Goal: Information Seeking & Learning: Learn about a topic

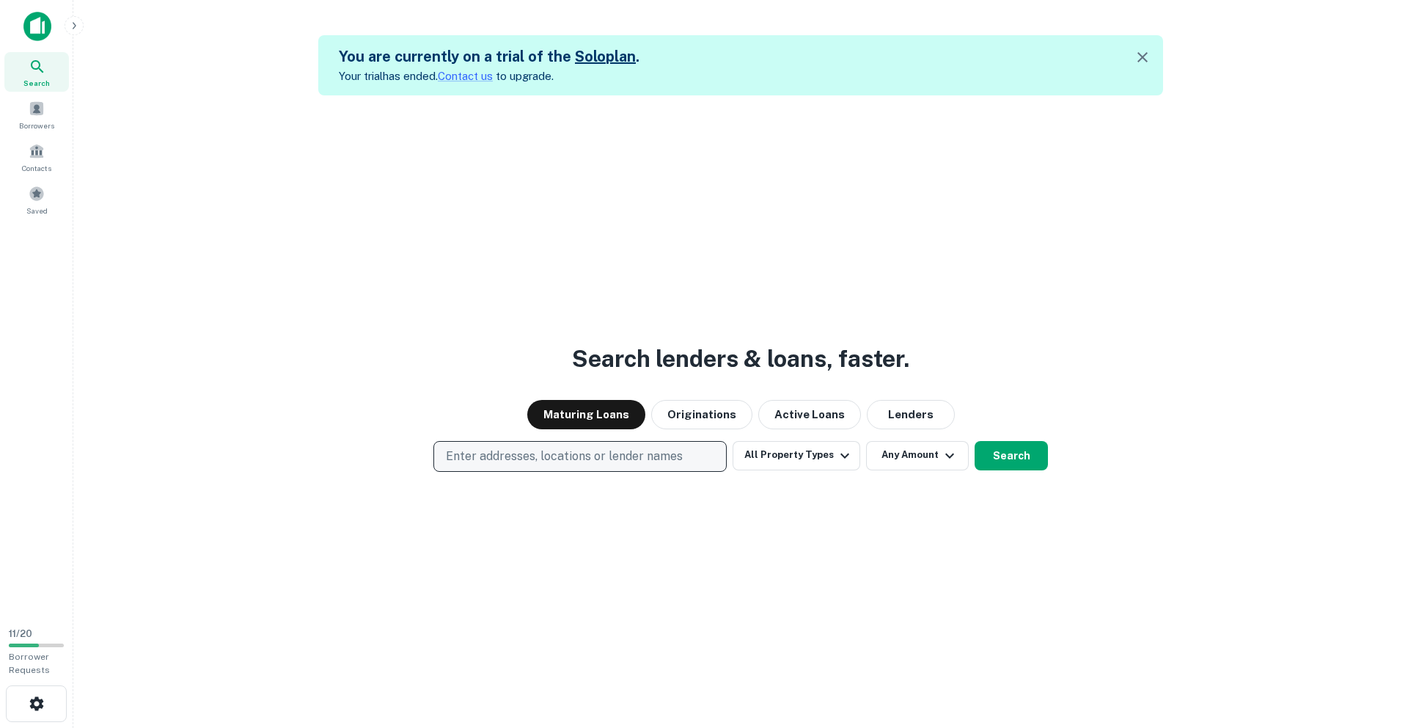
click at [546, 450] on p "Enter addresses, locations or lender names" at bounding box center [564, 456] width 237 height 18
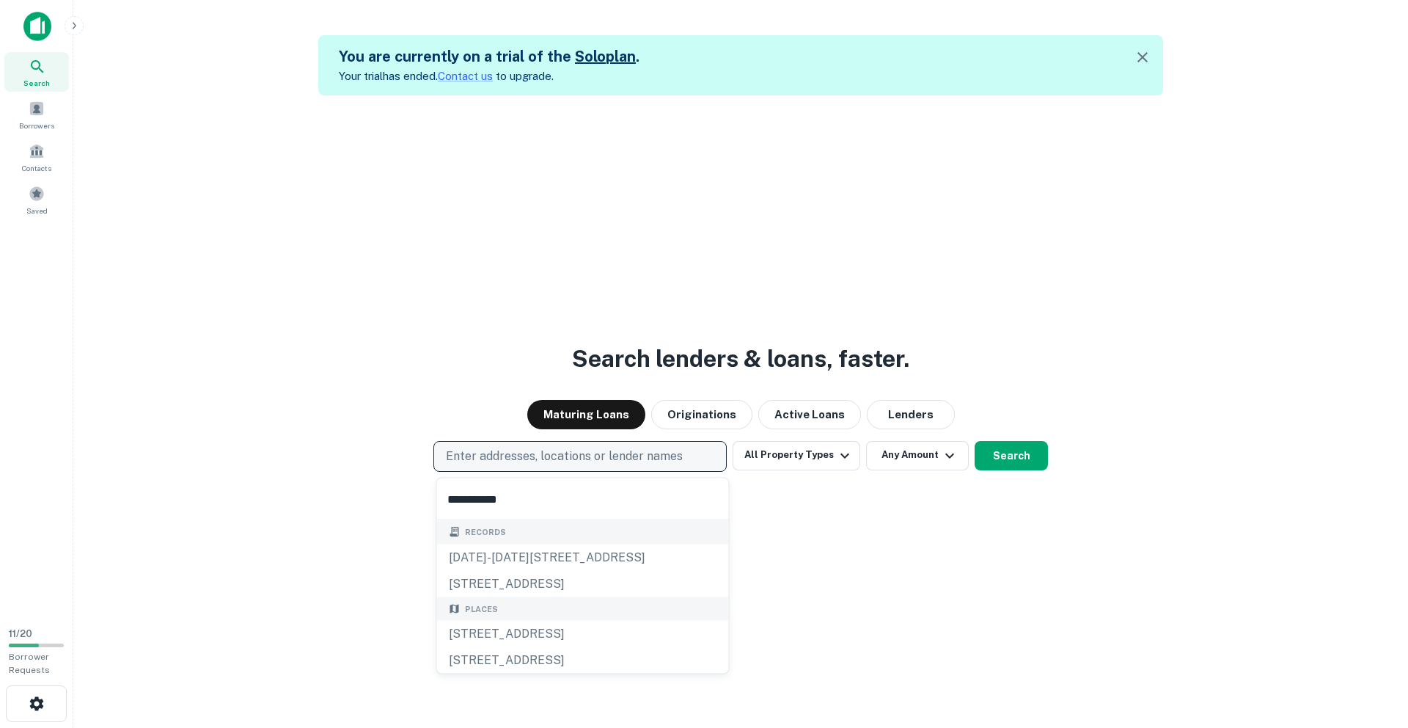
type input "**********"
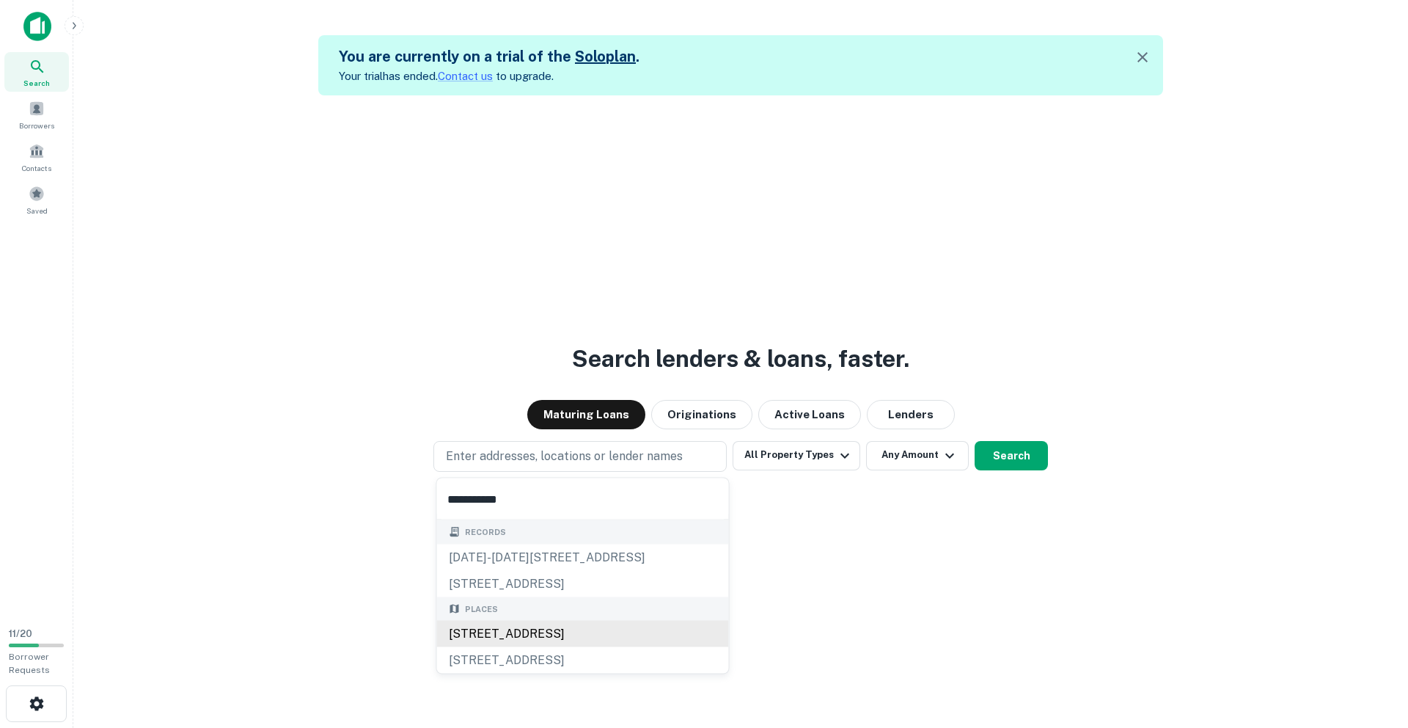
click at [534, 634] on div "1441 Touhy Avenue, Elk Grove Village, IL, USA" at bounding box center [583, 633] width 292 height 26
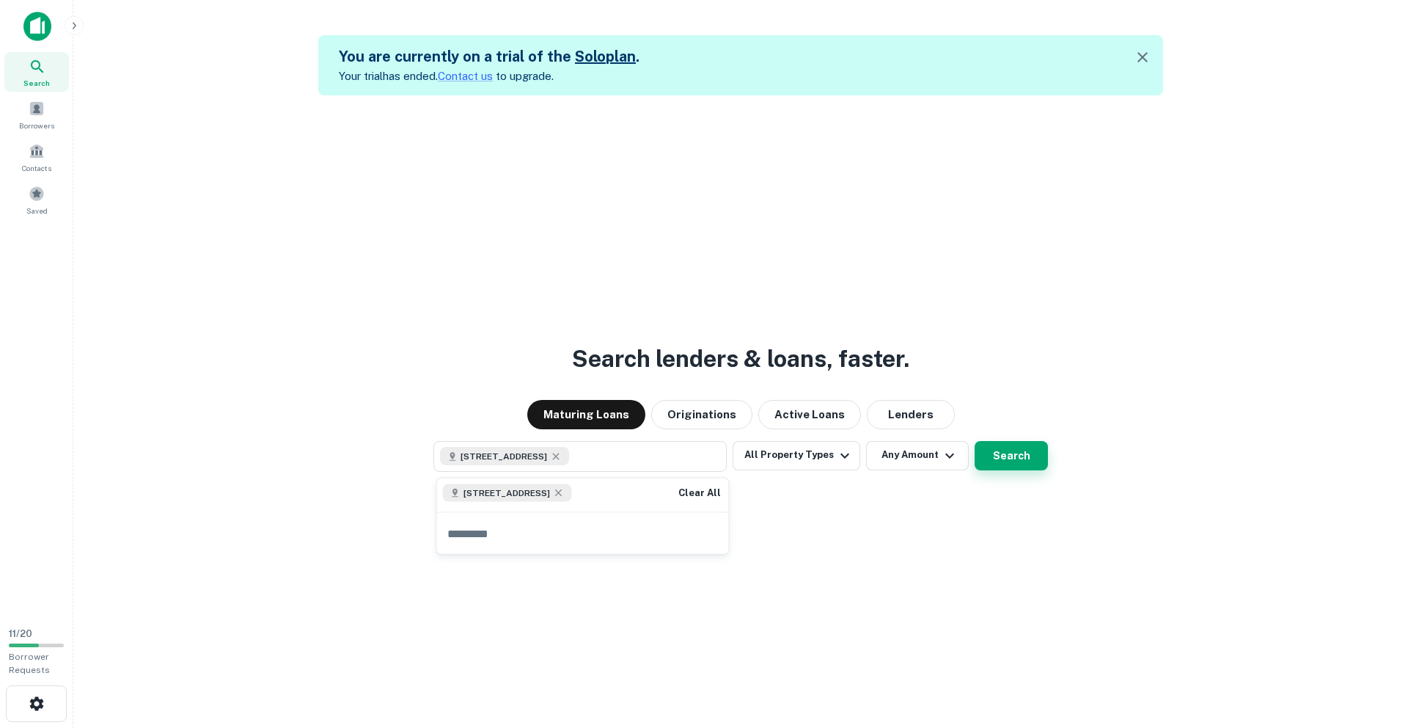
click at [991, 452] on button "Search" at bounding box center [1011, 455] width 73 height 29
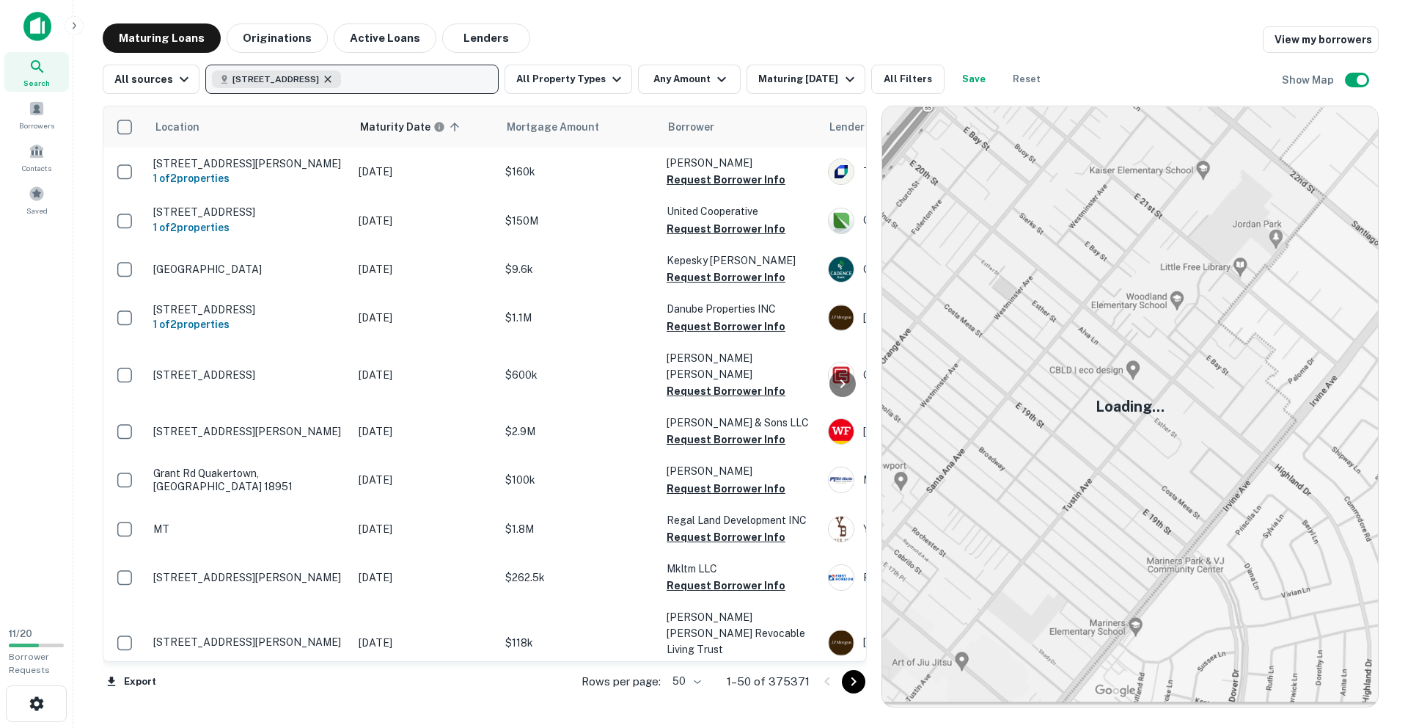
click at [331, 77] on icon "button" at bounding box center [328, 79] width 7 height 7
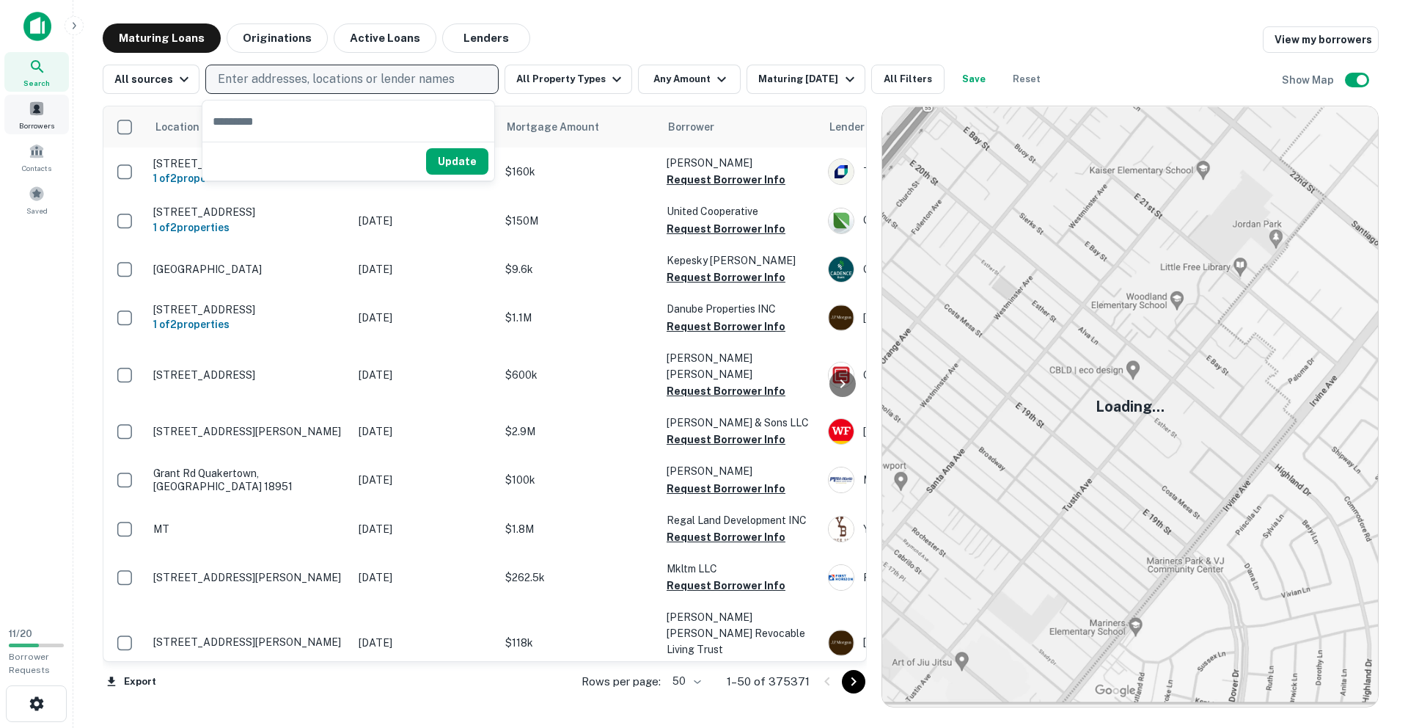
click at [33, 118] on div "Borrowers" at bounding box center [36, 115] width 65 height 40
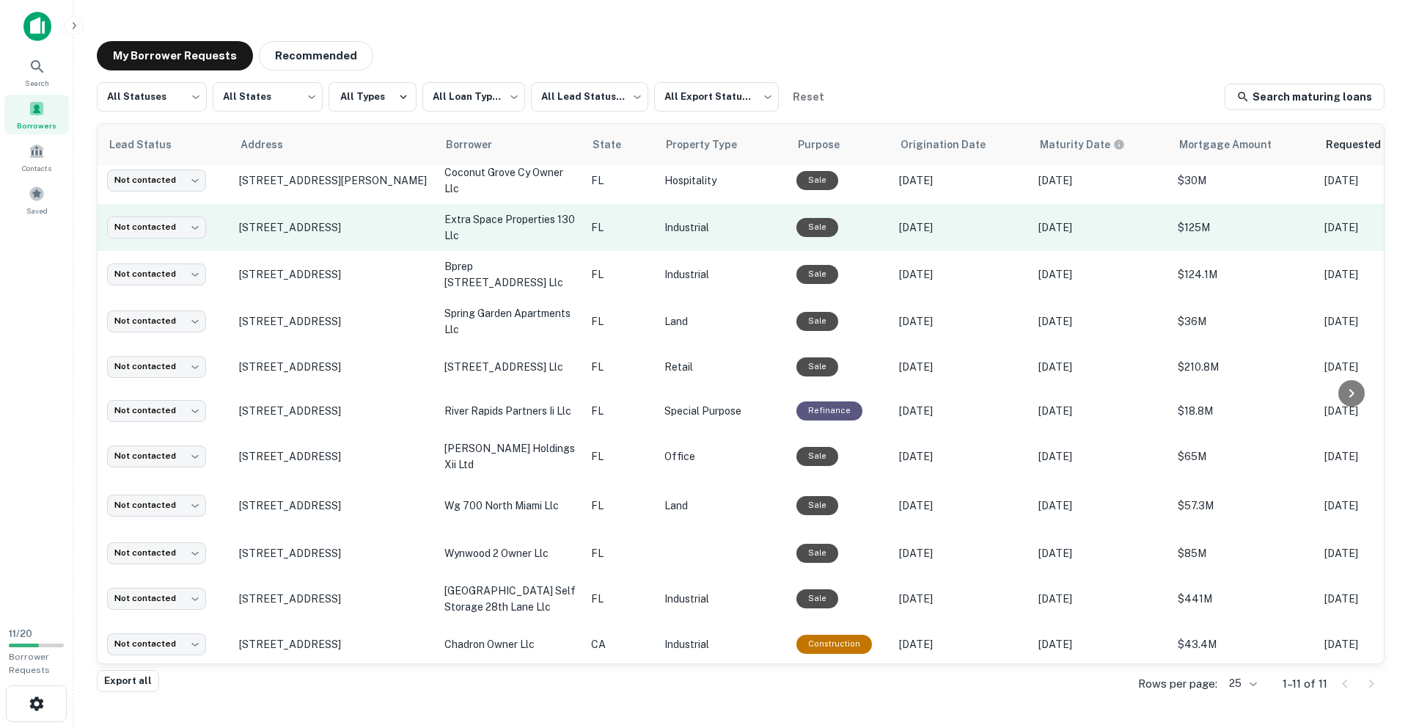
scroll to position [8, 0]
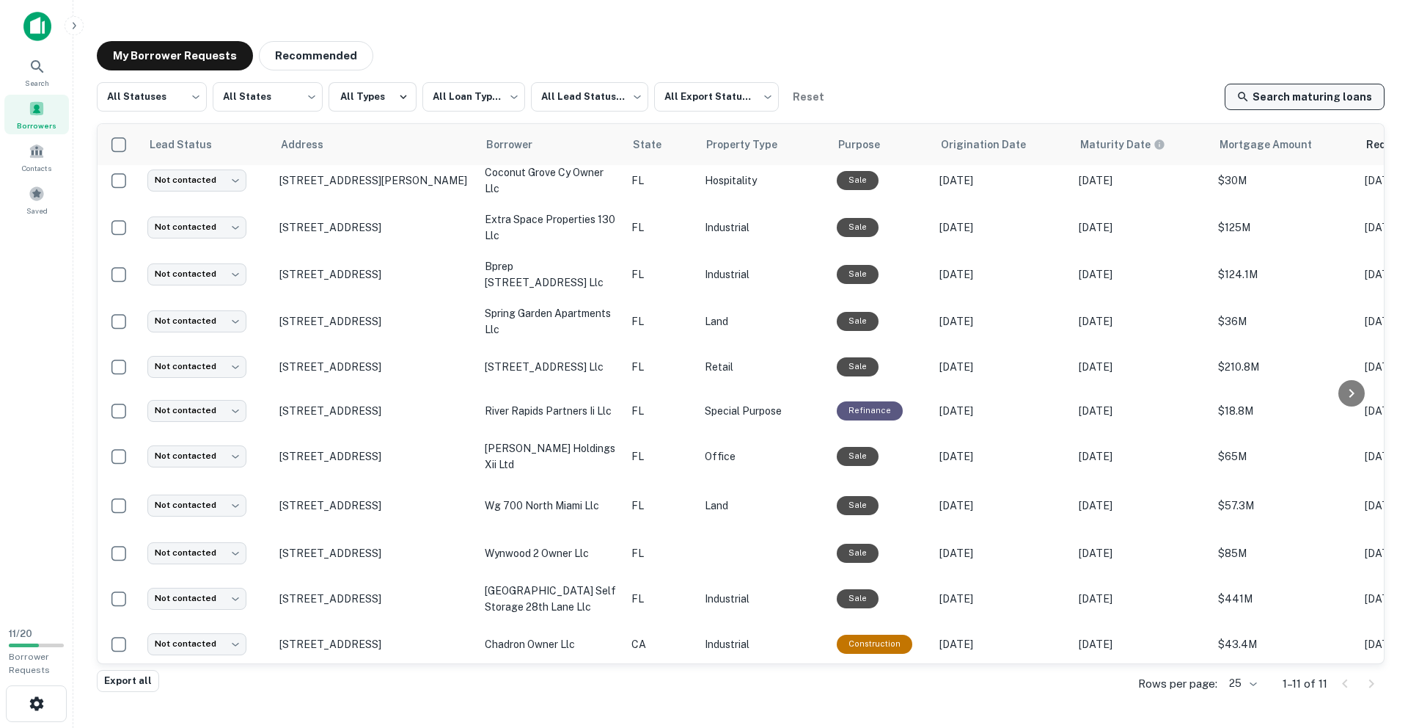
click at [1307, 91] on link "Search maturing loans" at bounding box center [1305, 97] width 160 height 26
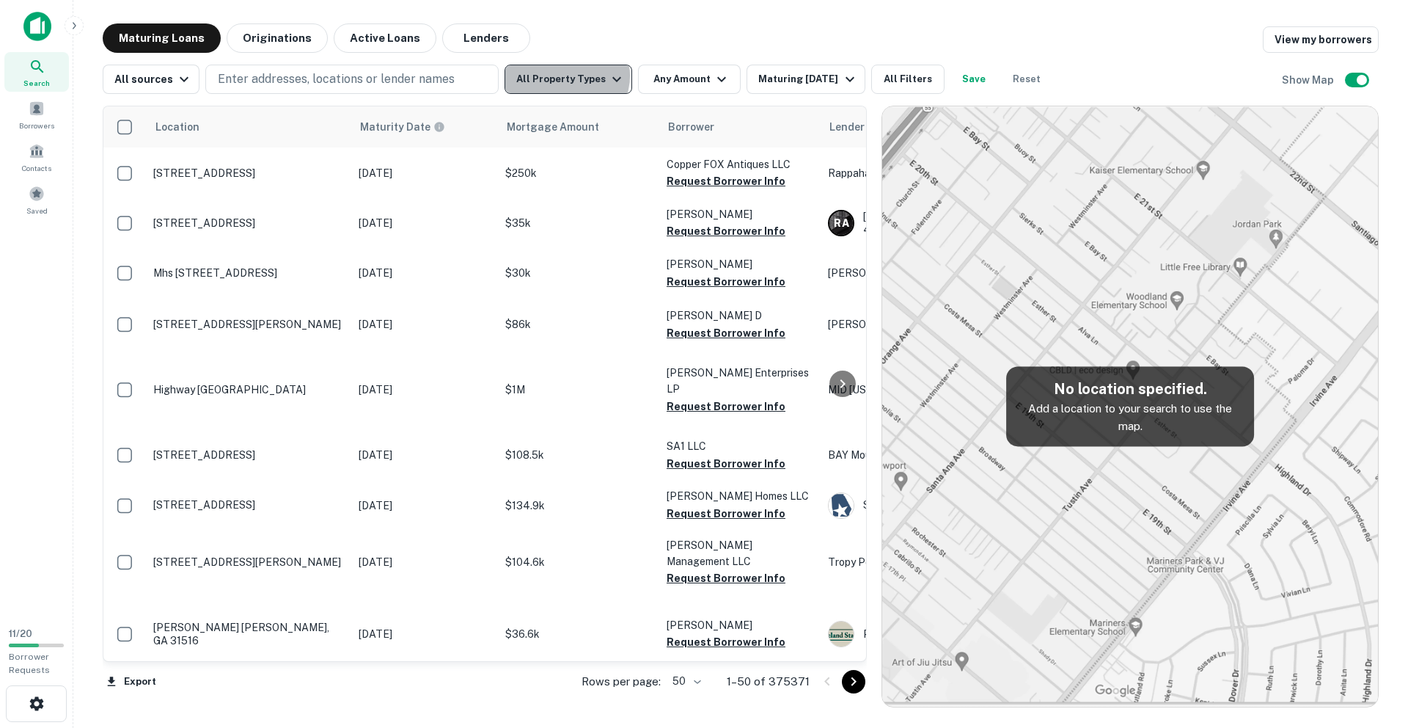
click at [559, 76] on button "All Property Types" at bounding box center [569, 79] width 128 height 29
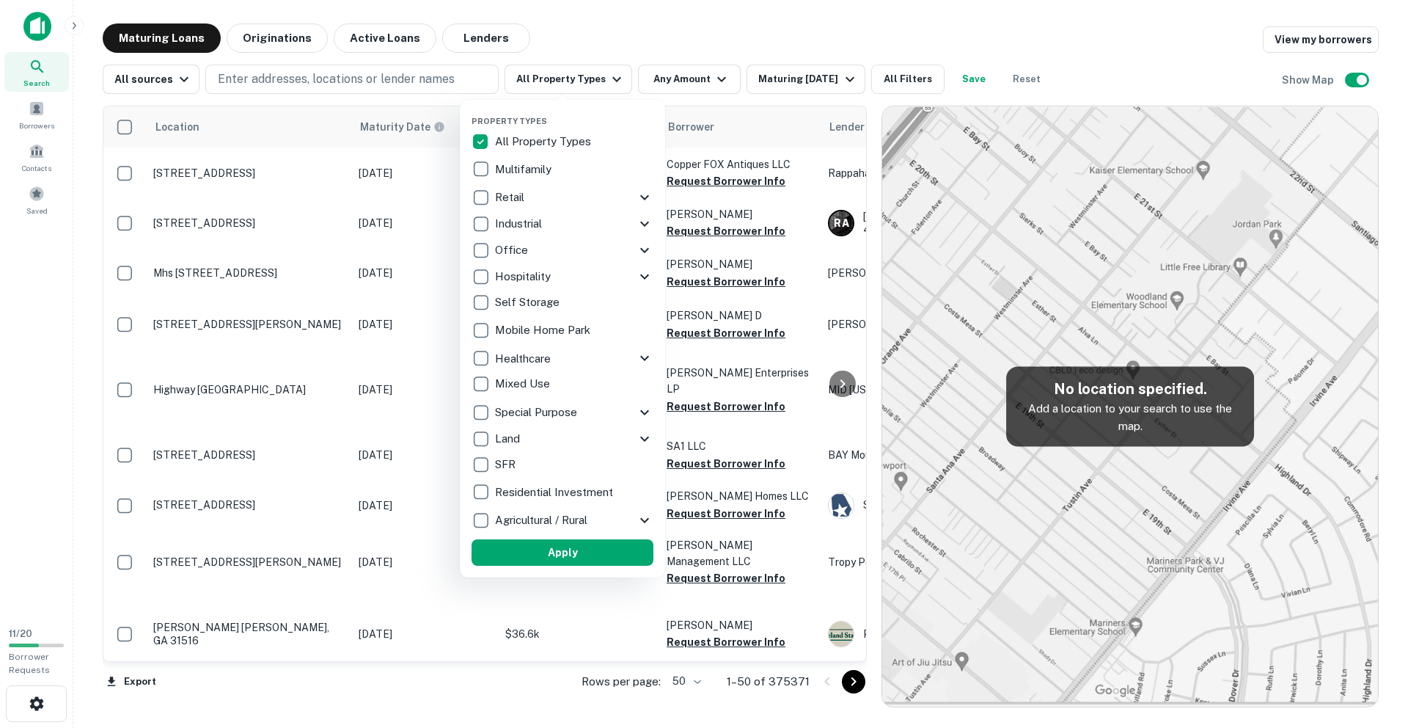
click at [644, 413] on icon at bounding box center [644, 412] width 9 height 5
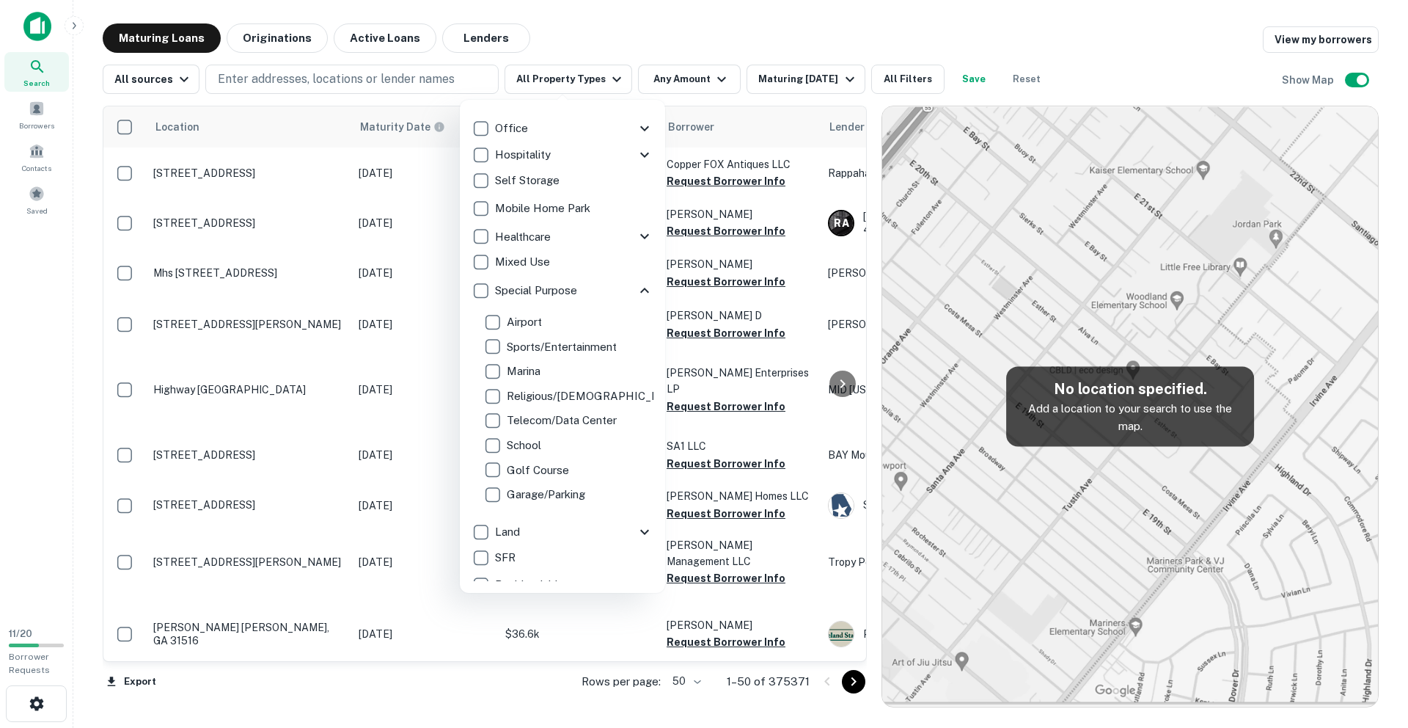
scroll to position [124, 0]
click at [643, 286] on icon at bounding box center [644, 287] width 9 height 5
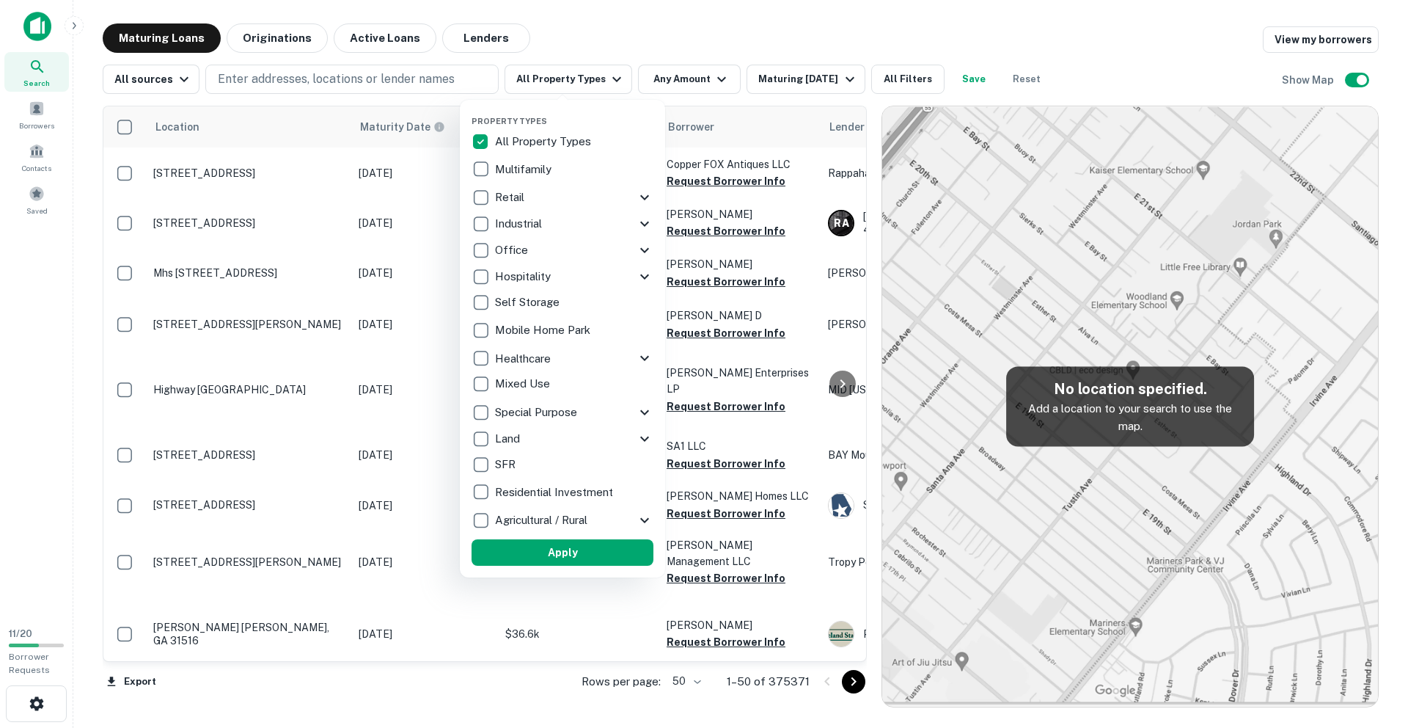
scroll to position [0, 0]
click at [644, 412] on icon at bounding box center [645, 412] width 18 height 18
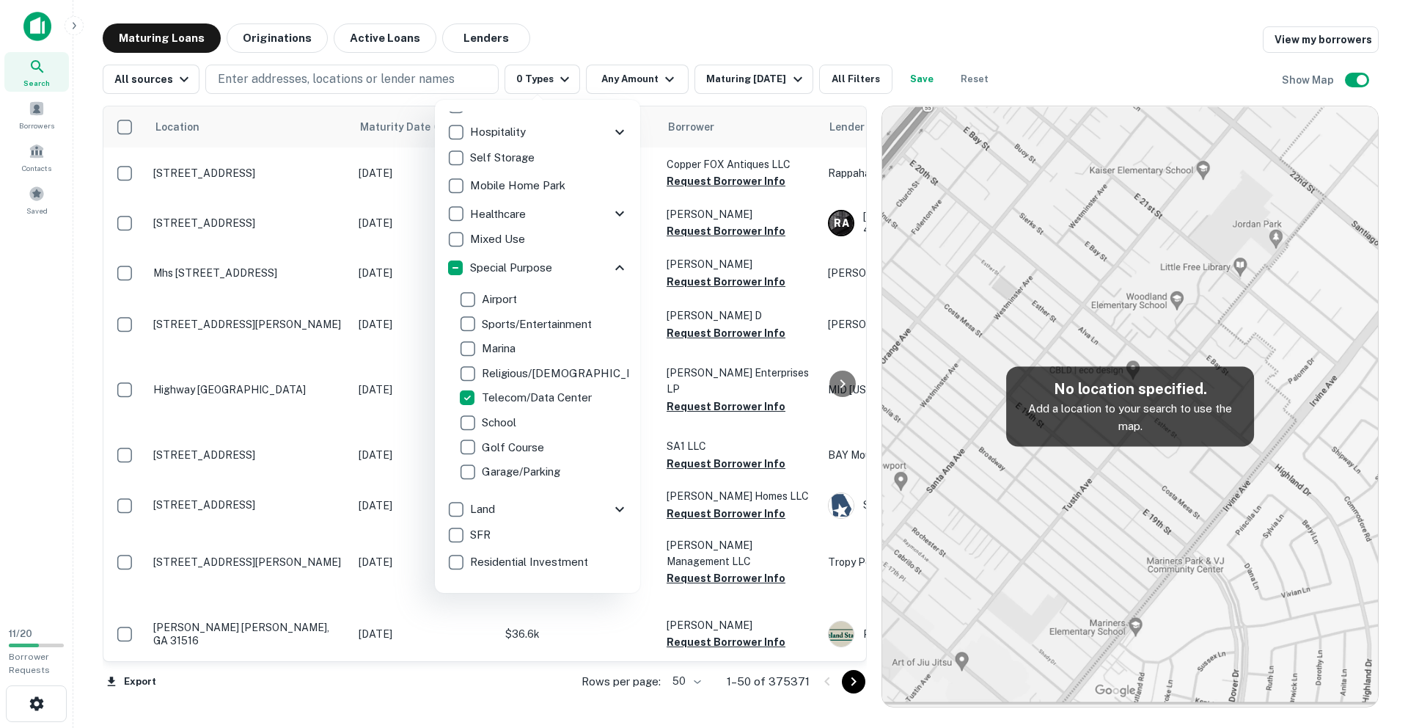
scroll to position [148, 0]
click at [598, 46] on div at bounding box center [704, 364] width 1408 height 728
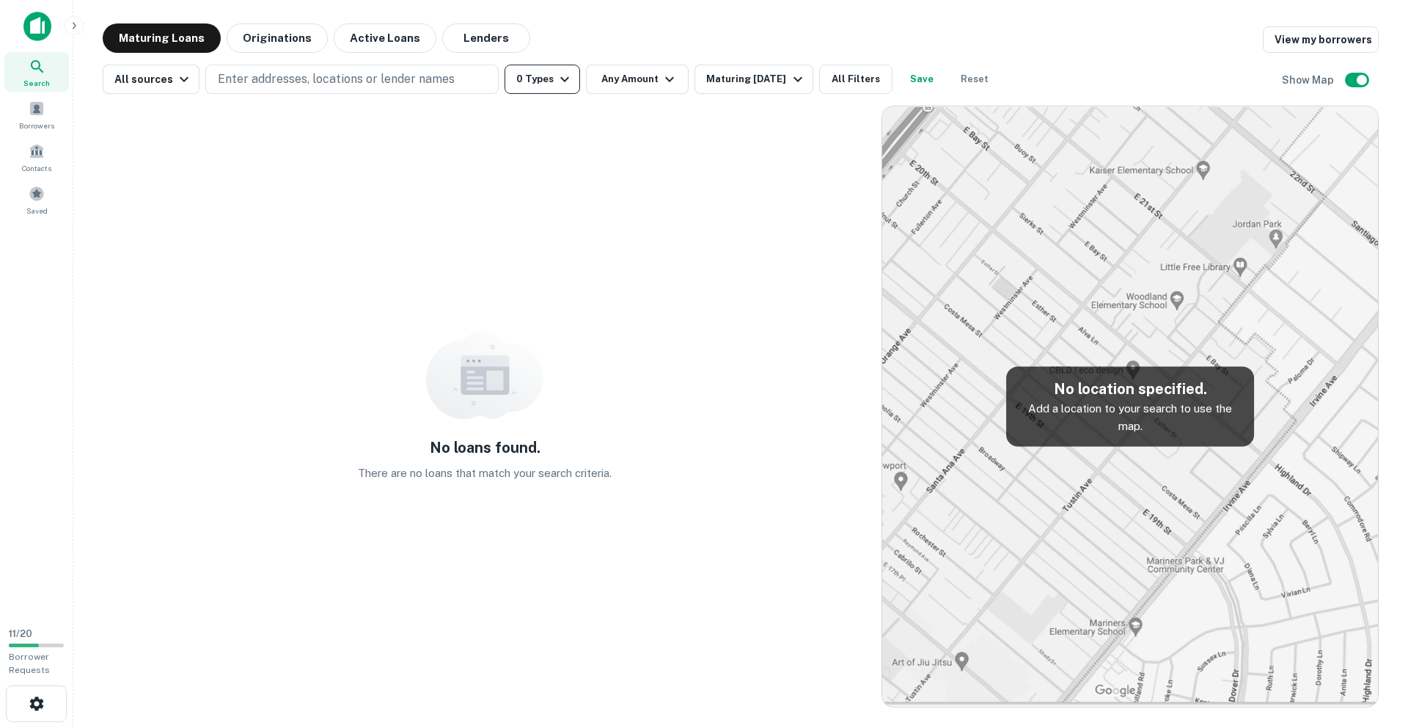
click at [546, 78] on button "0 Types" at bounding box center [543, 79] width 76 height 29
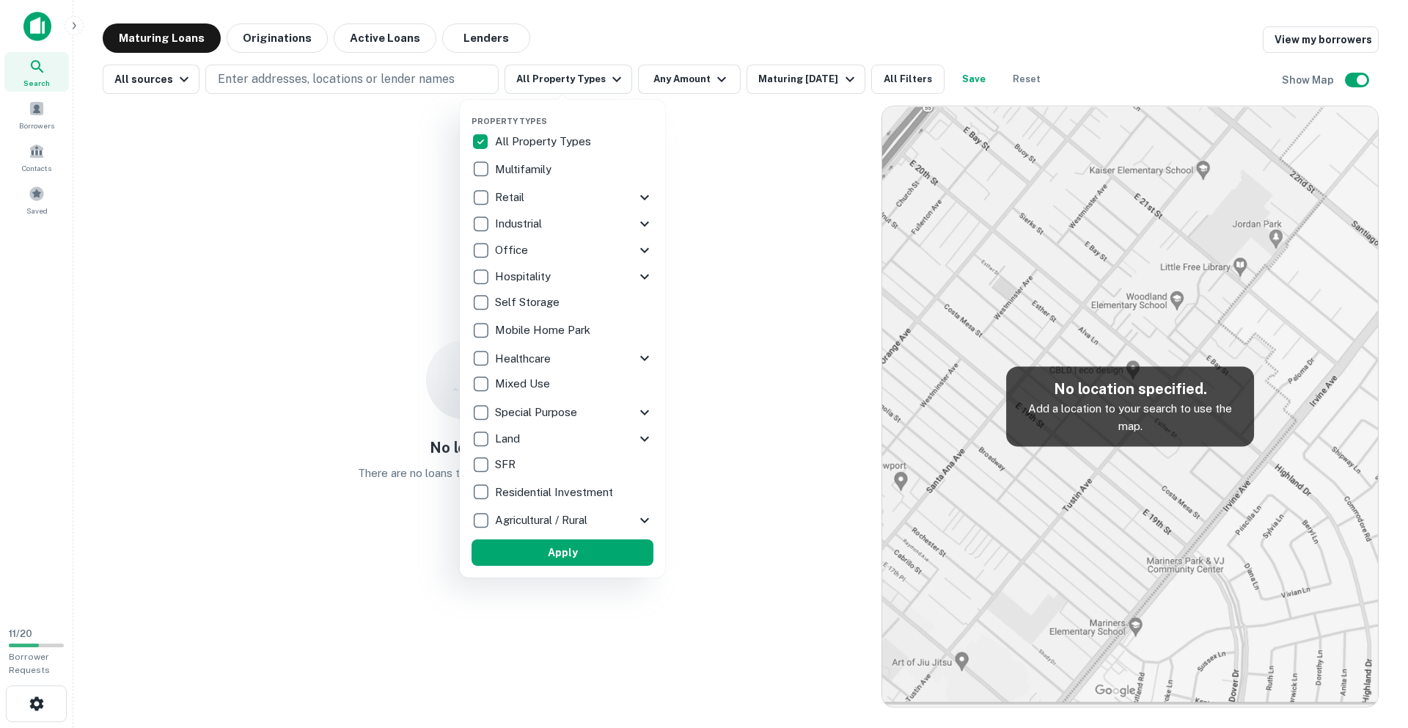
click at [650, 411] on icon at bounding box center [645, 412] width 18 height 18
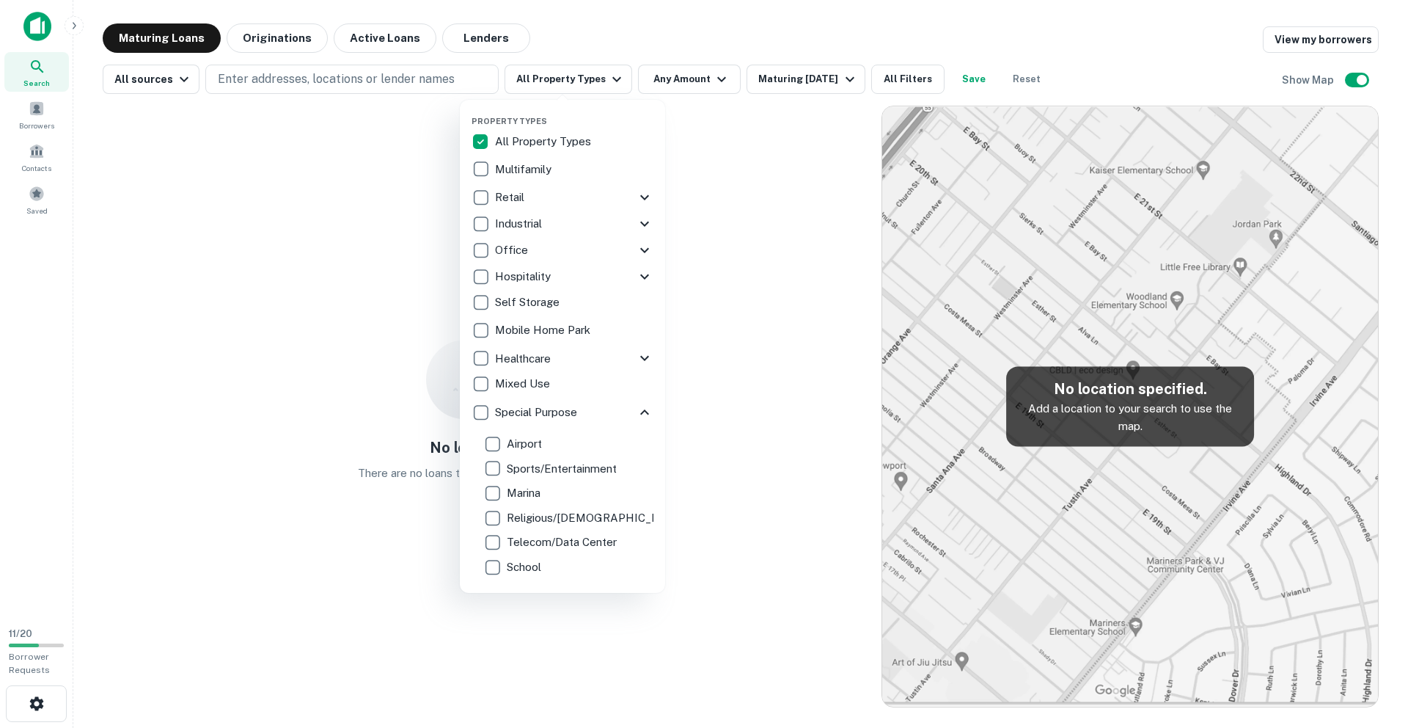
click at [649, 411] on icon at bounding box center [645, 412] width 18 height 18
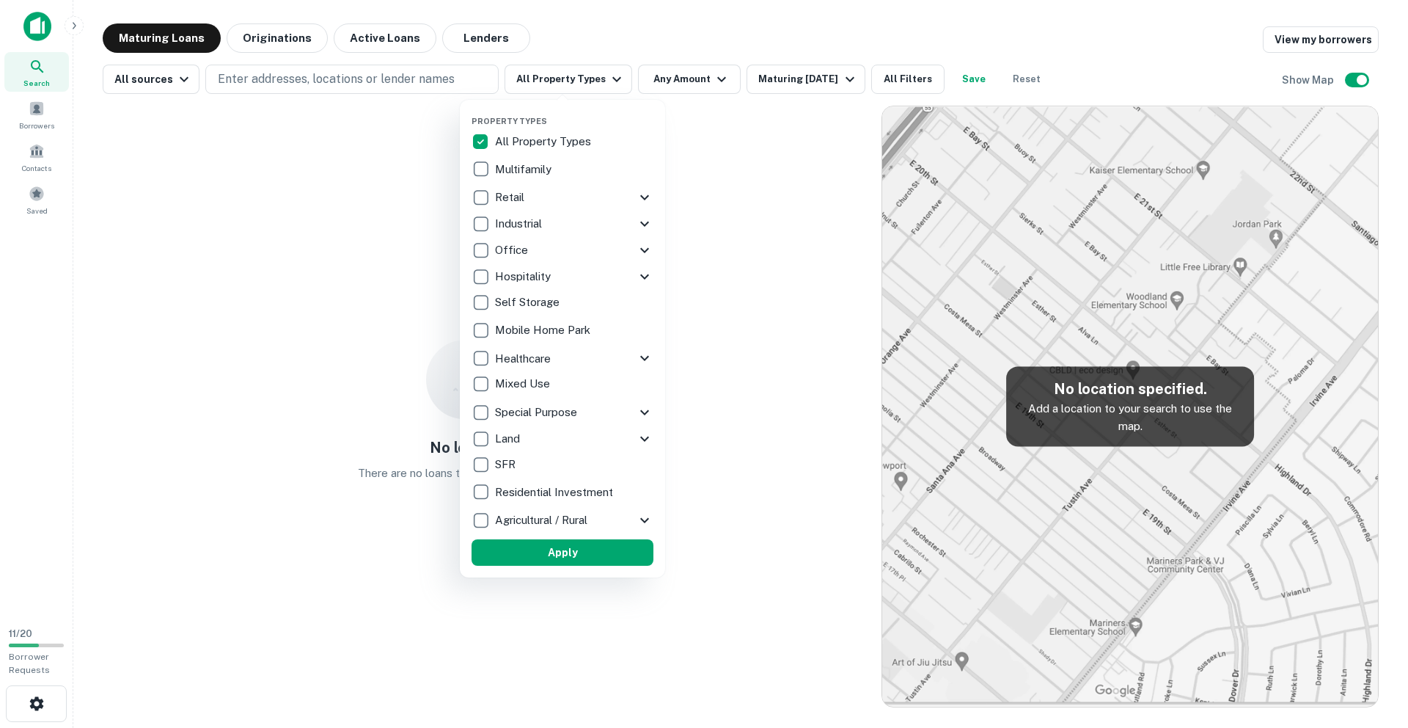
click at [172, 75] on div at bounding box center [704, 364] width 1408 height 728
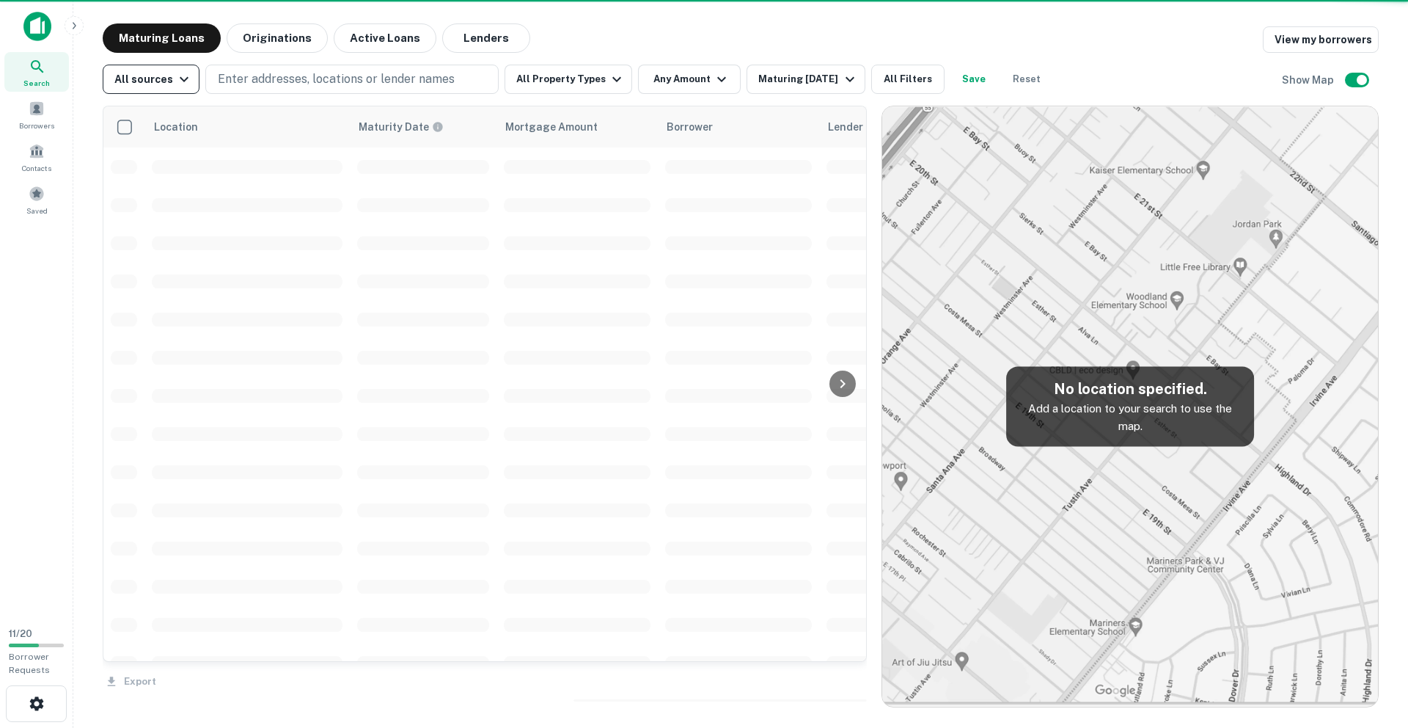
click at [180, 77] on icon "button" at bounding box center [184, 79] width 9 height 5
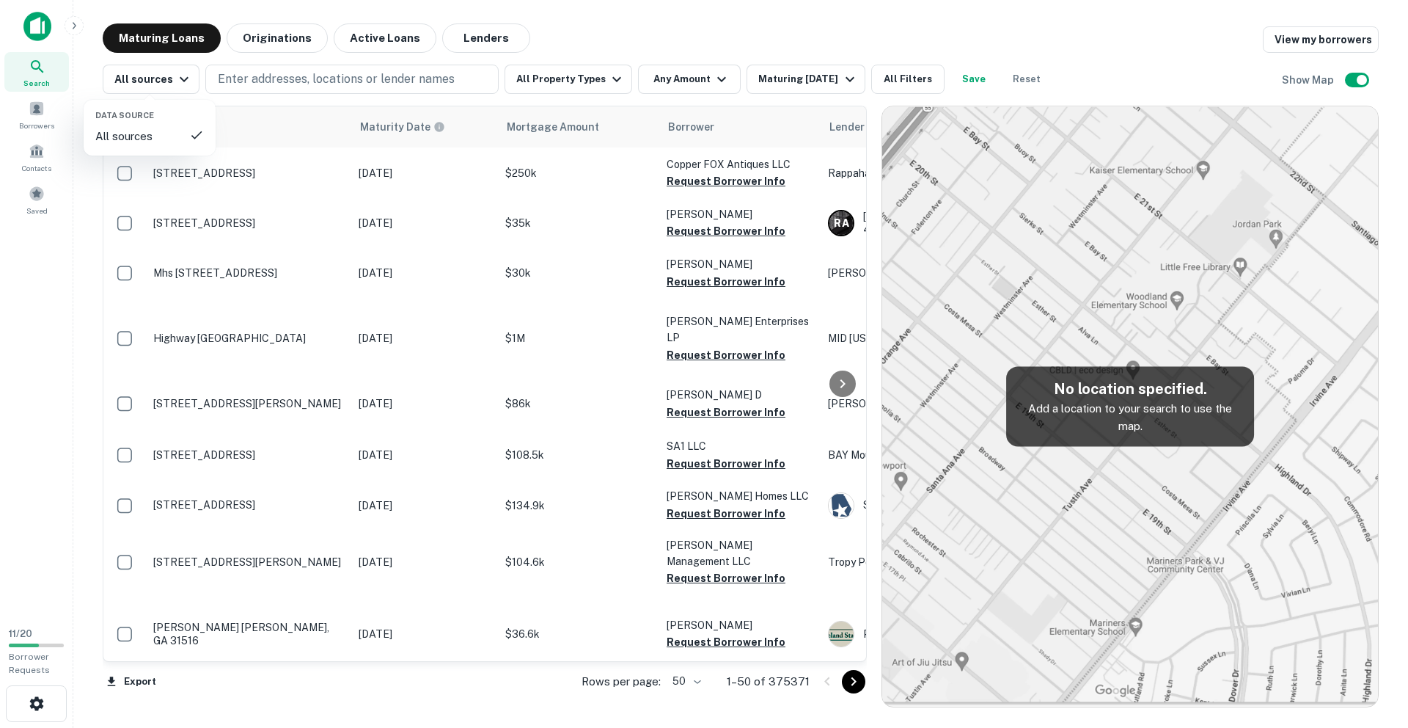
click at [177, 77] on div at bounding box center [704, 364] width 1408 height 728
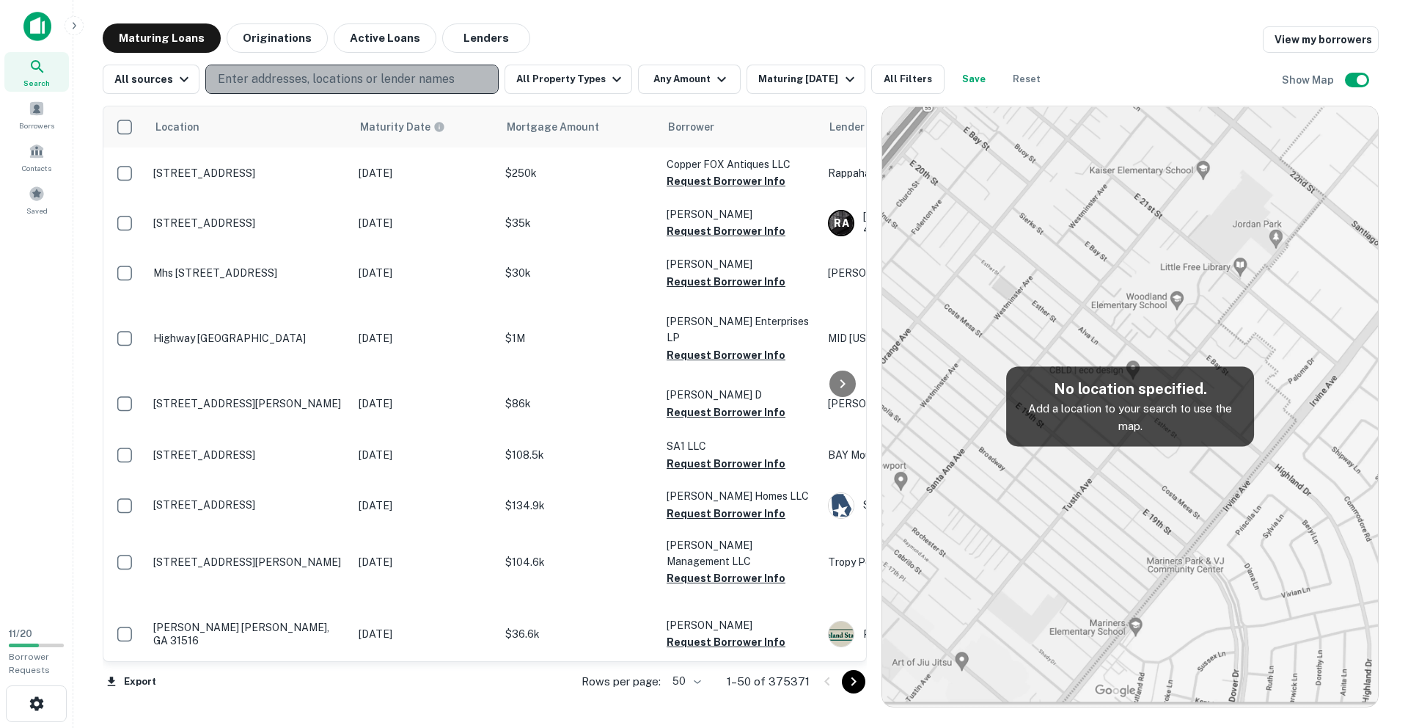
click at [319, 87] on p "Enter addresses, locations or lender names" at bounding box center [336, 79] width 237 height 18
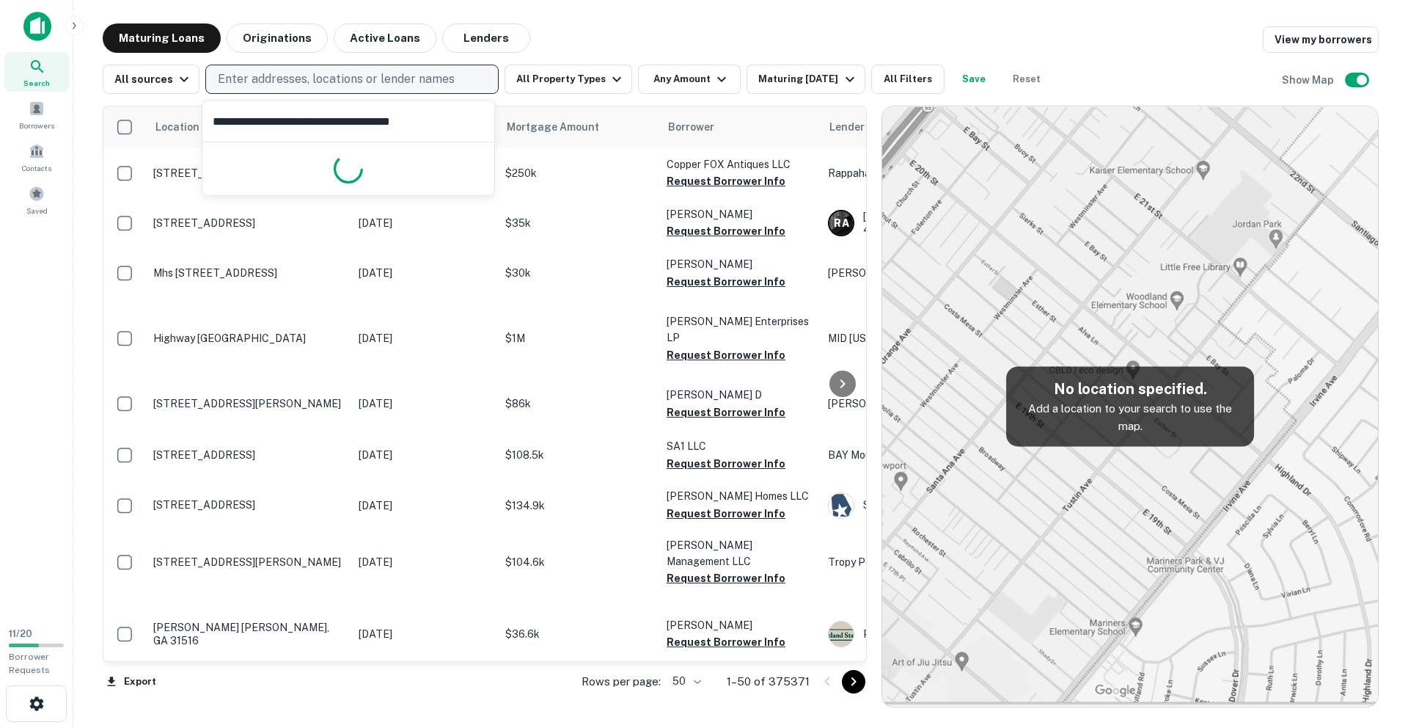
scroll to position [0, 1]
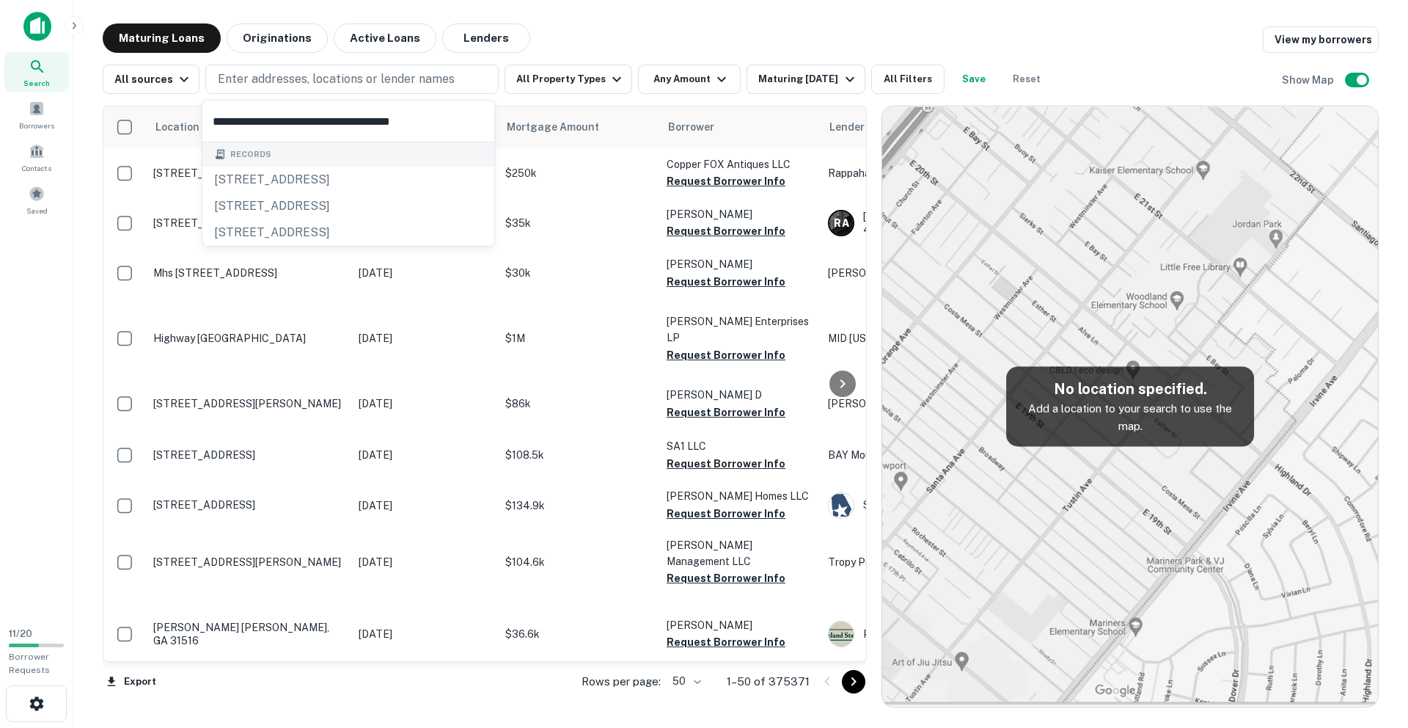
type input "**********"
click at [310, 128] on input "**********" at bounding box center [348, 120] width 292 height 41
click at [316, 115] on input "**********" at bounding box center [348, 120] width 292 height 41
click at [403, 88] on button "Enter addresses, locations or lender names" at bounding box center [351, 79] width 293 height 29
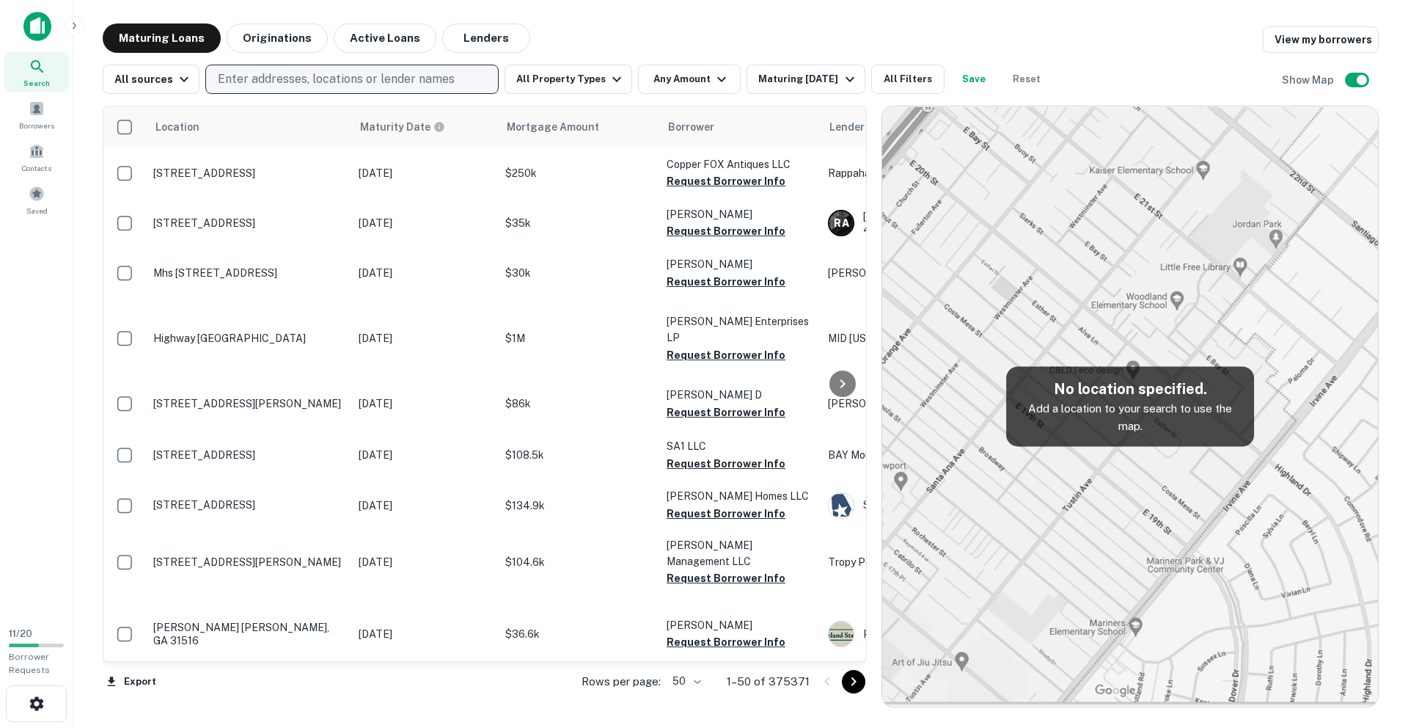
click at [335, 82] on p "Enter addresses, locations or lender names" at bounding box center [336, 79] width 237 height 18
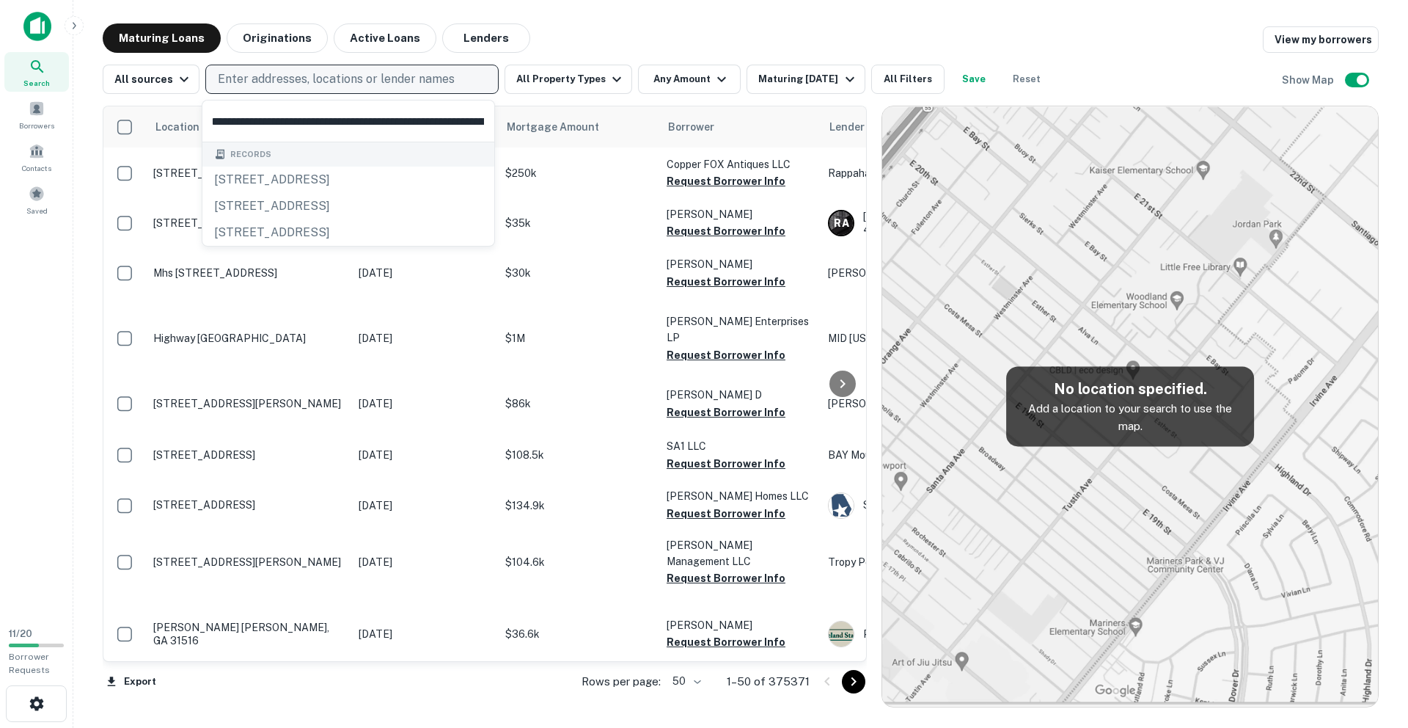
scroll to position [0, 274]
type input "**********"
click at [311, 120] on input "**********" at bounding box center [348, 120] width 292 height 41
click at [485, 120] on input "**********" at bounding box center [348, 120] width 292 height 41
drag, startPoint x: 486, startPoint y: 120, endPoint x: 206, endPoint y: 109, distance: 280.4
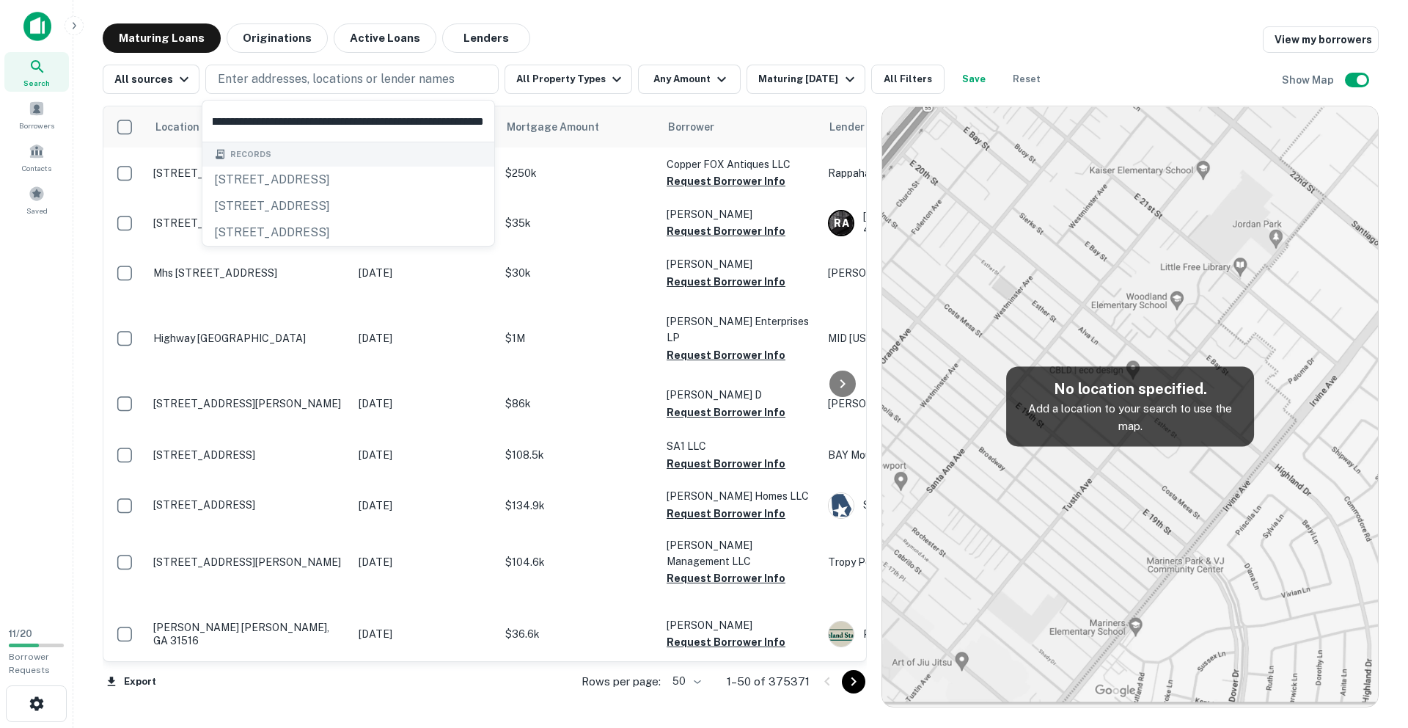
click at [206, 109] on input "**********" at bounding box center [348, 120] width 292 height 41
type input "**********"
click at [307, 232] on div "3342 peachtree rd ne, atlanta, ga, 30326" at bounding box center [348, 232] width 292 height 26
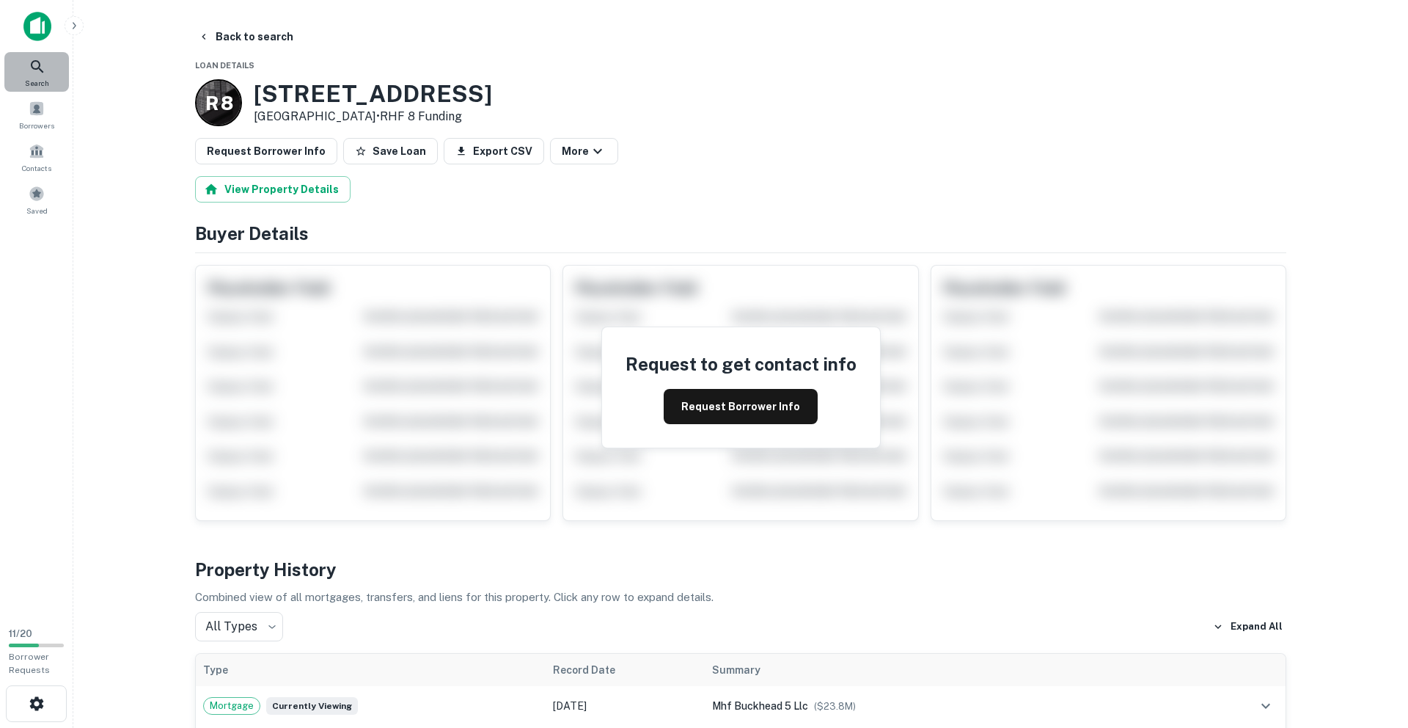
click at [37, 71] on icon at bounding box center [38, 67] width 18 height 18
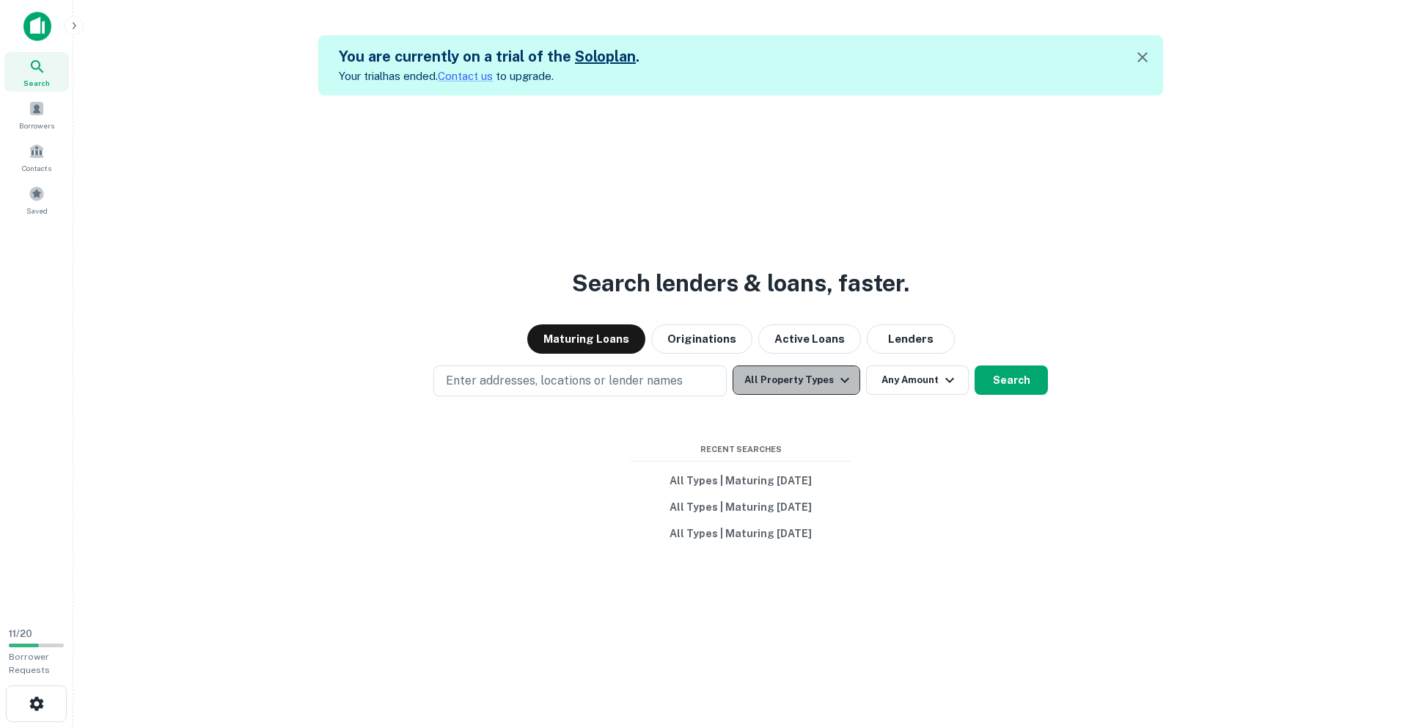
click at [840, 385] on icon "button" at bounding box center [845, 380] width 18 height 18
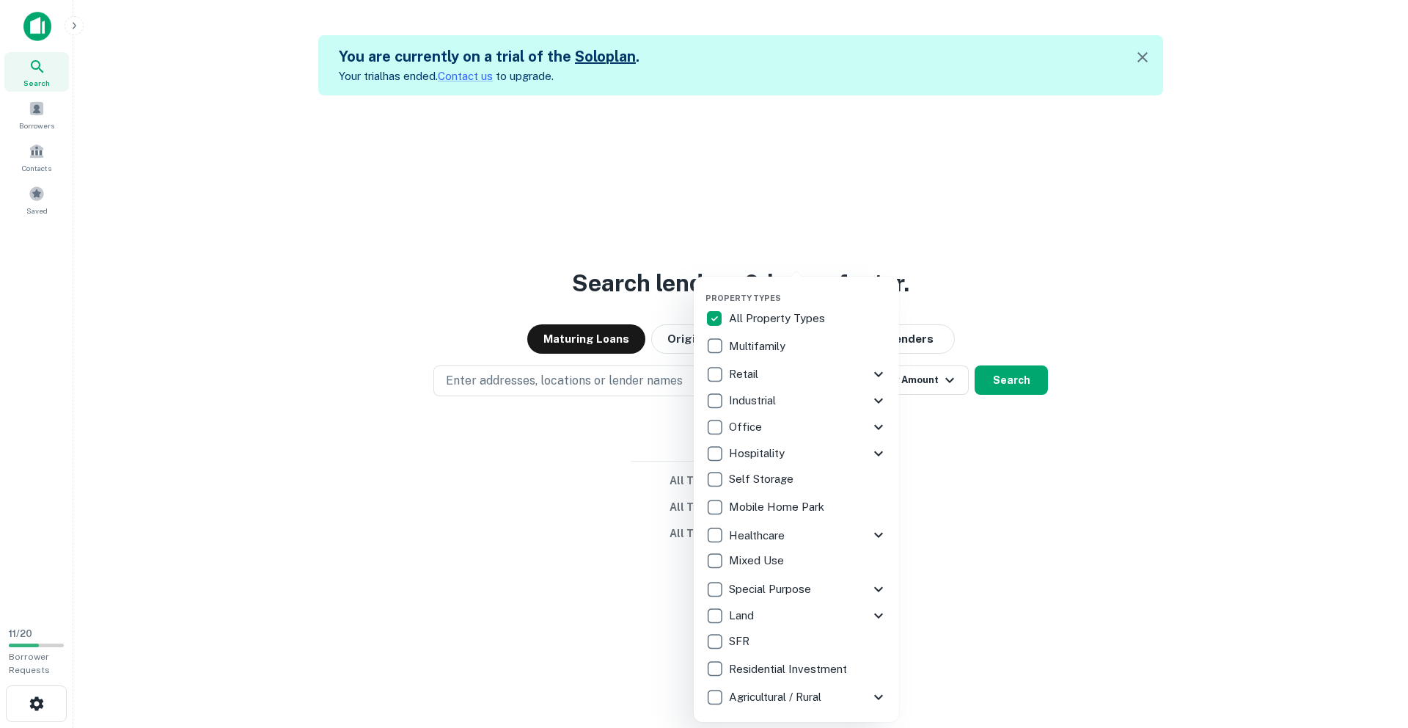
click at [1007, 197] on div at bounding box center [704, 364] width 1408 height 728
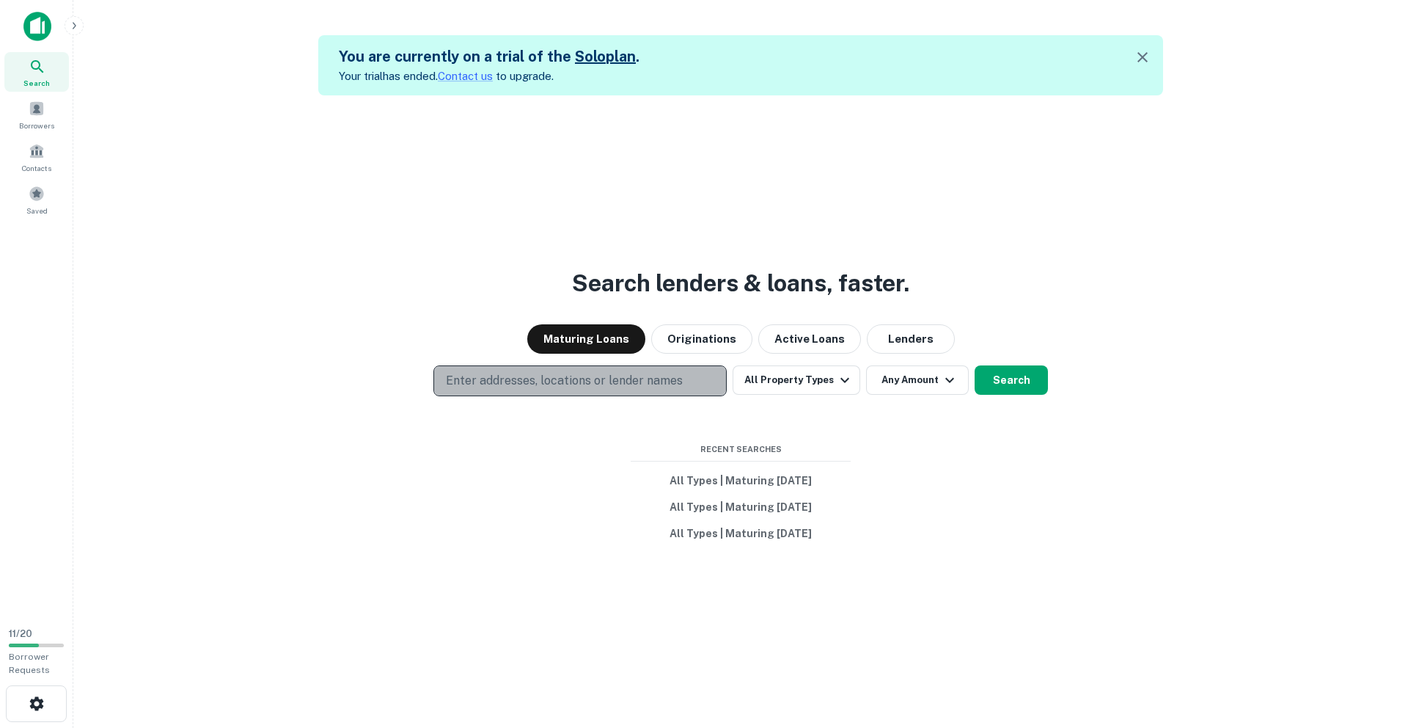
click at [561, 373] on p "Enter addresses, locations or lender names" at bounding box center [564, 381] width 237 height 18
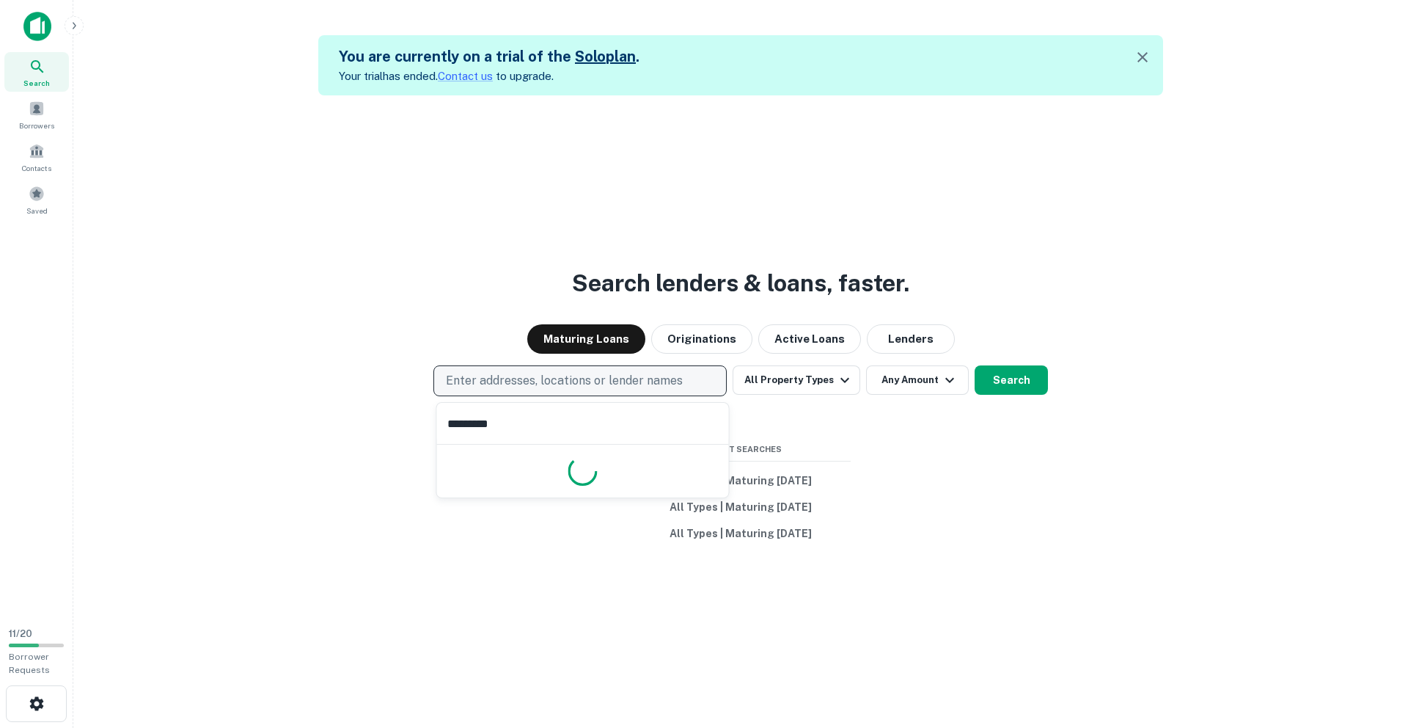
type input "**********"
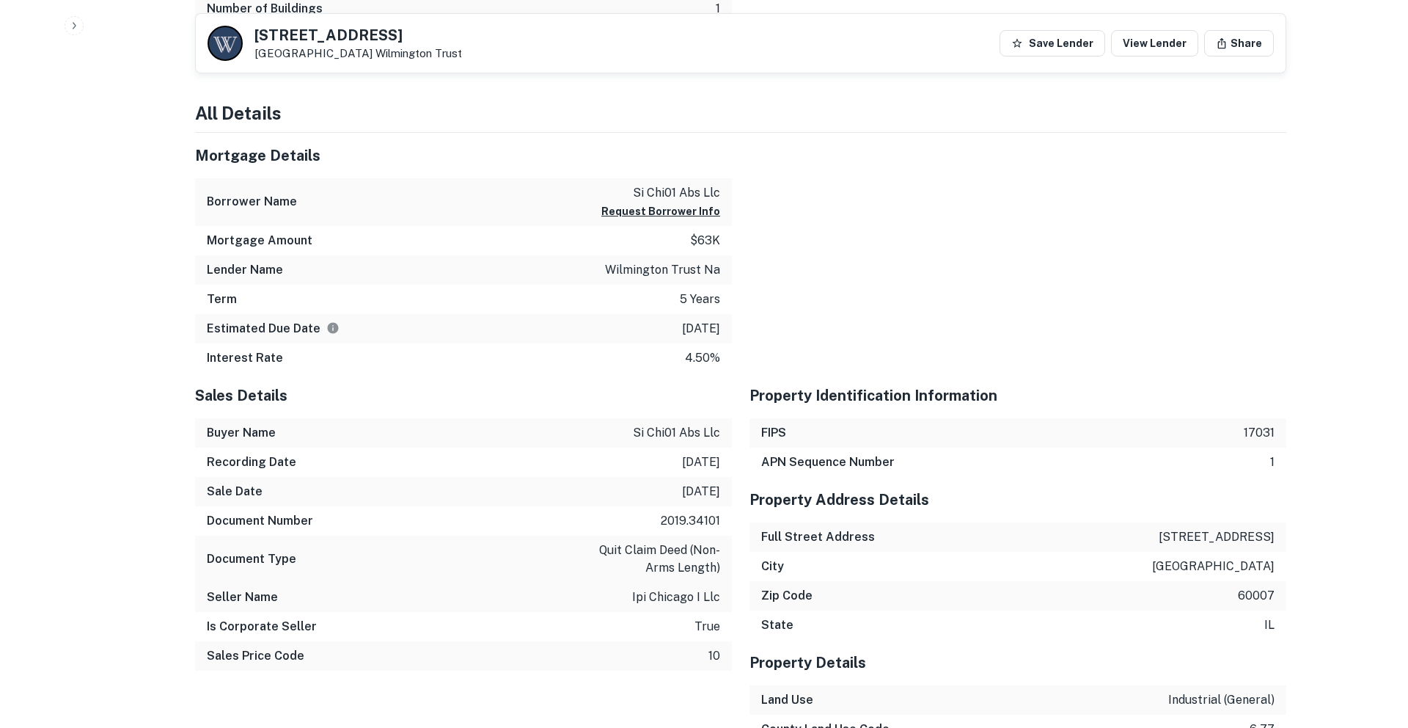
scroll to position [1334, 0]
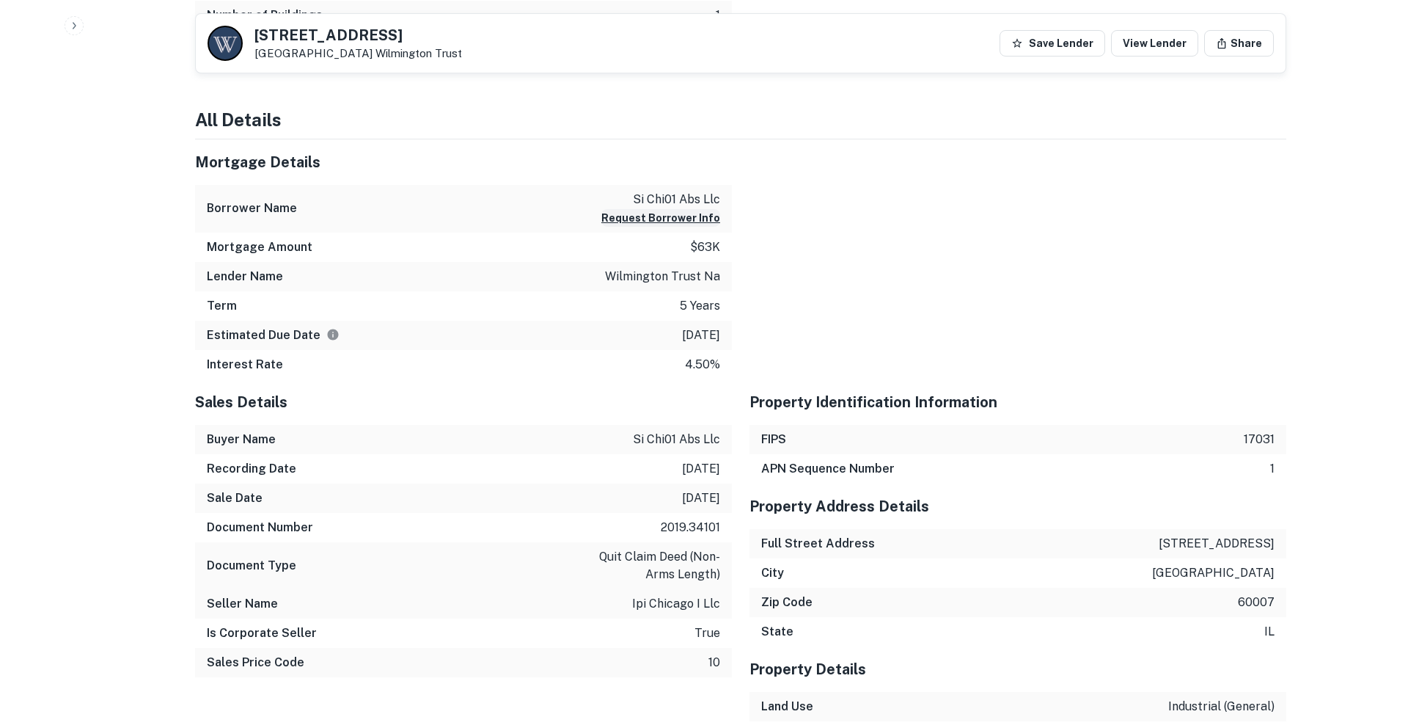
click at [669, 218] on button "Request Borrower Info" at bounding box center [660, 218] width 119 height 18
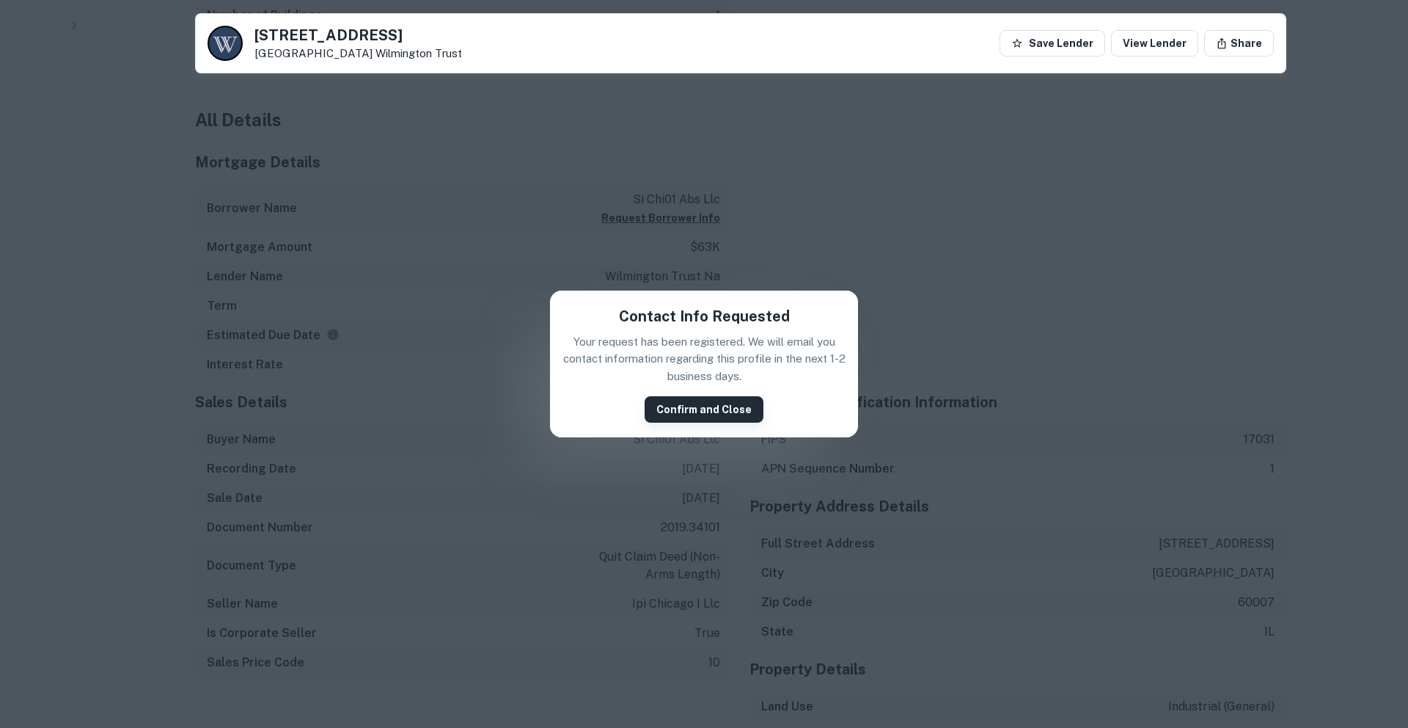
click at [705, 411] on button "Confirm and Close" at bounding box center [704, 409] width 119 height 26
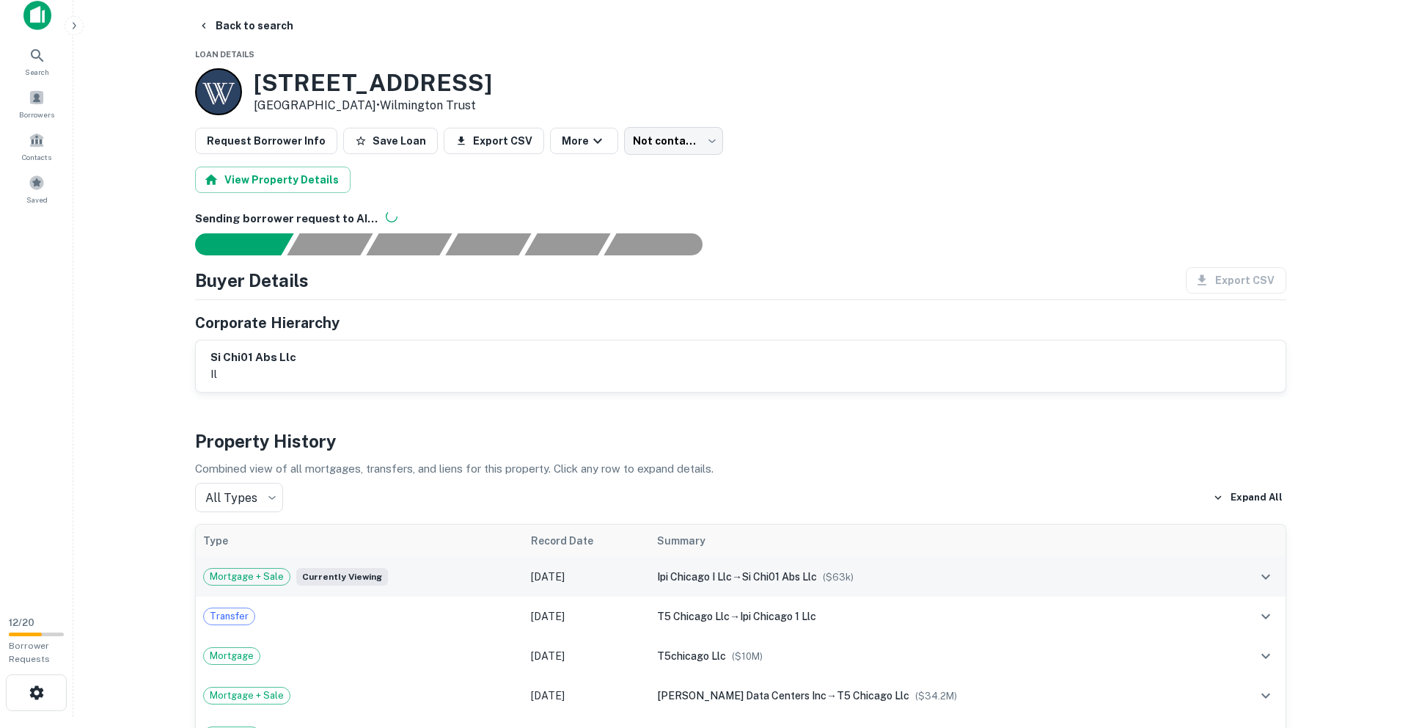
scroll to position [0, 0]
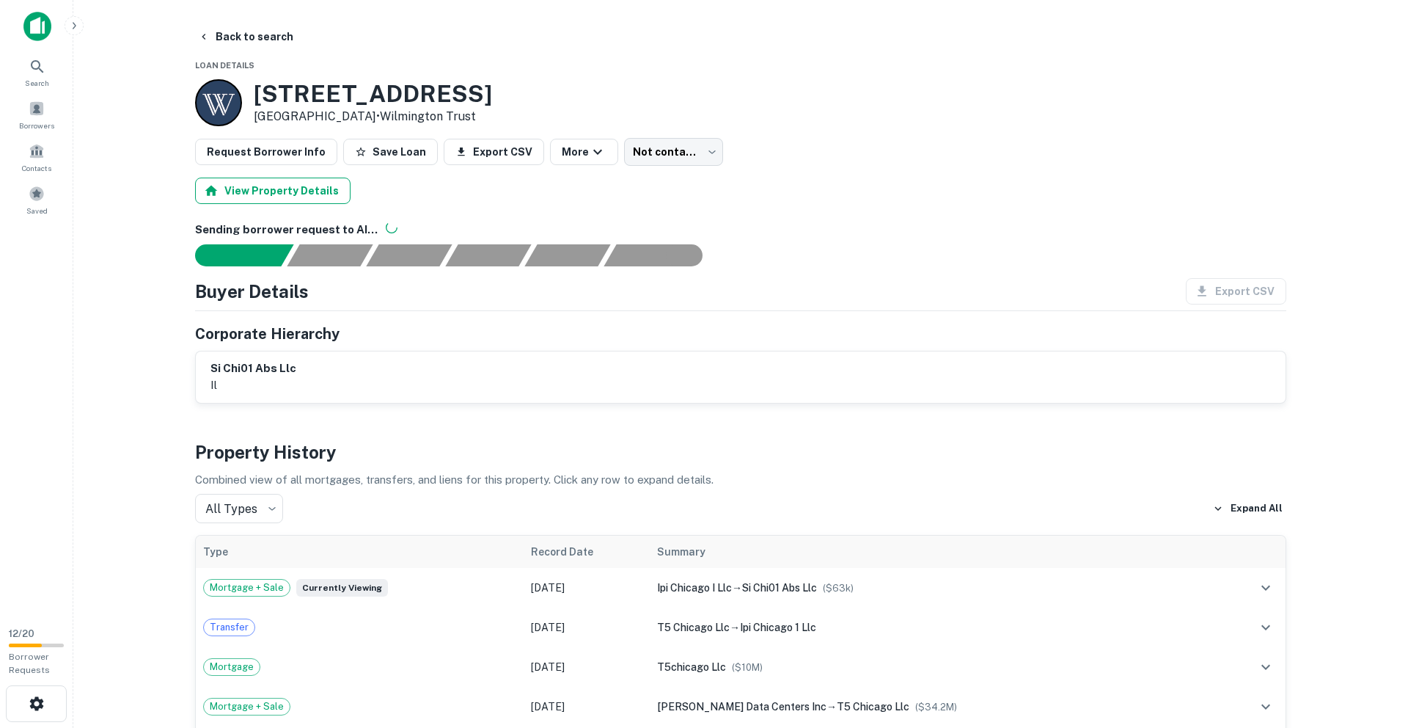
click at [287, 186] on button "View Property Details" at bounding box center [272, 190] width 155 height 26
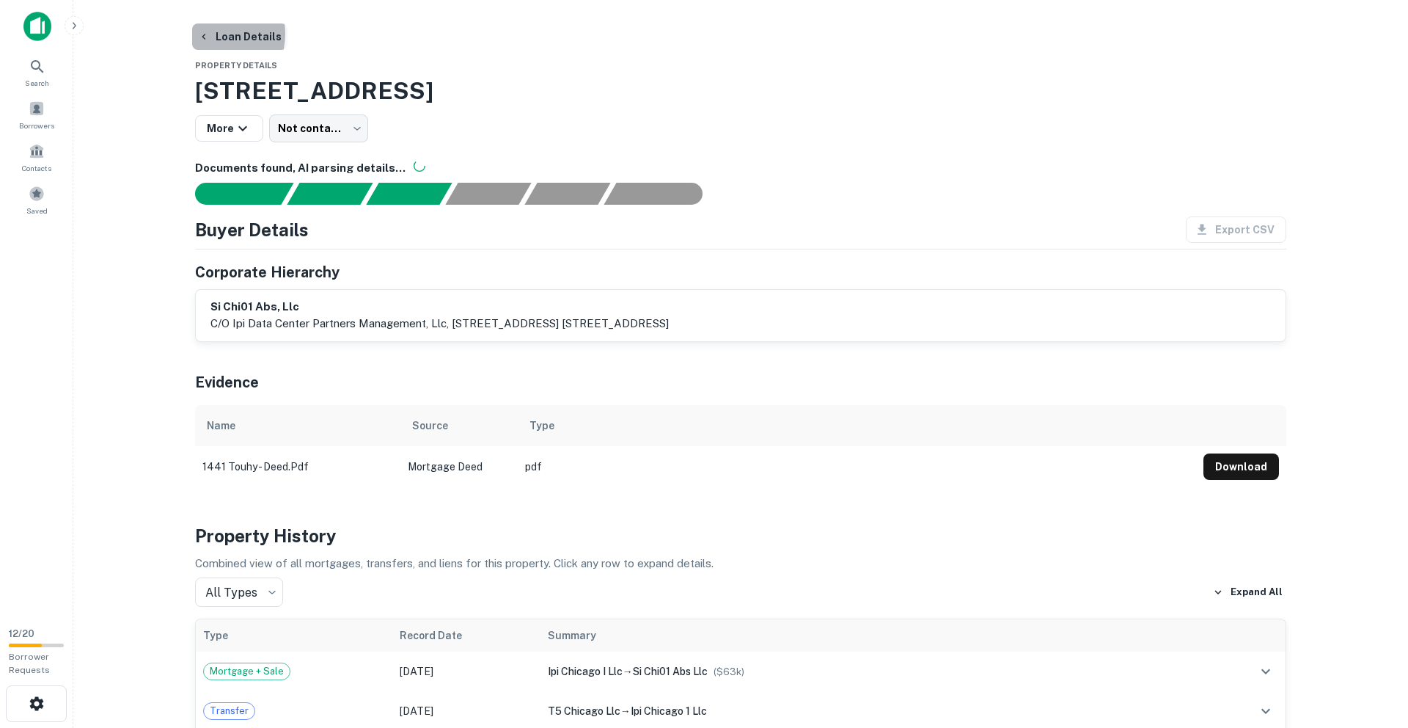
click at [211, 34] on button "Loan Details" at bounding box center [239, 36] width 95 height 26
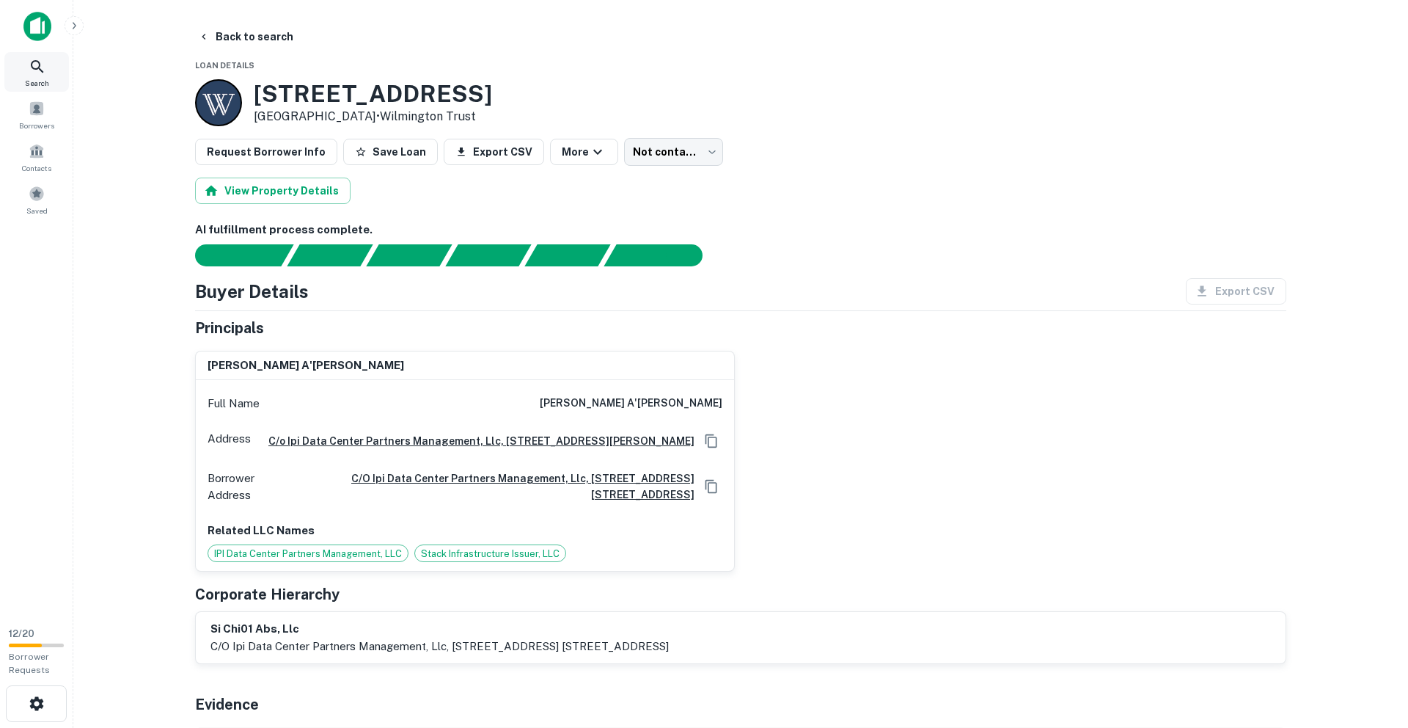
click at [42, 66] on icon at bounding box center [38, 67] width 18 height 18
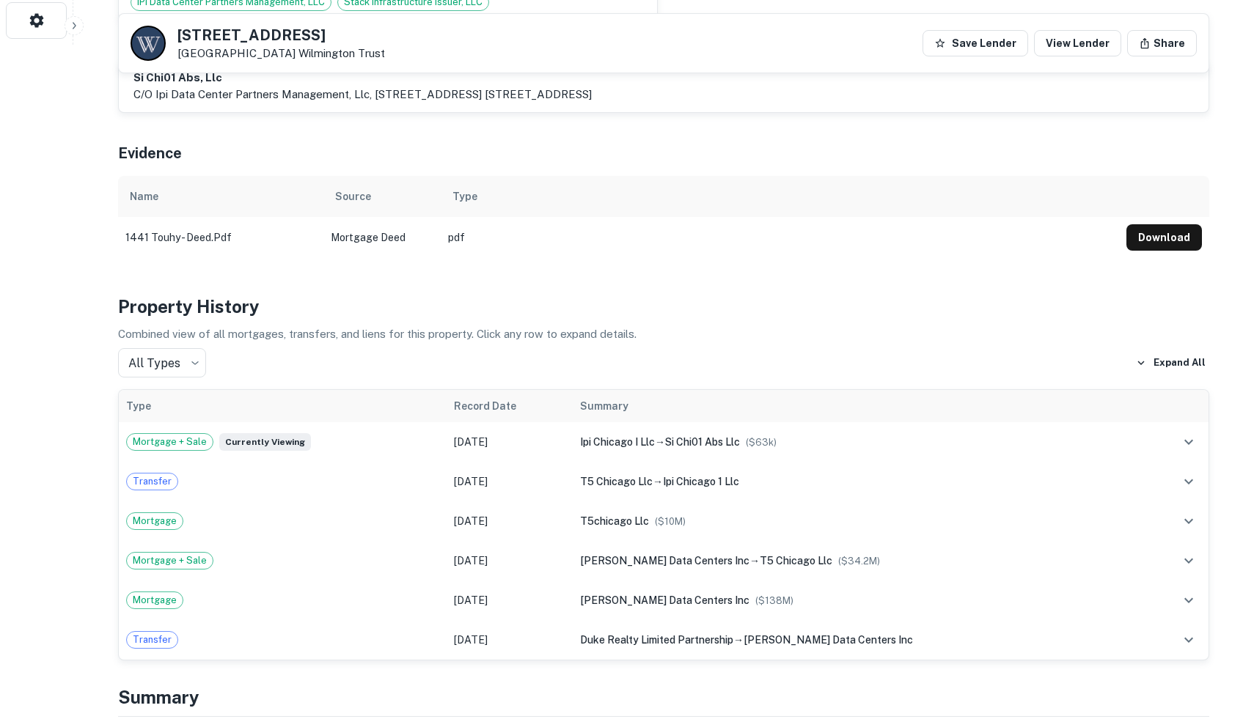
scroll to position [686, 0]
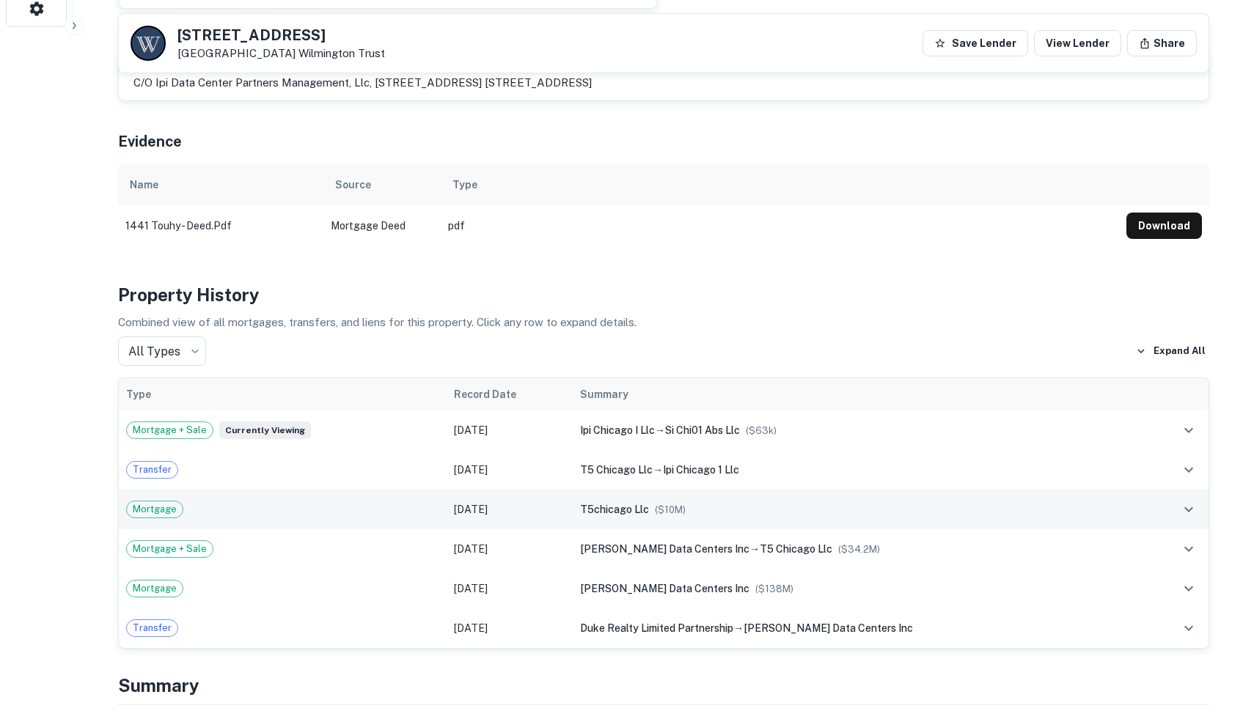
click at [1188, 501] on icon "expand row" at bounding box center [1189, 510] width 18 height 18
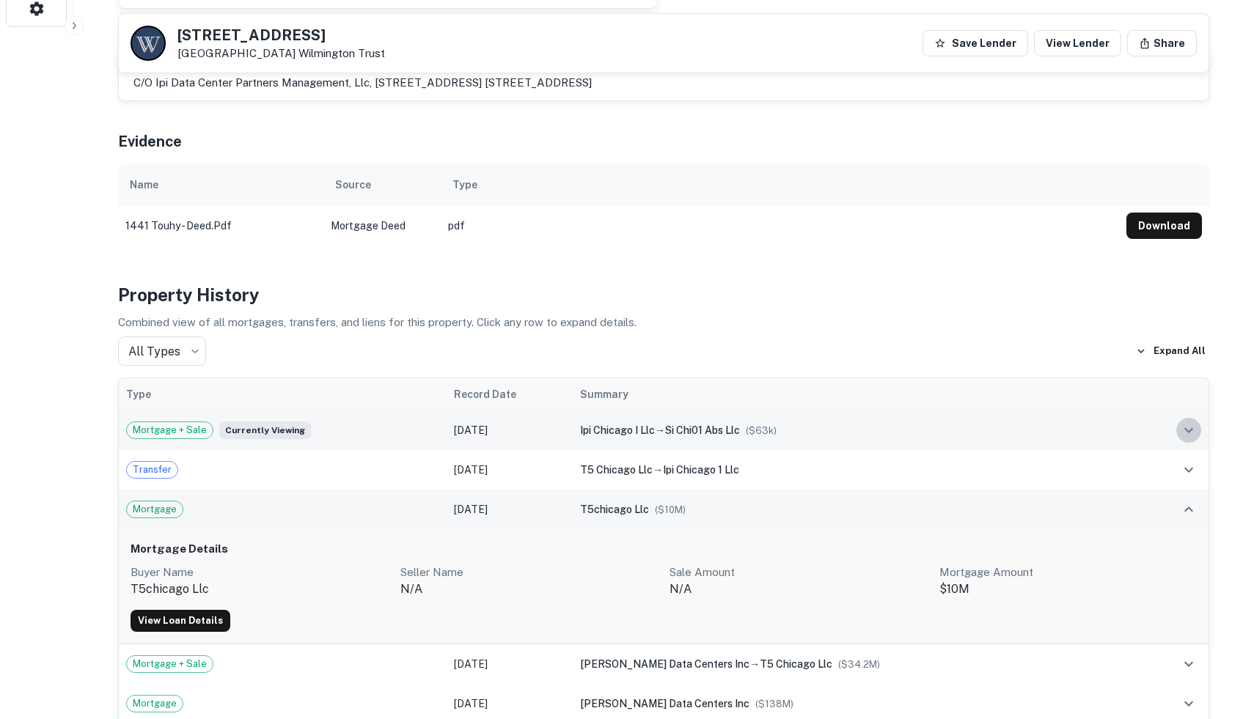
click at [1189, 422] on icon "expand row" at bounding box center [1189, 431] width 18 height 18
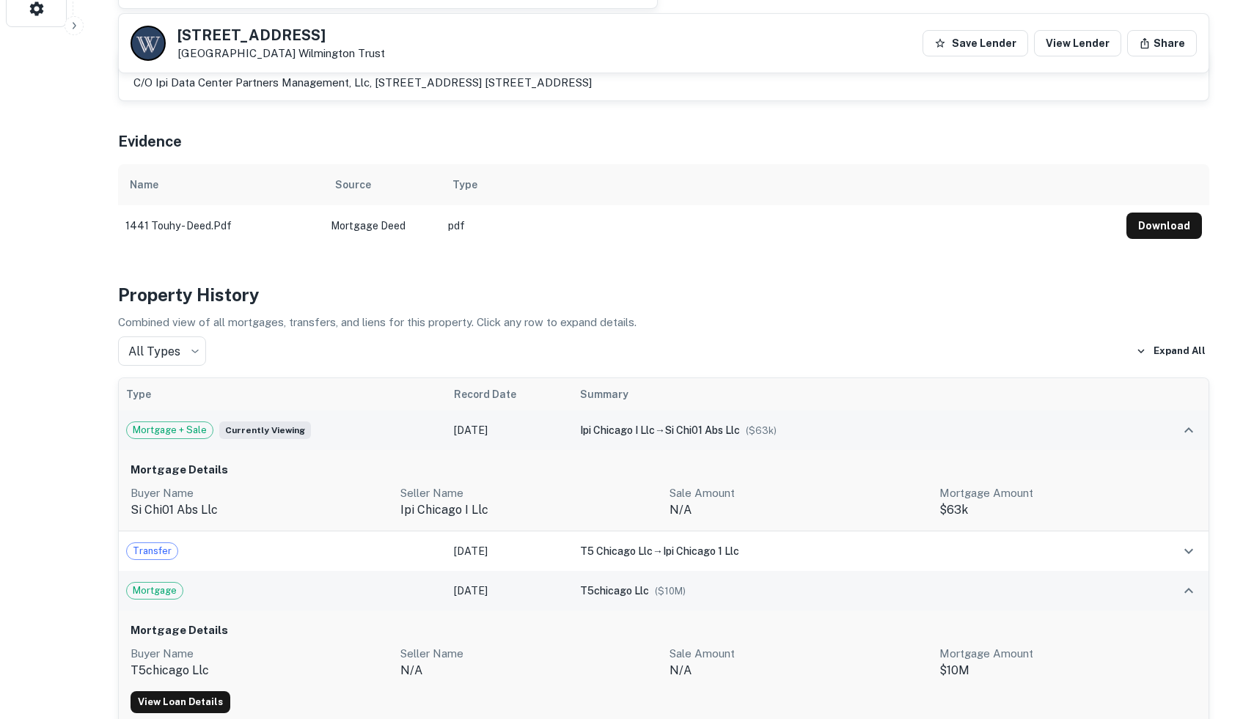
click at [1189, 422] on icon "expand row" at bounding box center [1189, 431] width 18 height 18
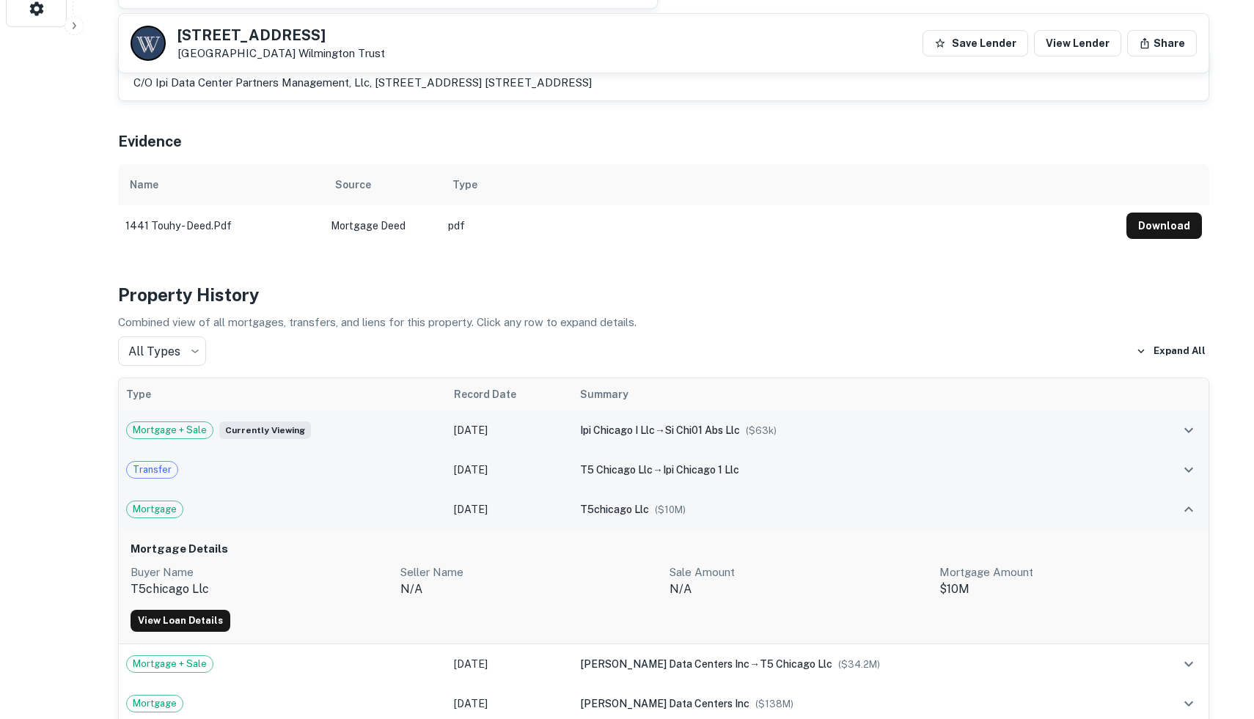
click at [1191, 461] on icon "expand row" at bounding box center [1189, 470] width 18 height 18
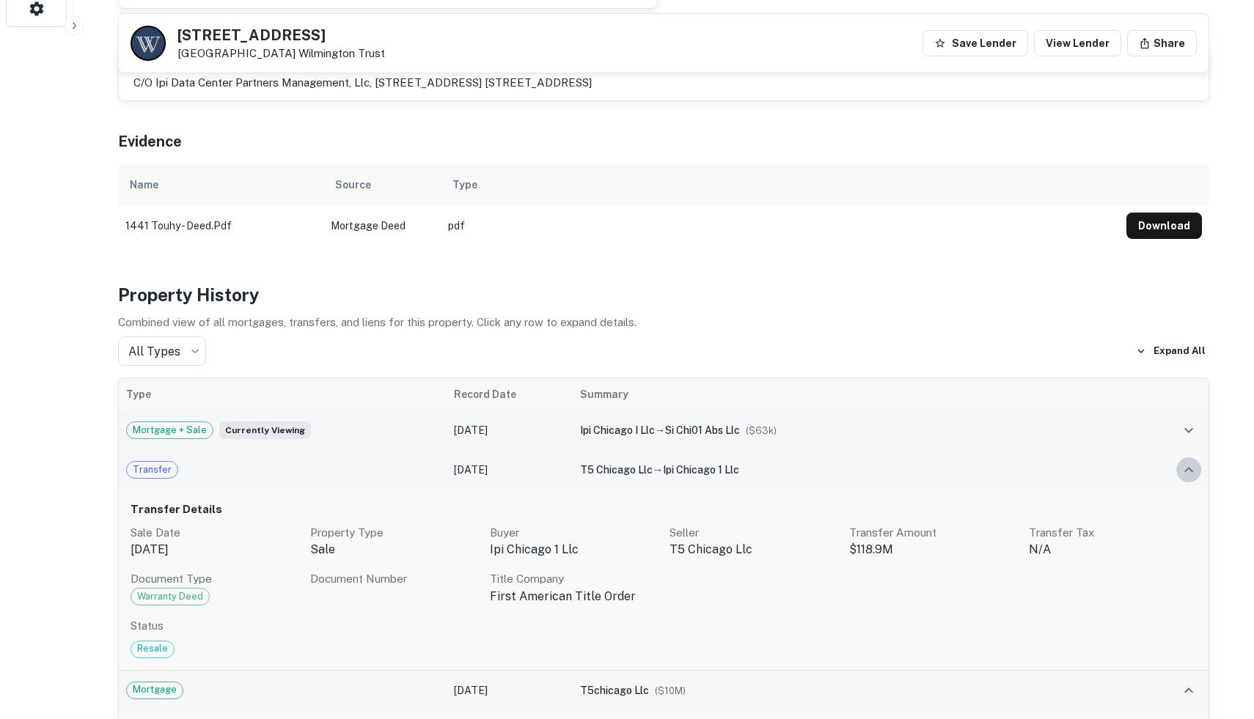
click at [1191, 461] on icon "expand row" at bounding box center [1189, 470] width 18 height 18
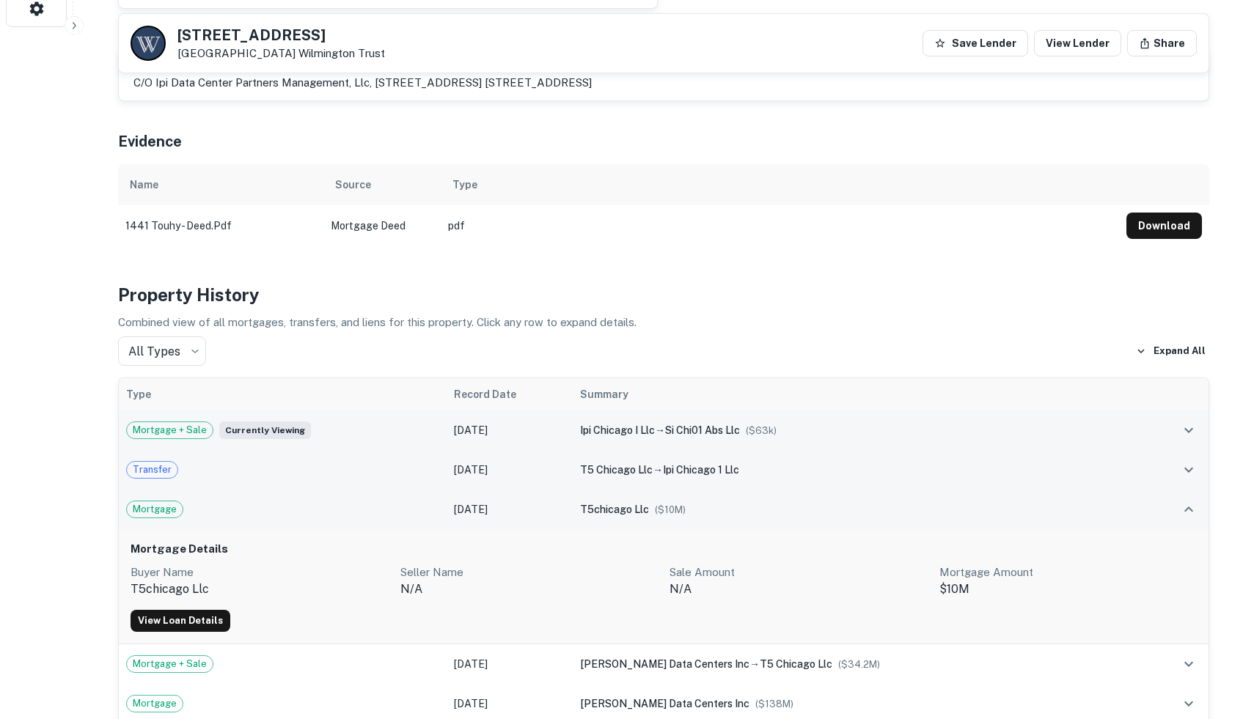
click at [1191, 461] on icon "expand row" at bounding box center [1189, 470] width 18 height 18
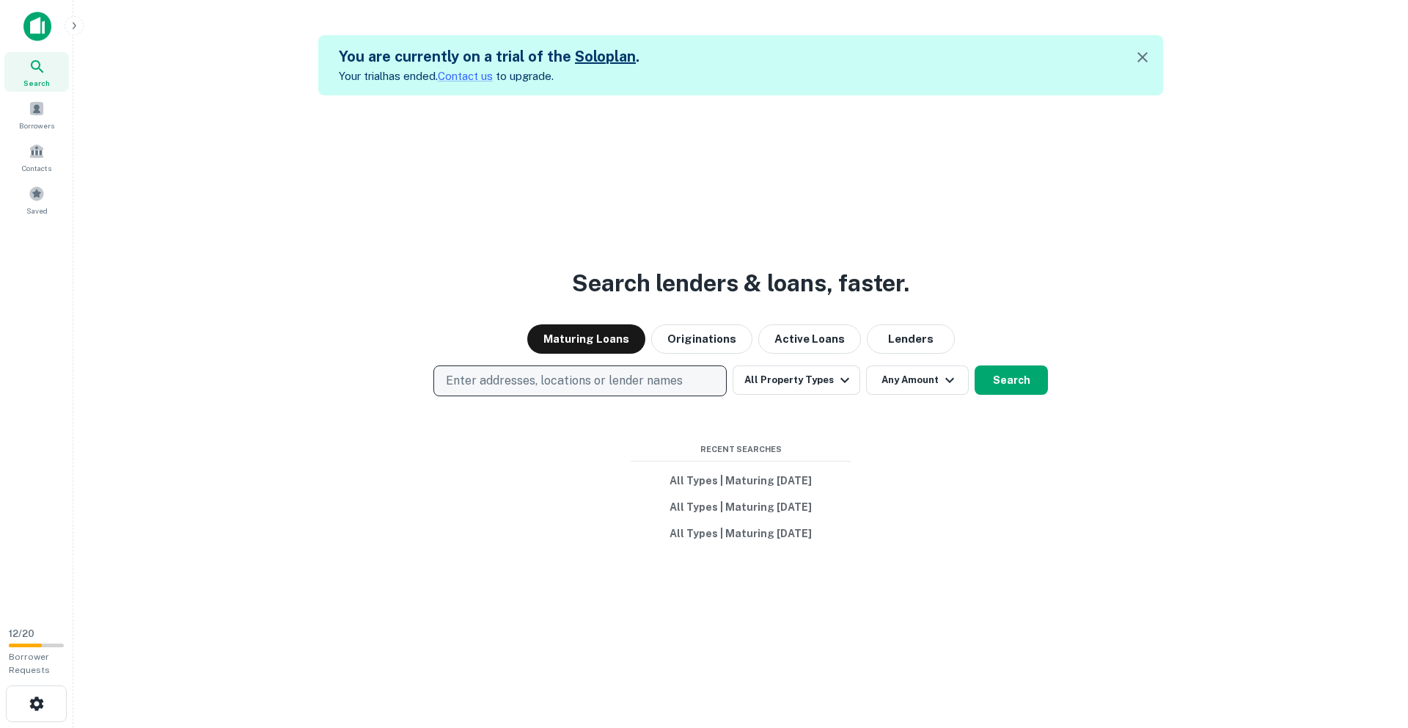
click at [597, 373] on p "Enter addresses, locations or lender names" at bounding box center [564, 381] width 237 height 18
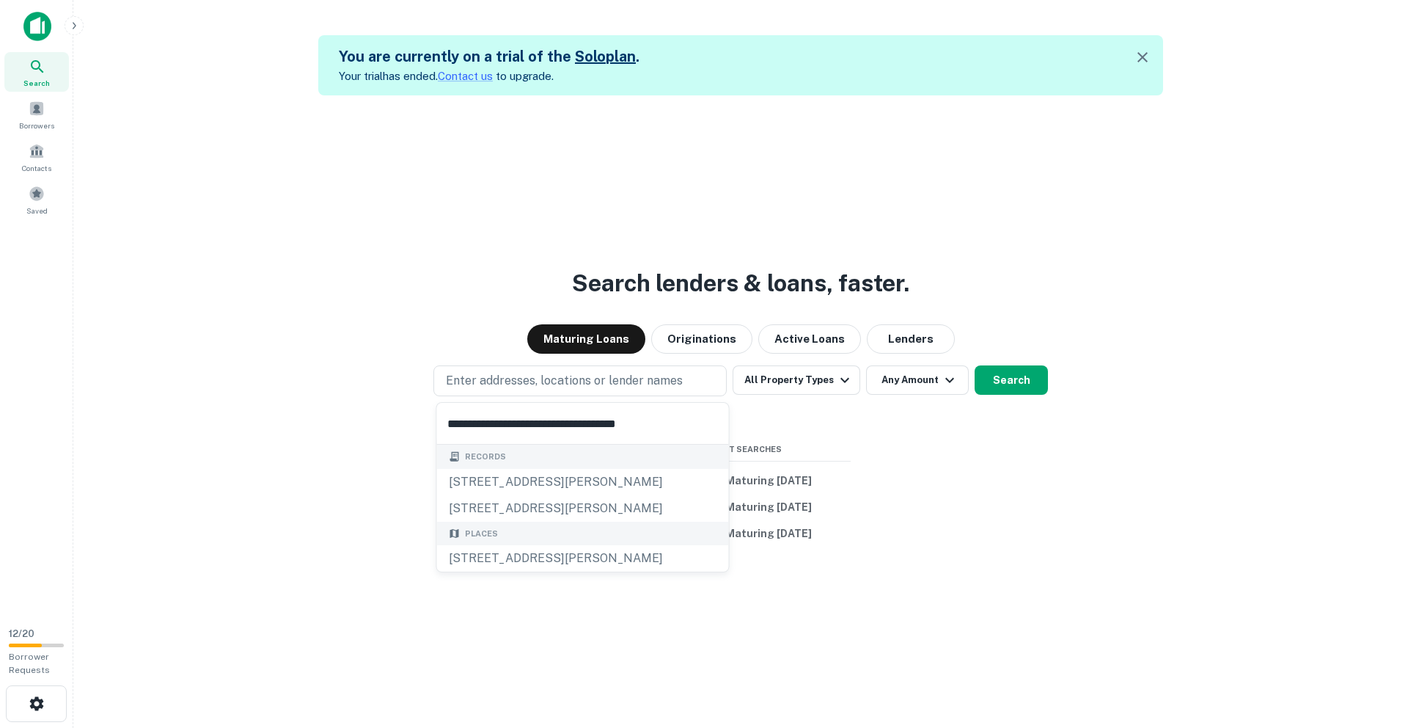
type input "**********"
click at [527, 558] on div "976 Douglas Hill Road, Lithia Springs, GA, USA" at bounding box center [583, 558] width 292 height 26
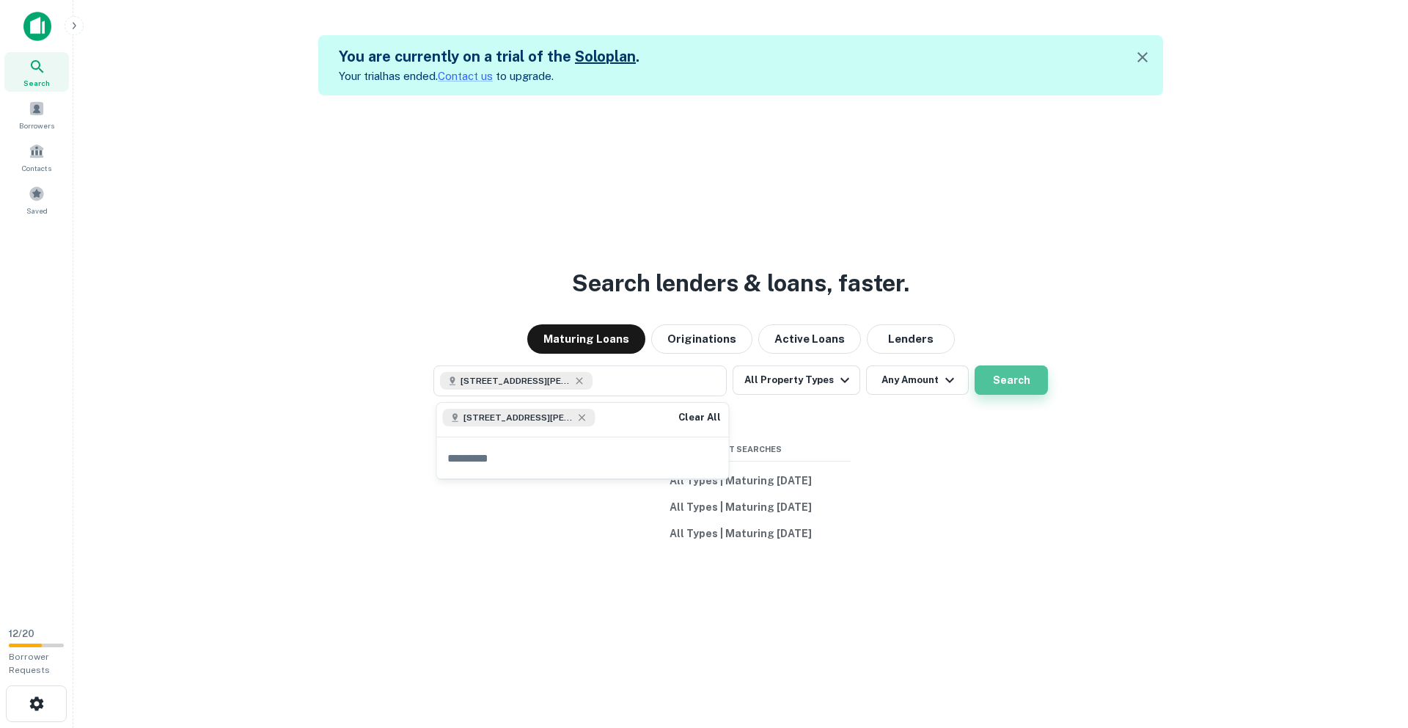
click at [994, 378] on button "Search" at bounding box center [1011, 379] width 73 height 29
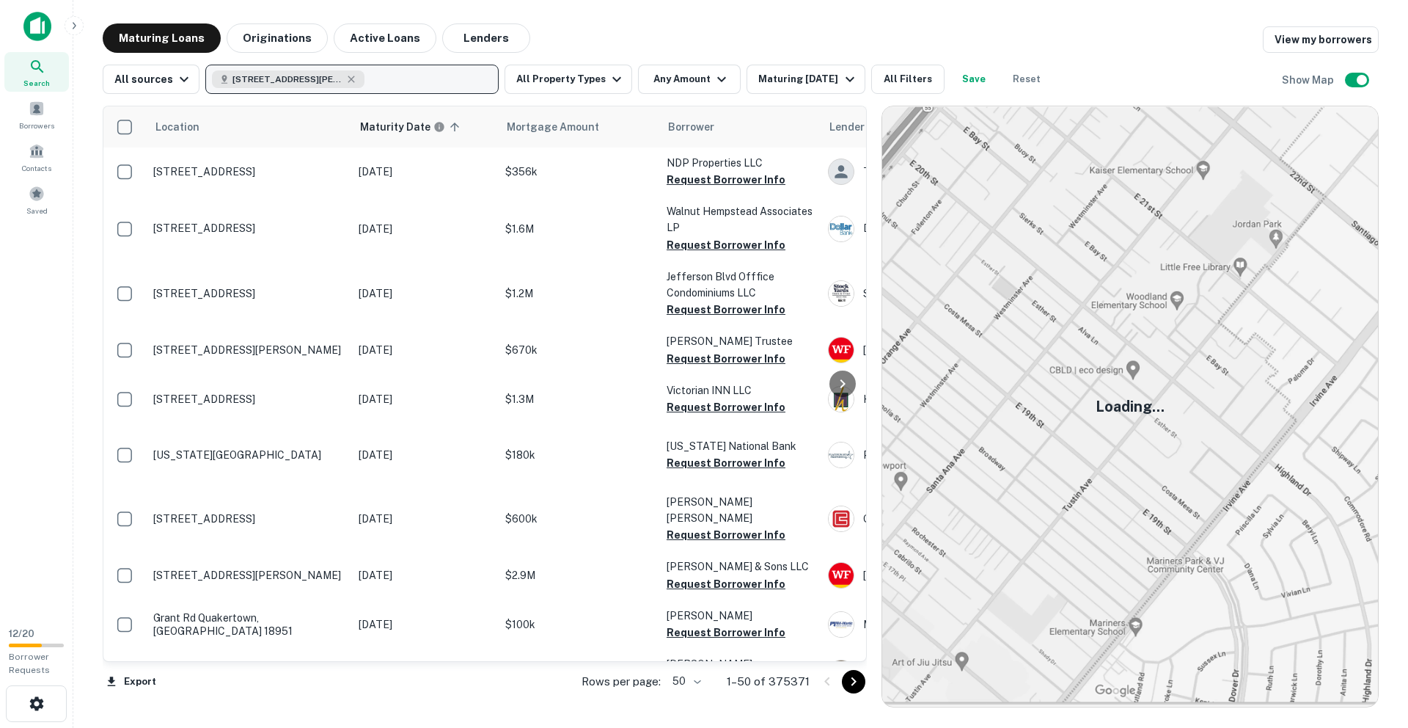
click at [410, 78] on button "976 Douglas Hl Rd, Lithia Springs, GA 30122, USA" at bounding box center [351, 79] width 293 height 29
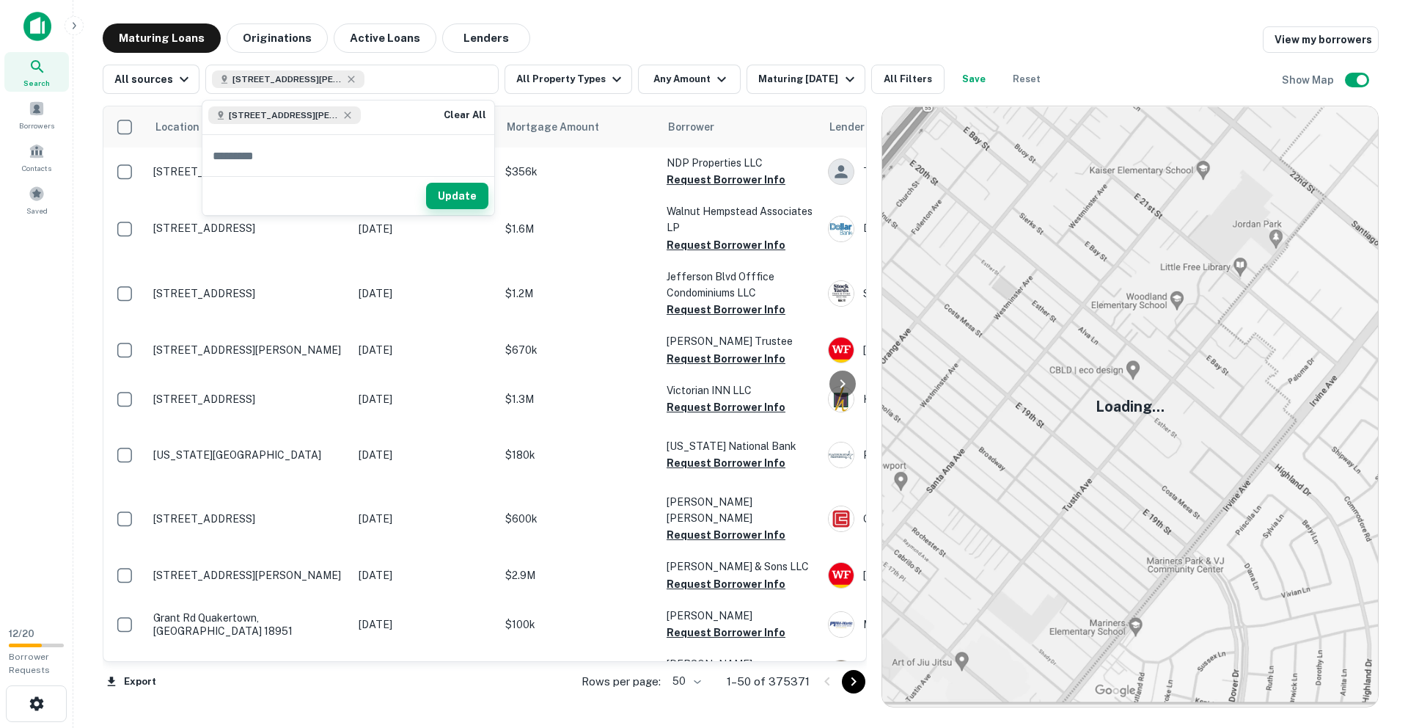
click at [441, 193] on button "Update" at bounding box center [457, 196] width 62 height 26
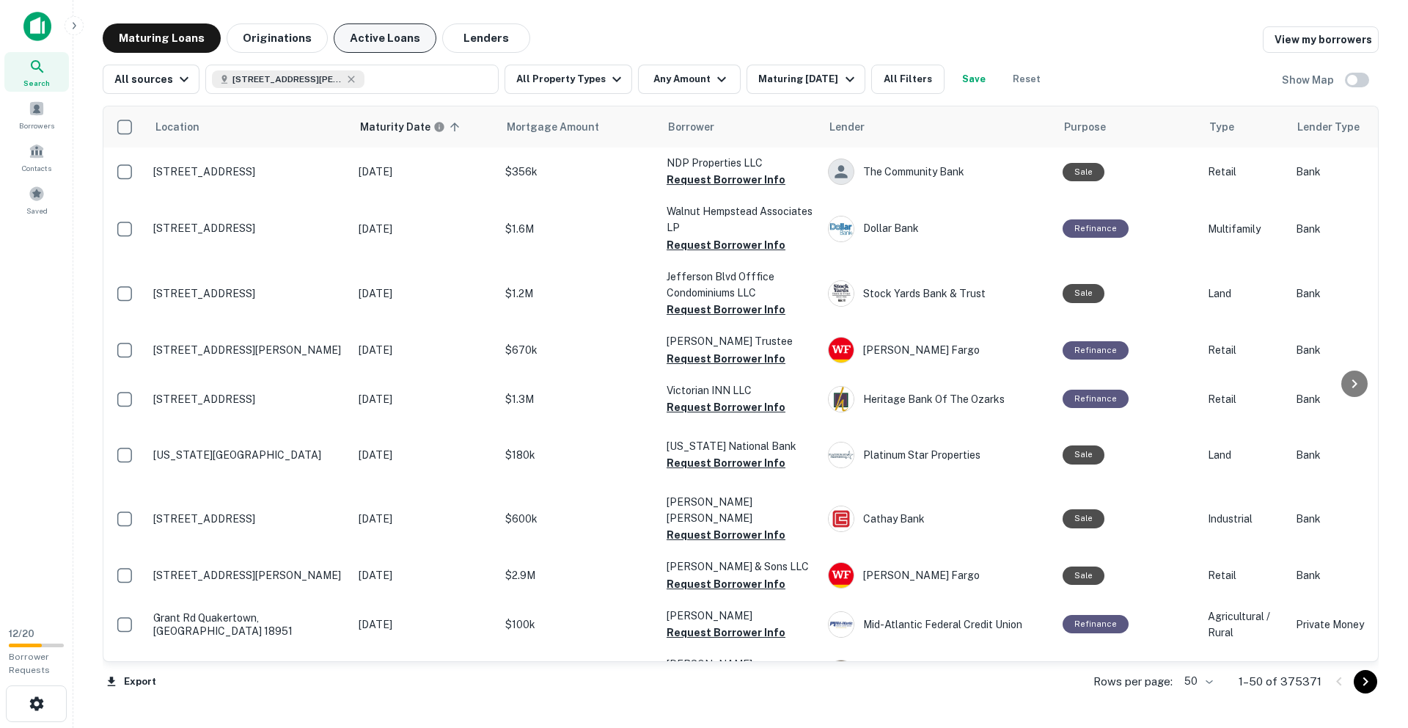
click at [353, 48] on button "Active Loans" at bounding box center [385, 37] width 103 height 29
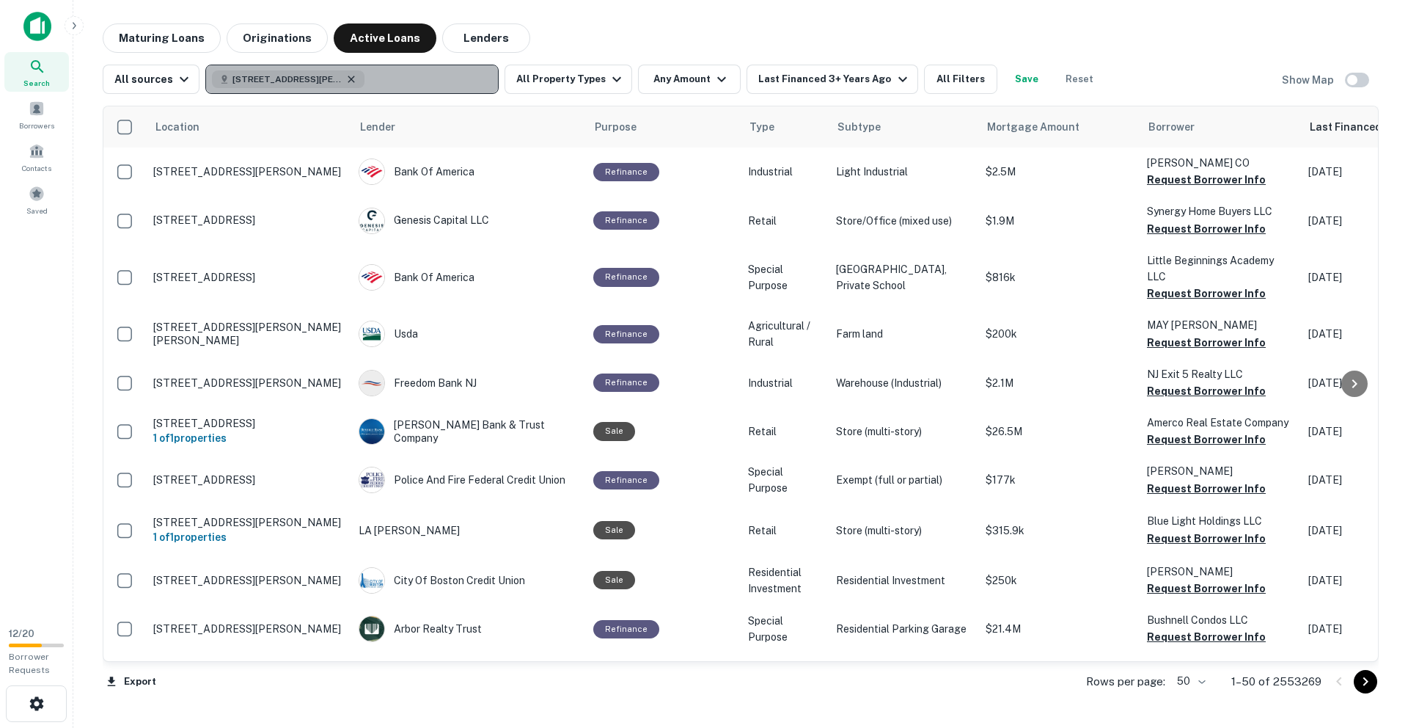
click at [350, 78] on icon "button" at bounding box center [351, 79] width 12 height 12
click at [340, 80] on p "Enter addresses, locations or lender names" at bounding box center [336, 79] width 237 height 18
click at [340, 82] on p "Enter addresses, locations or lender names" at bounding box center [336, 79] width 237 height 18
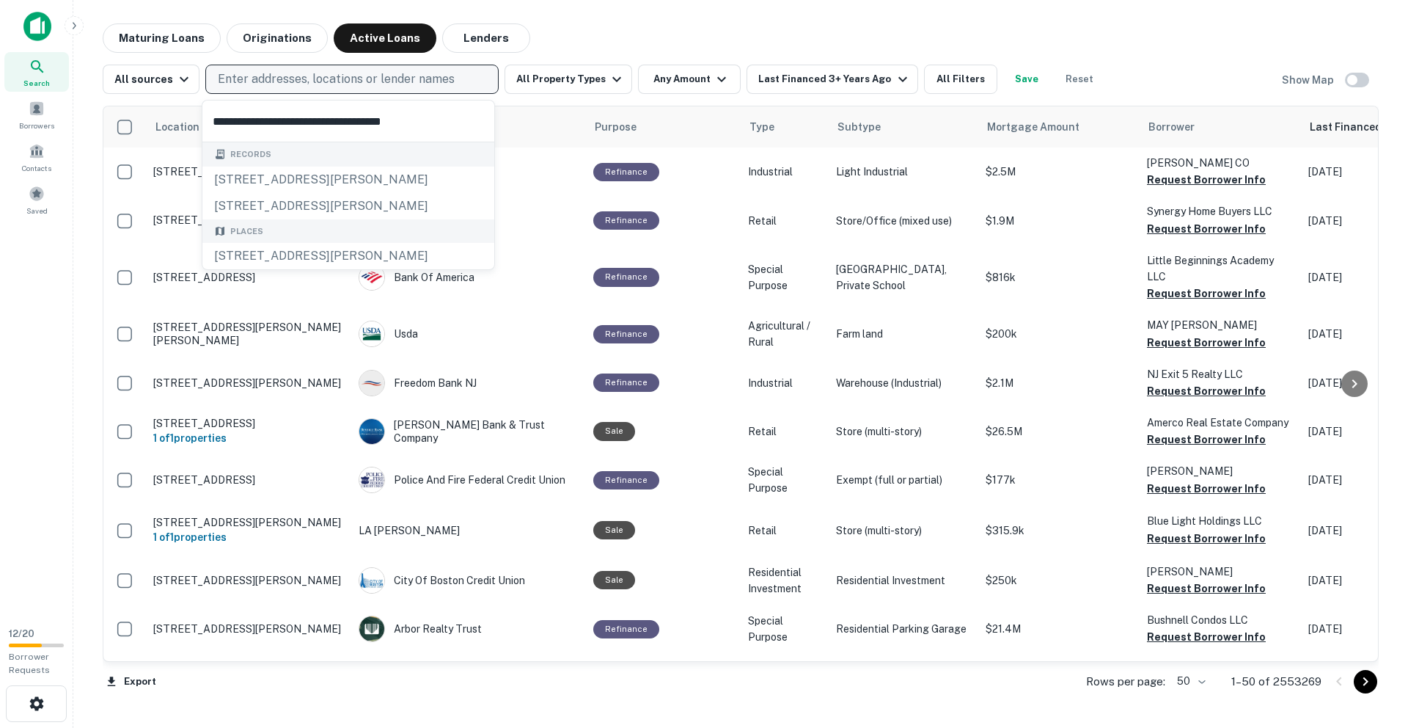
type input "**********"
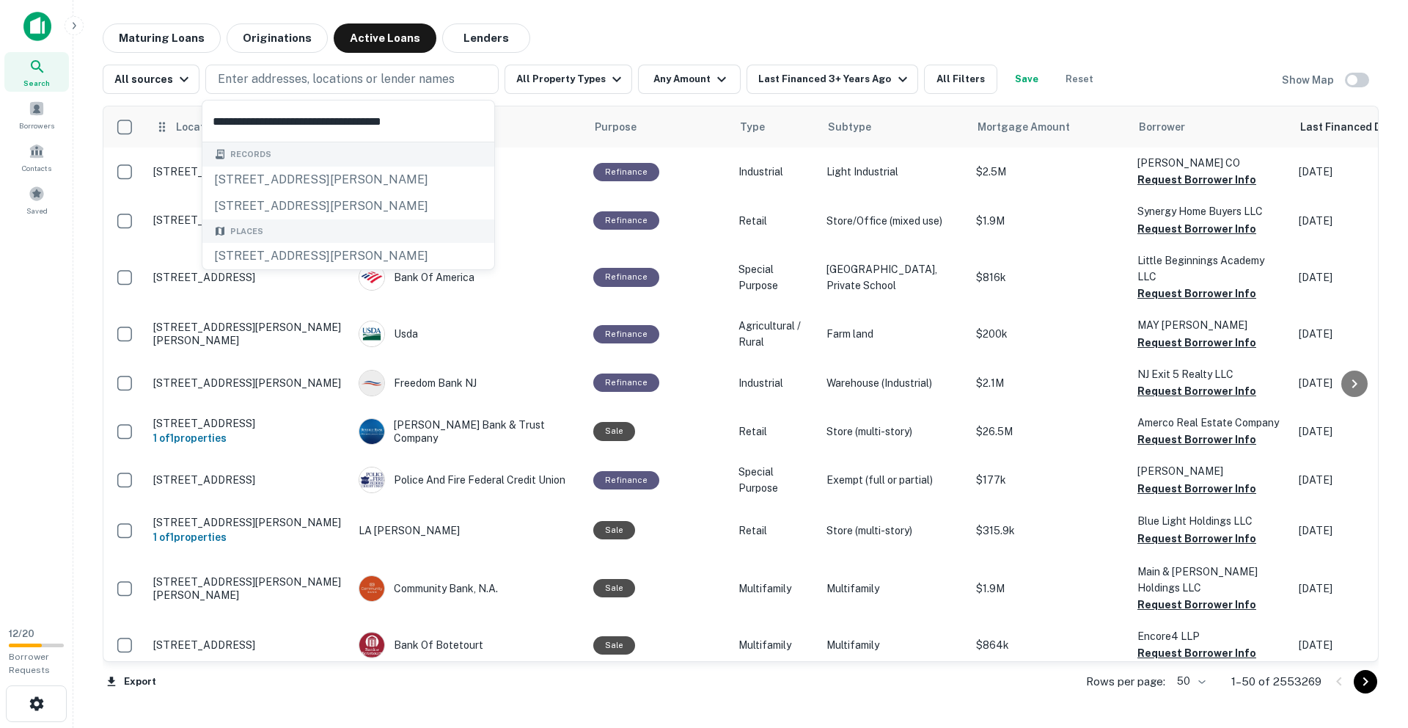
drag, startPoint x: 457, startPoint y: 124, endPoint x: 175, endPoint y: 120, distance: 282.4
click at [175, 120] on body "Search Borrowers Contacts Saved 12 / 20 Borrower Requests Maturing Loans Origin…" at bounding box center [704, 364] width 1408 height 728
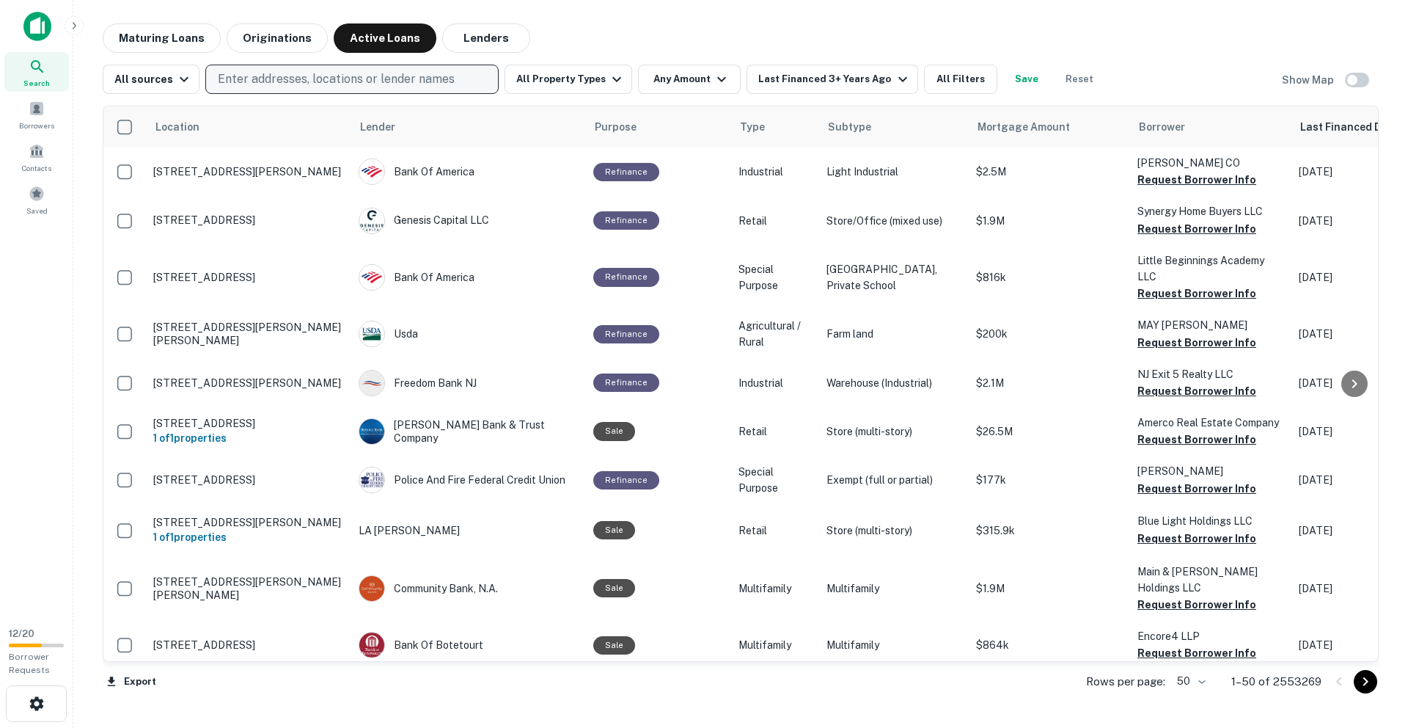
click at [300, 87] on p "Enter addresses, locations or lender names" at bounding box center [336, 79] width 237 height 18
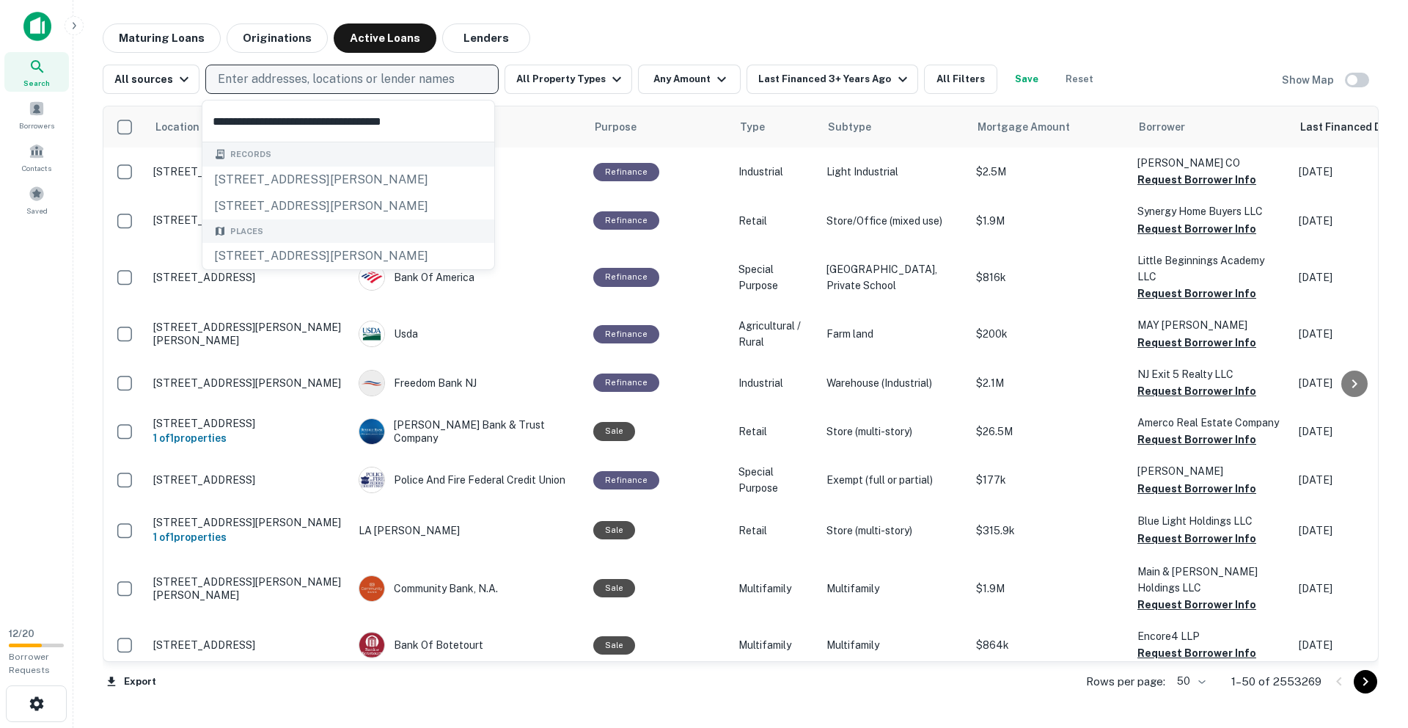
click at [299, 86] on p "Enter addresses, locations or lender names" at bounding box center [336, 79] width 237 height 18
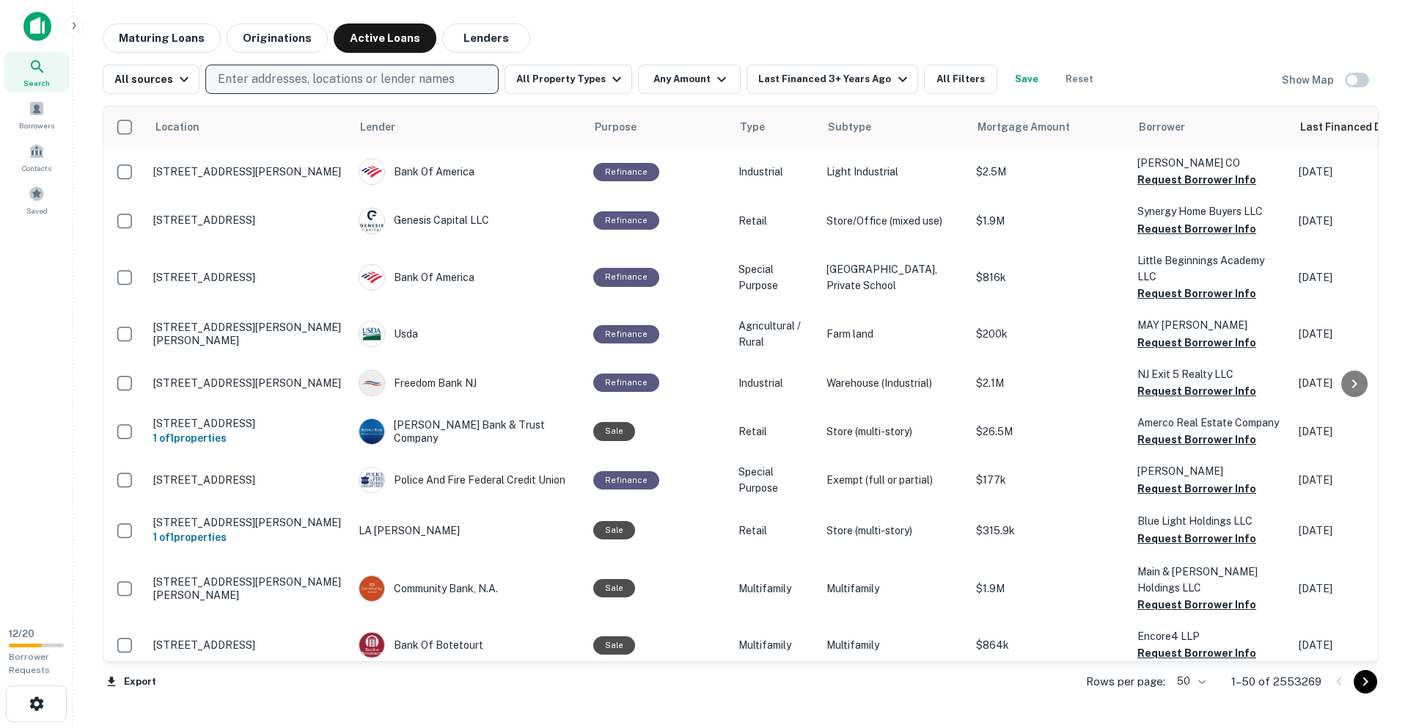
click at [299, 86] on p "Enter addresses, locations or lender names" at bounding box center [336, 79] width 237 height 18
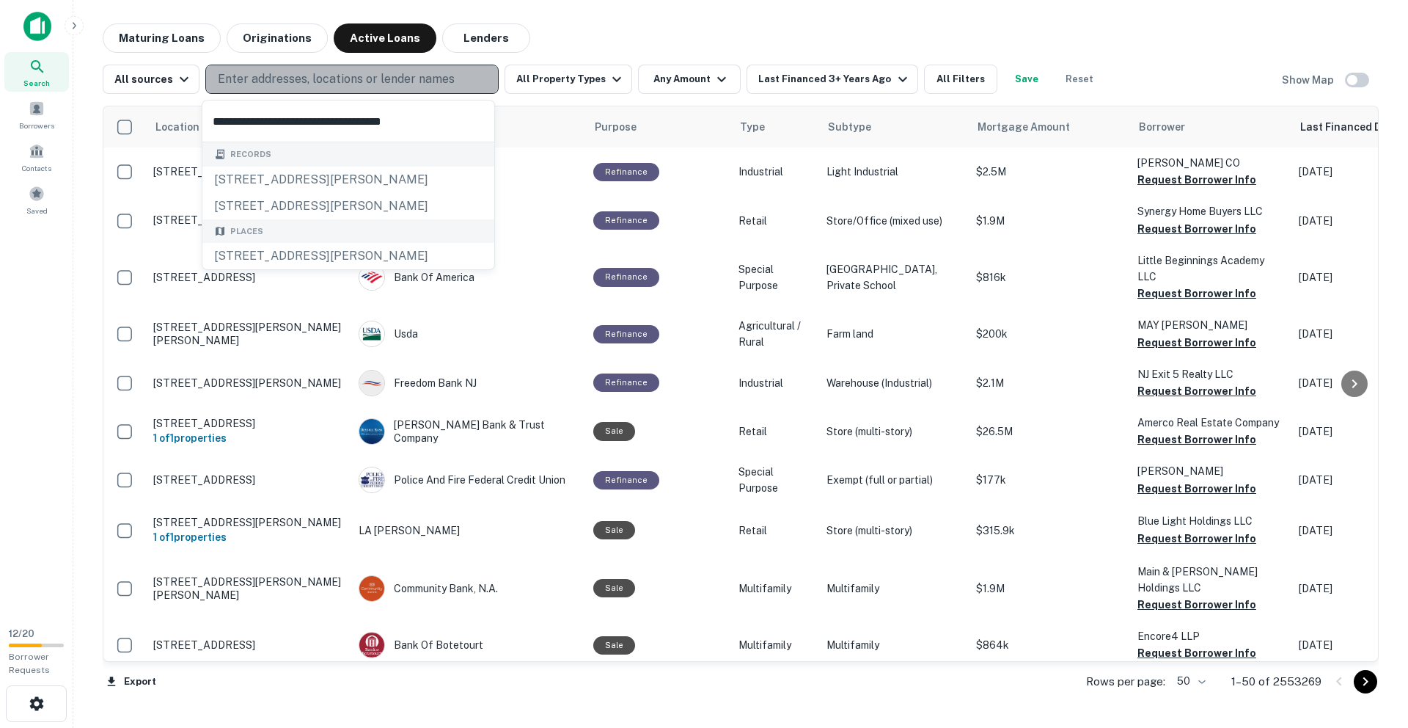
click at [299, 86] on p "Enter addresses, locations or lender names" at bounding box center [336, 79] width 237 height 18
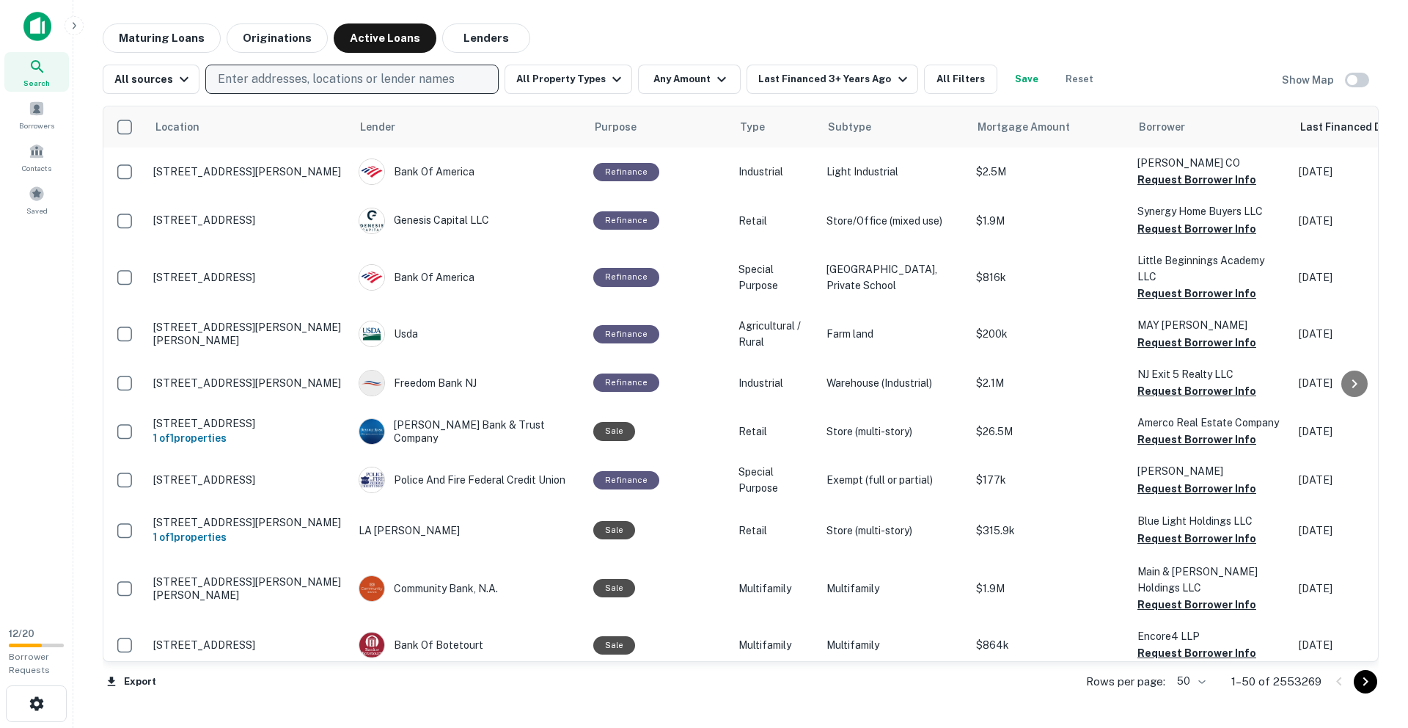
click at [299, 86] on p "Enter addresses, locations or lender names" at bounding box center [336, 79] width 237 height 18
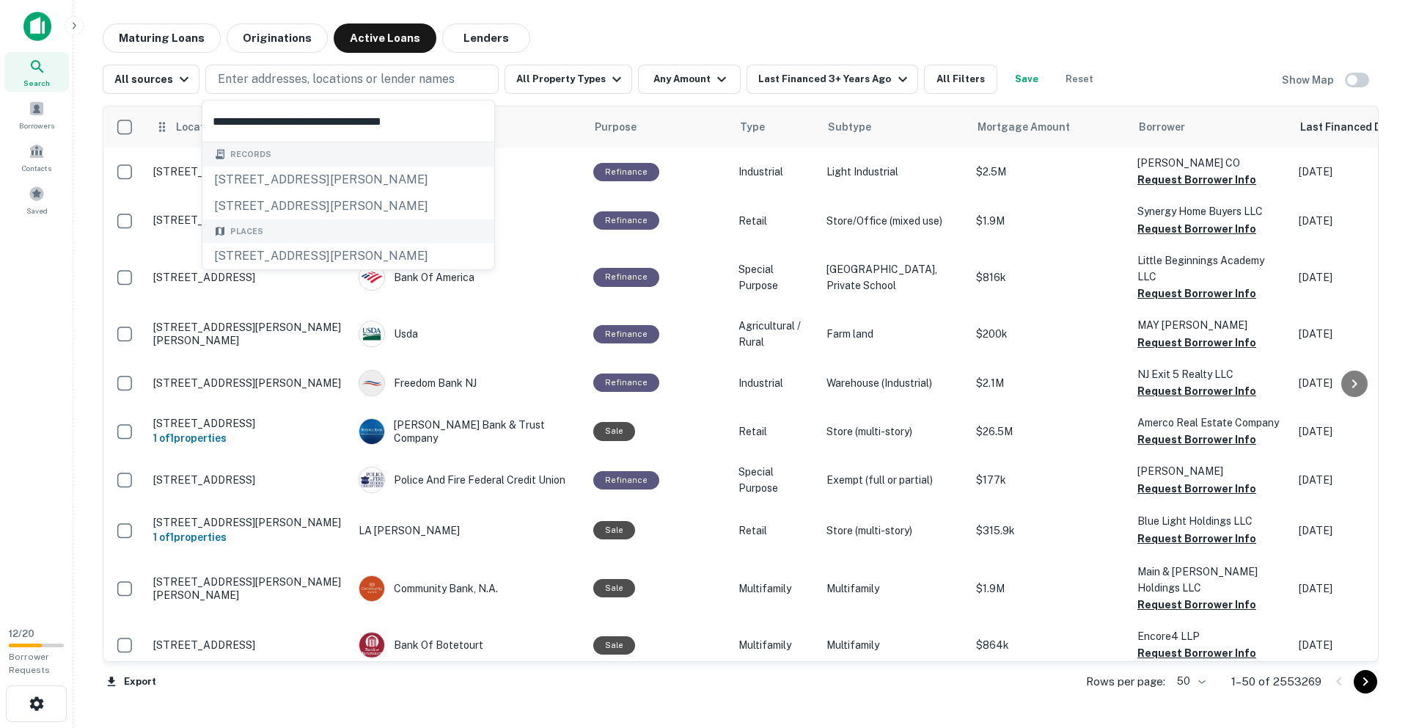
drag, startPoint x: 461, startPoint y: 128, endPoint x: 192, endPoint y: 125, distance: 268.4
click at [192, 125] on body "Search Borrowers Contacts Saved 12 / 20 Borrower Requests Maturing Loans Origin…" at bounding box center [704, 364] width 1408 height 728
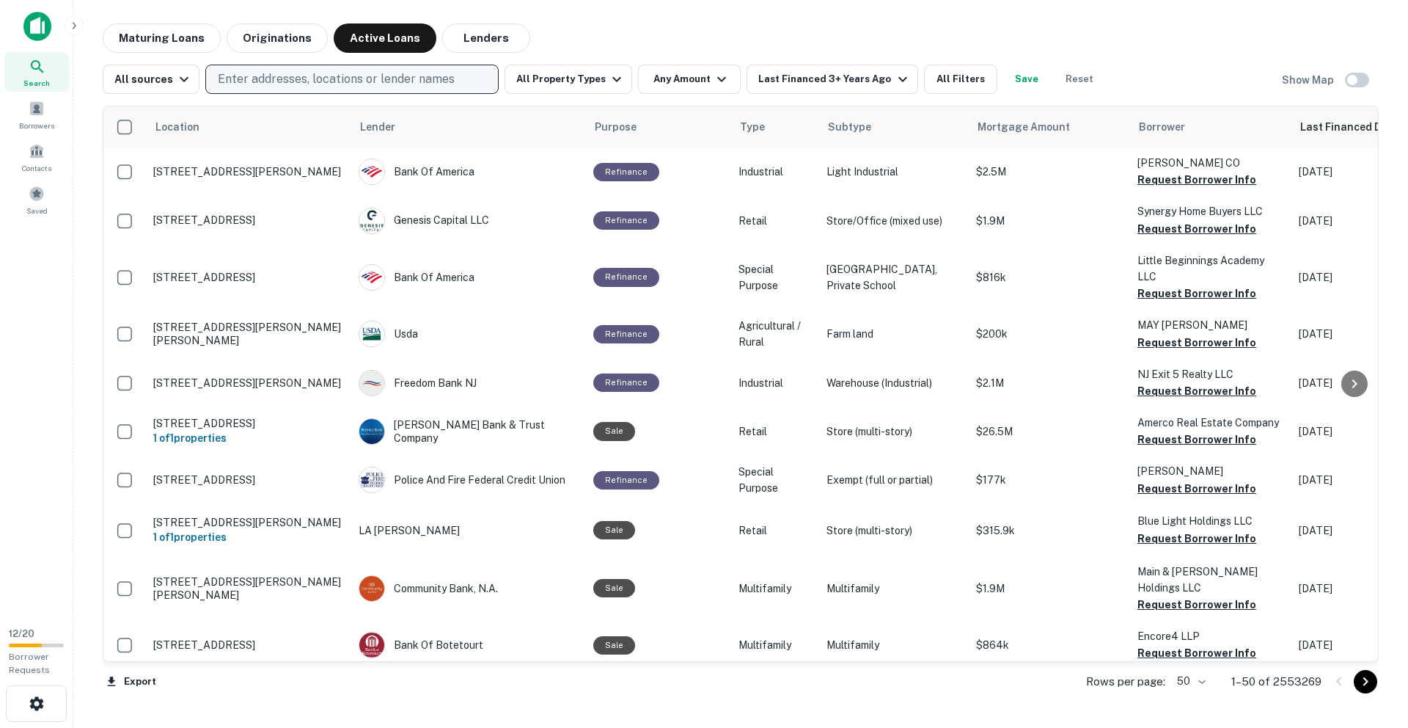
click at [323, 77] on p "Enter addresses, locations or lender names" at bounding box center [336, 79] width 237 height 18
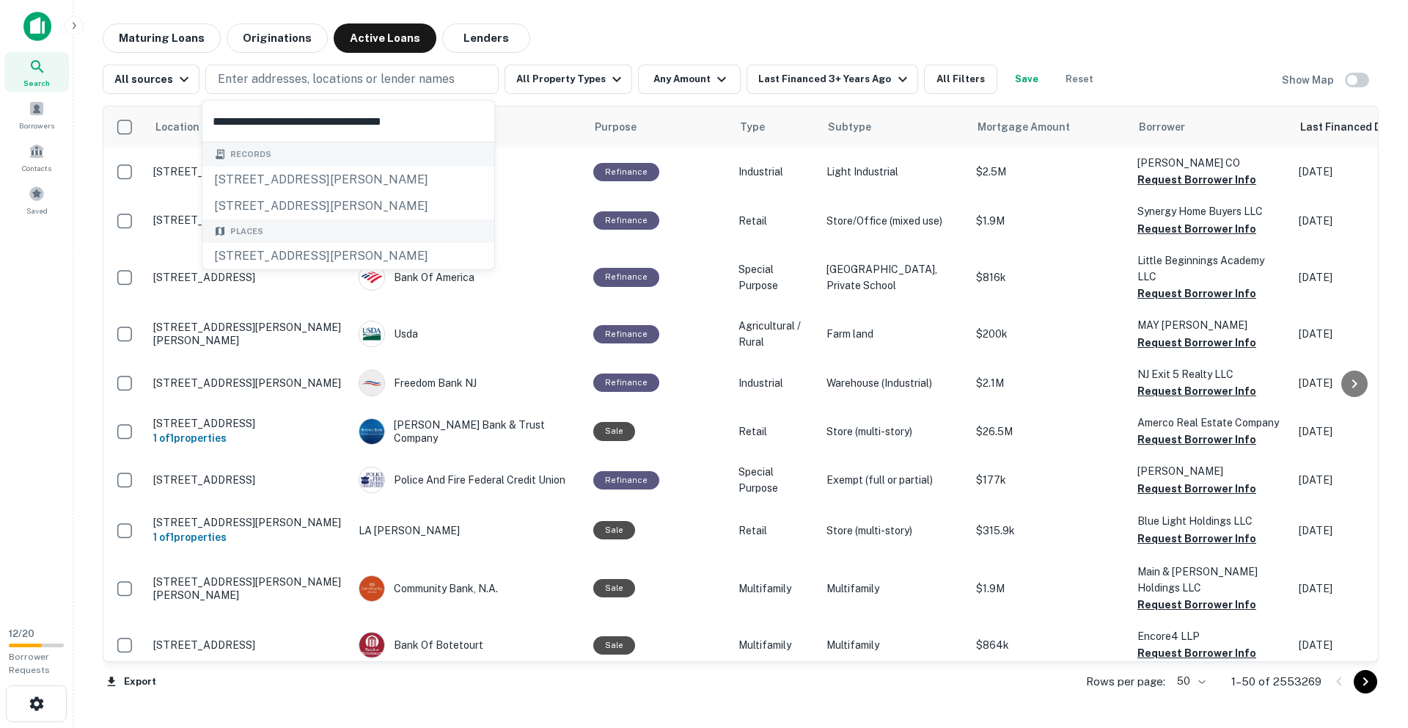
drag, startPoint x: 454, startPoint y: 119, endPoint x: 227, endPoint y: 109, distance: 226.8
click at [227, 109] on input "**********" at bounding box center [348, 120] width 292 height 41
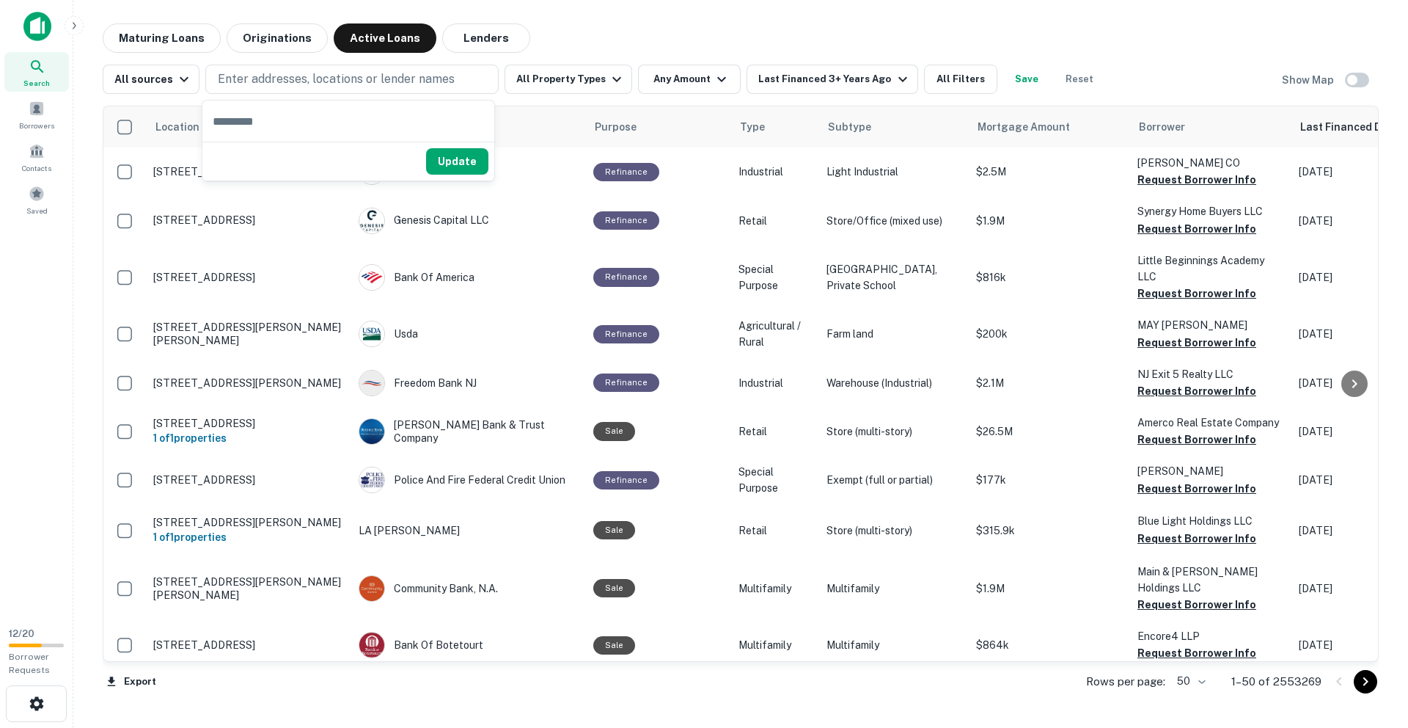
type input "**********"
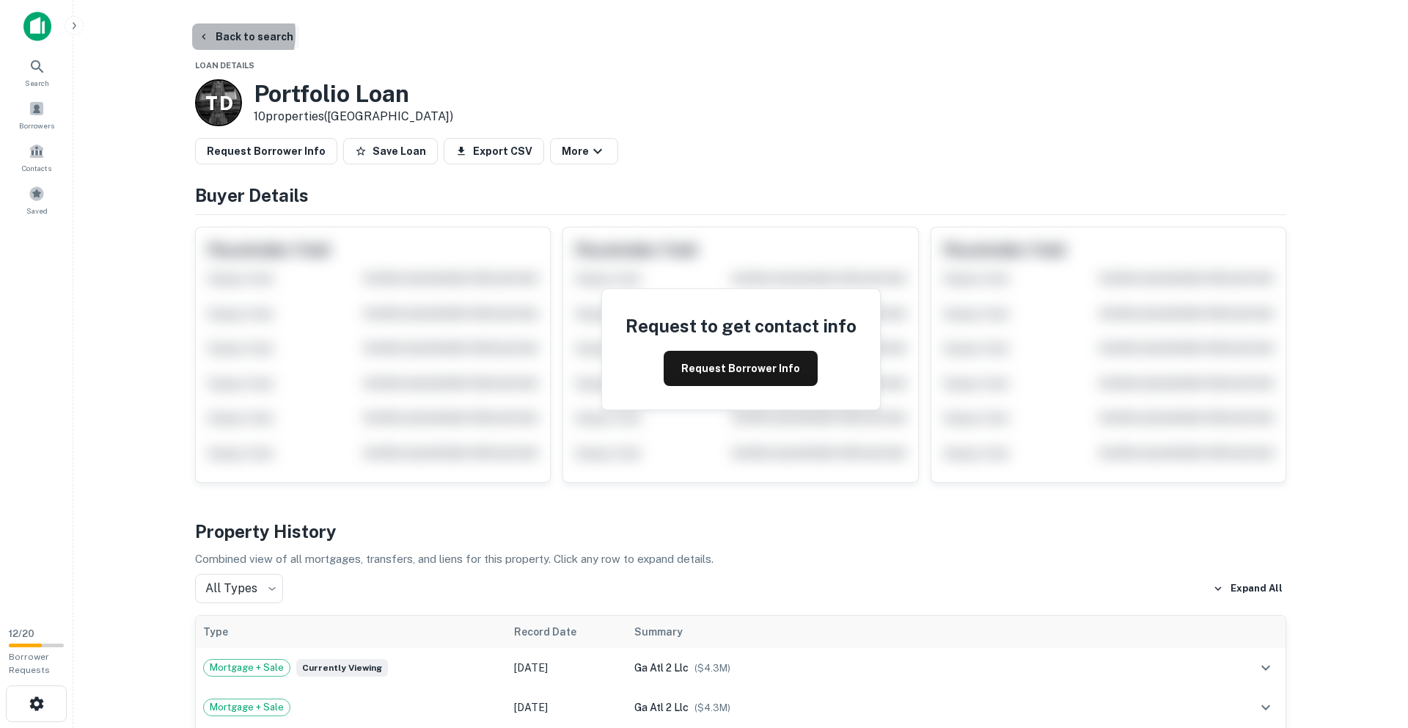
click at [210, 34] on button "Back to search" at bounding box center [245, 36] width 107 height 26
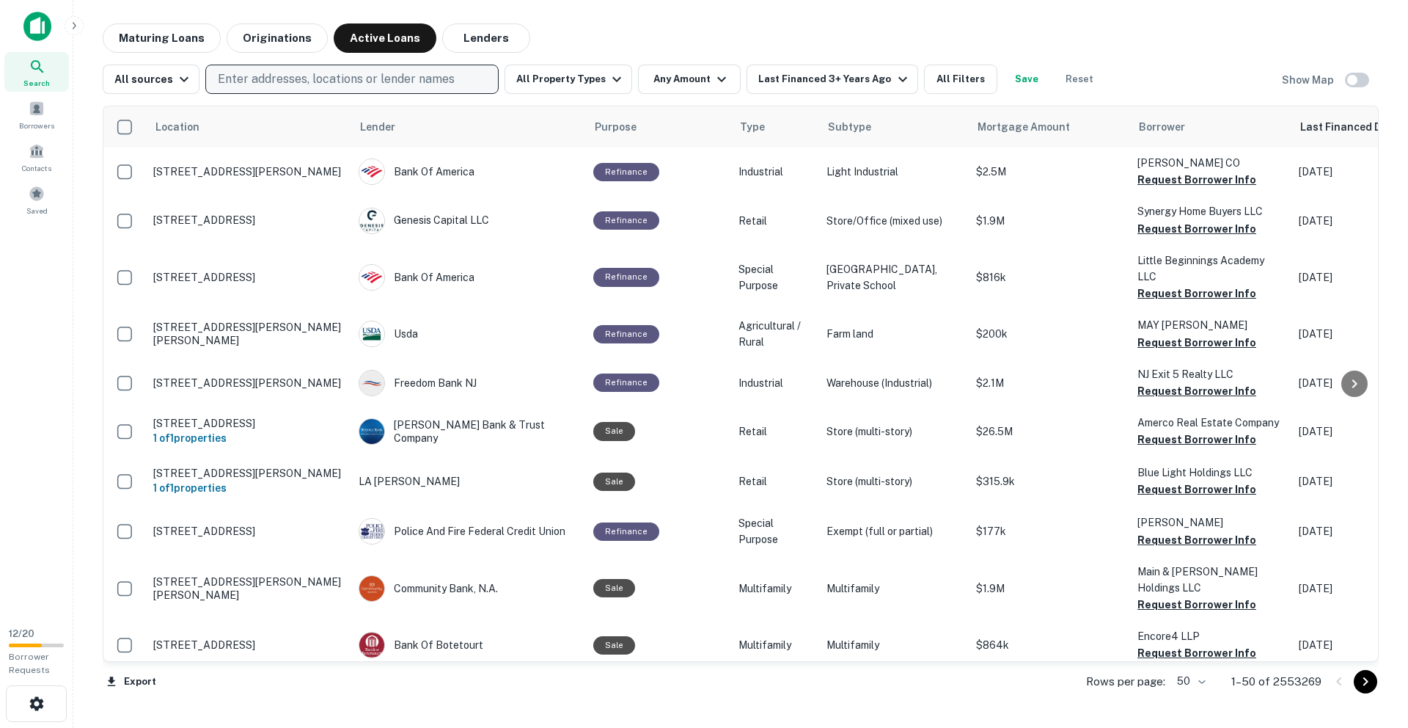
click at [311, 82] on p "Enter addresses, locations or lender names" at bounding box center [336, 79] width 237 height 18
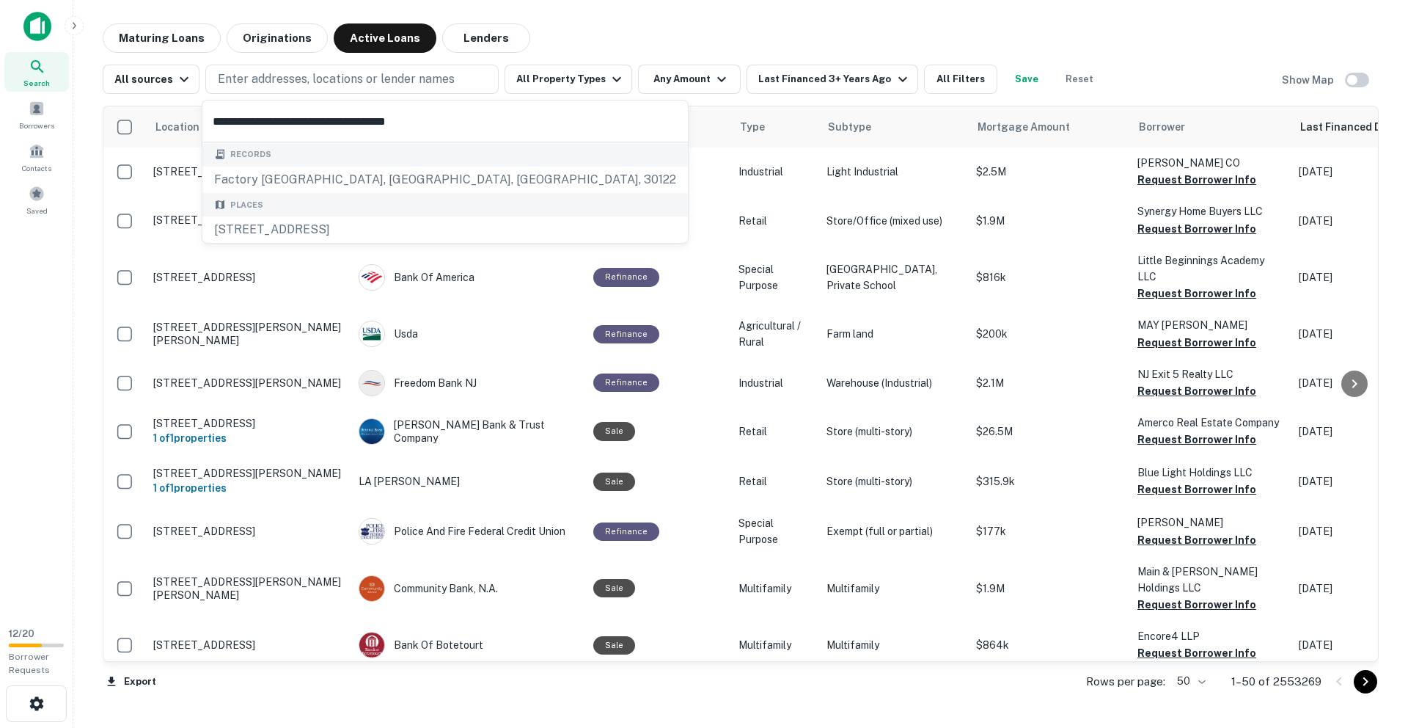
click at [226, 120] on input "**********" at bounding box center [444, 120] width 485 height 41
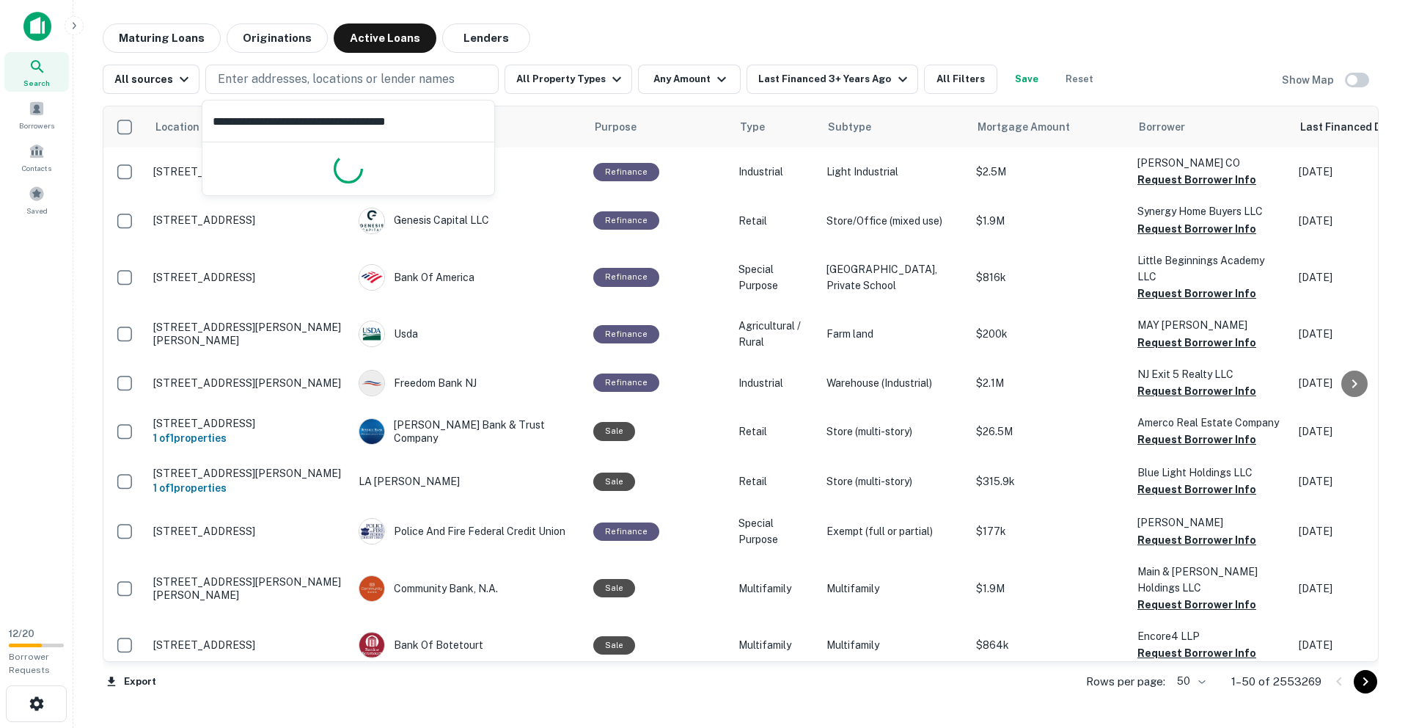
type input "**********"
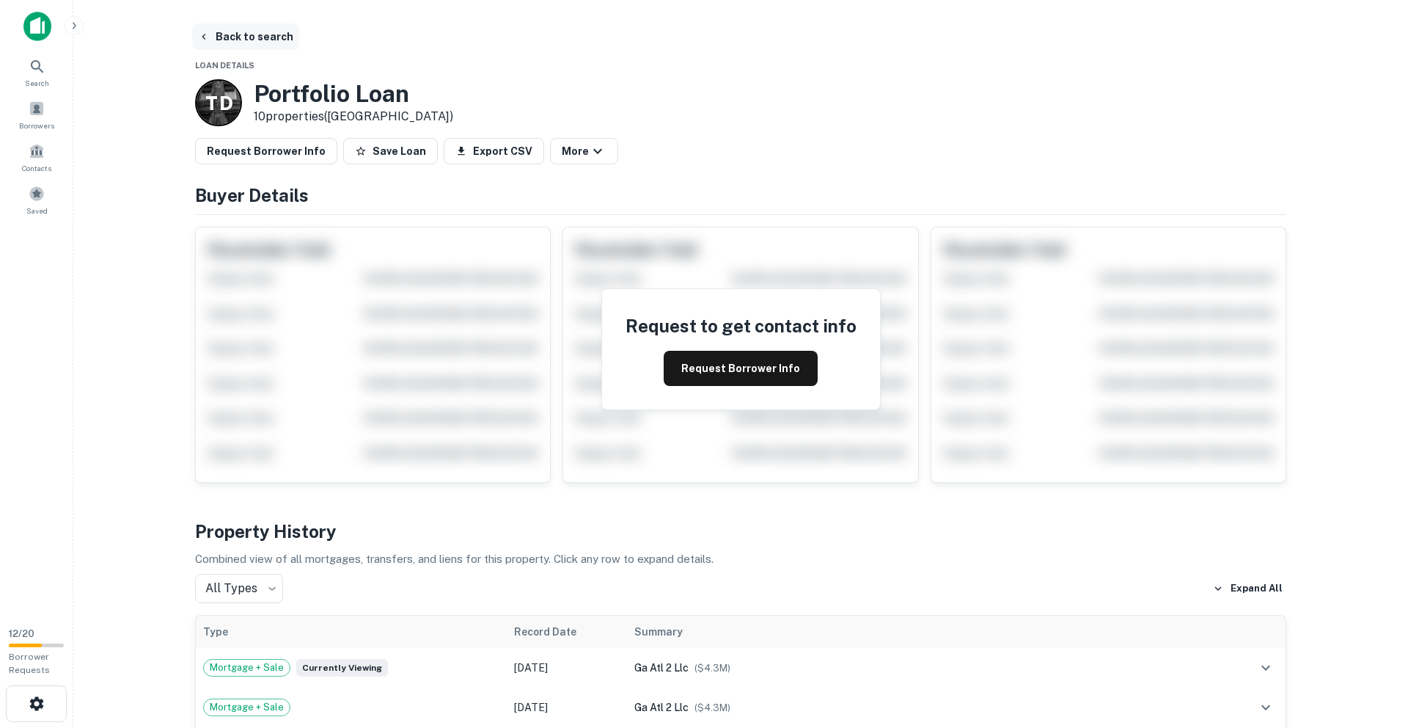
click at [202, 36] on icon "button" at bounding box center [204, 37] width 12 height 12
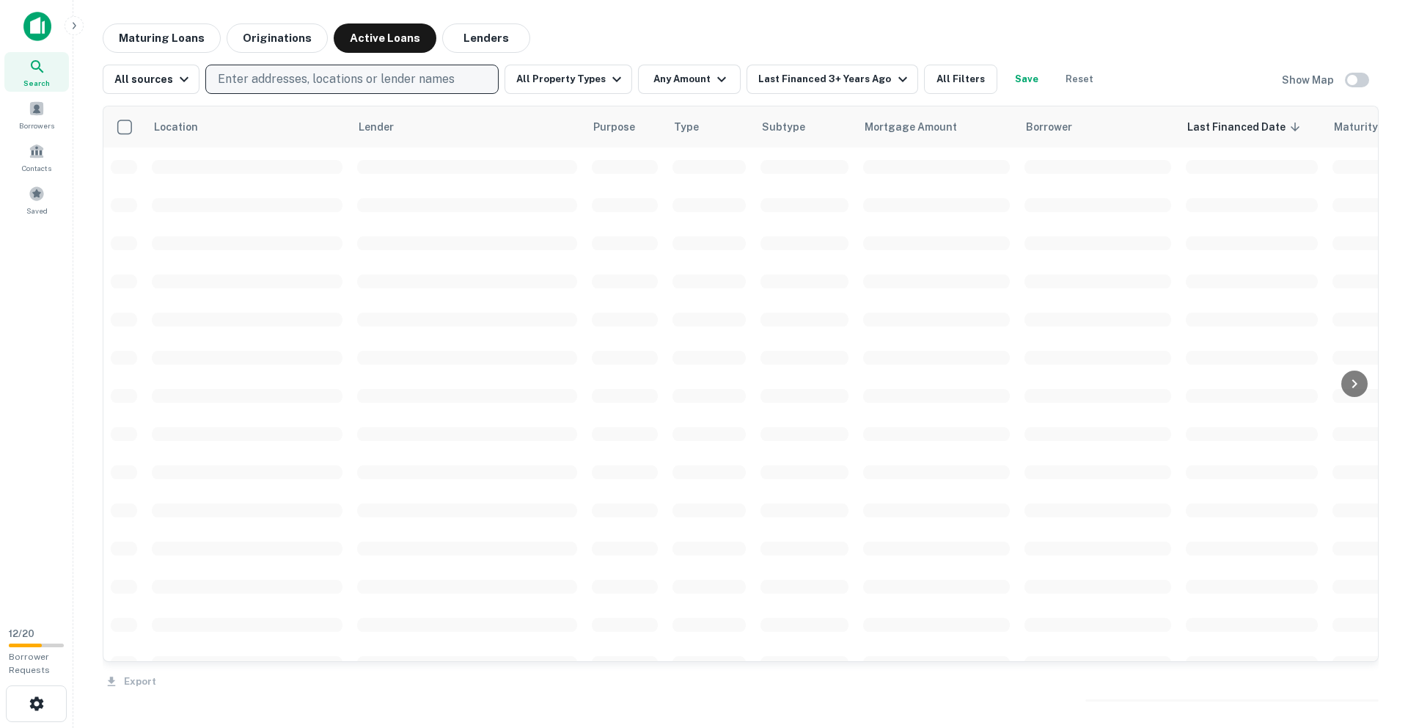
click at [364, 73] on p "Enter addresses, locations or lender names" at bounding box center [336, 79] width 237 height 18
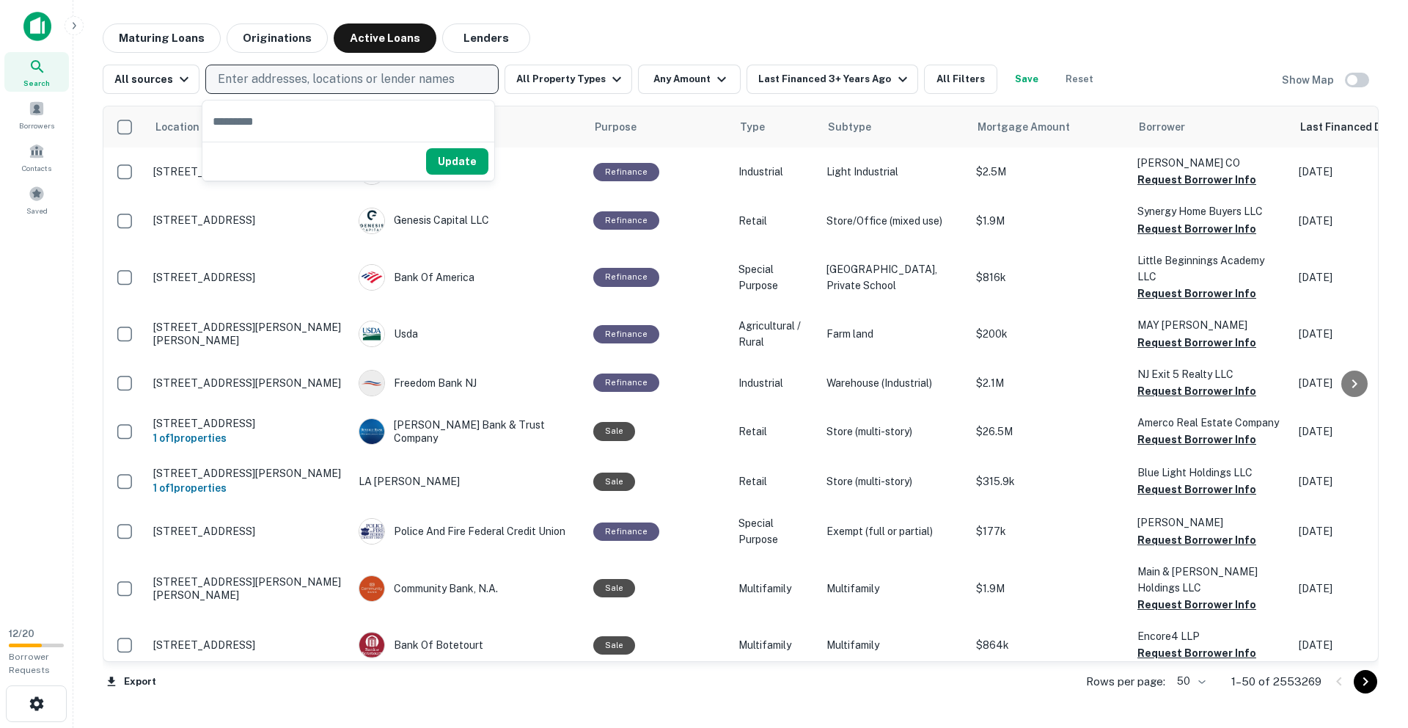
type input "**********"
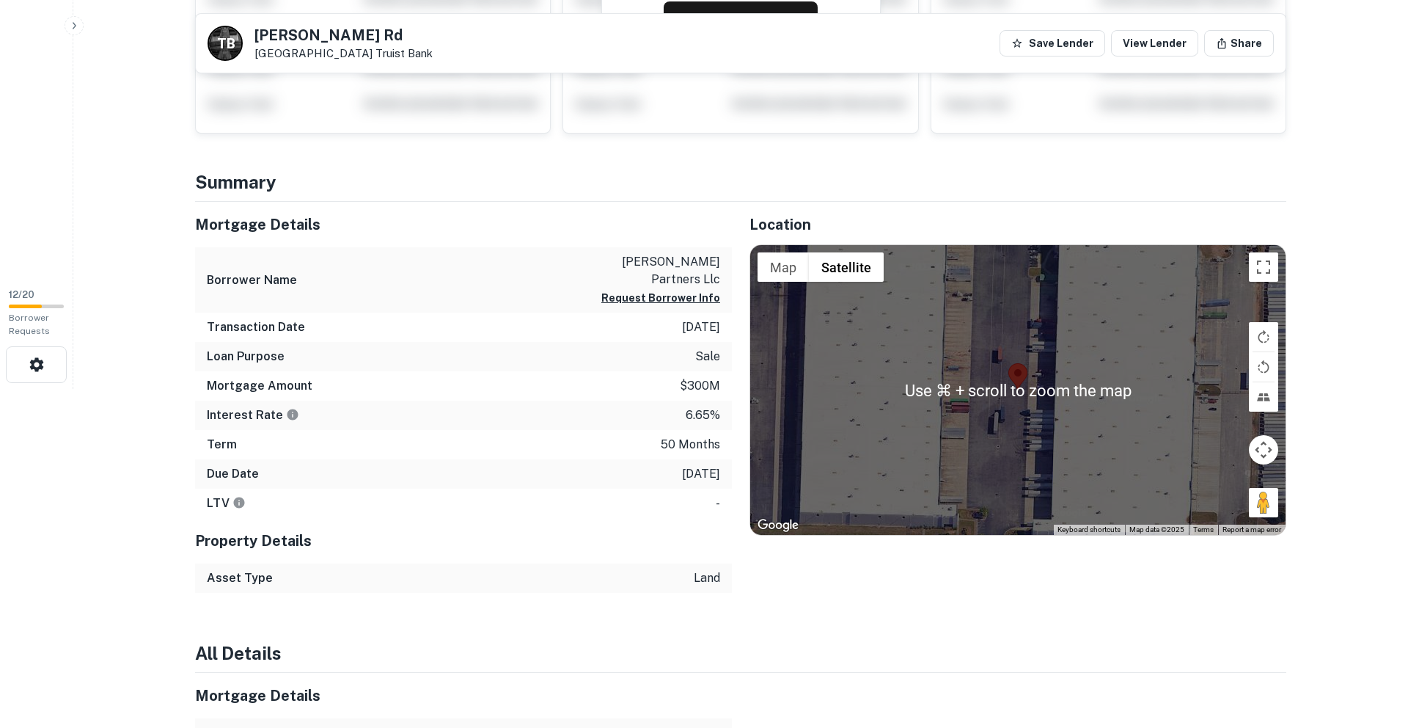
scroll to position [349, 0]
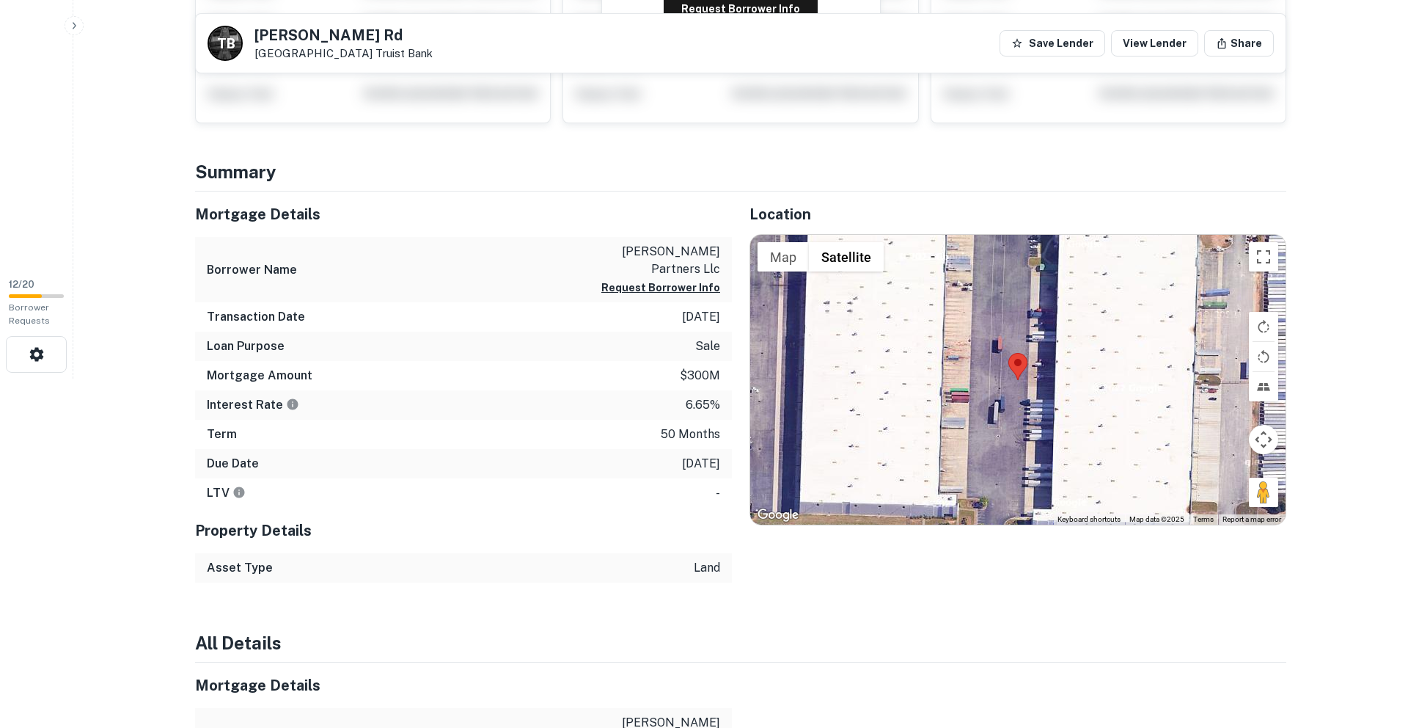
click at [1267, 449] on button "Map camera controls" at bounding box center [1263, 439] width 29 height 29
click at [1223, 473] on button "Zoom out" at bounding box center [1226, 475] width 29 height 29
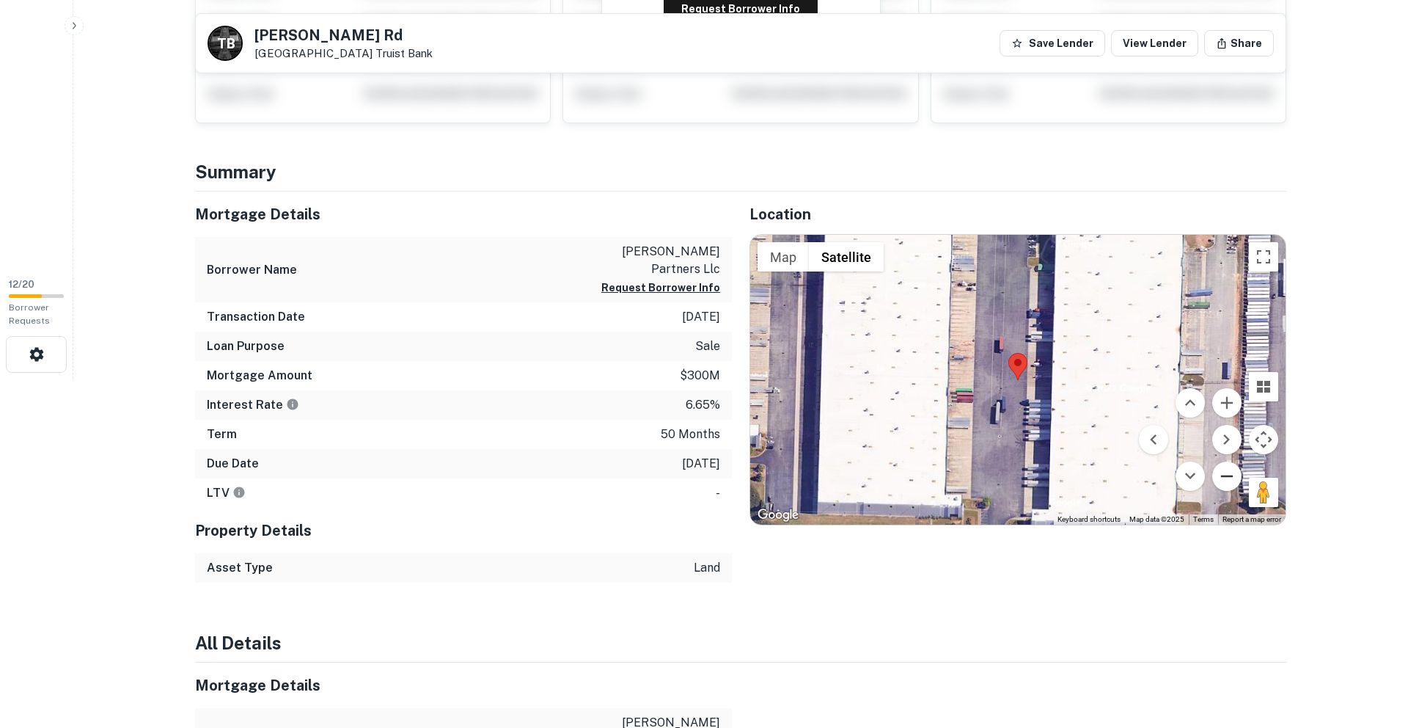
click at [1223, 473] on button "Zoom out" at bounding box center [1226, 475] width 29 height 29
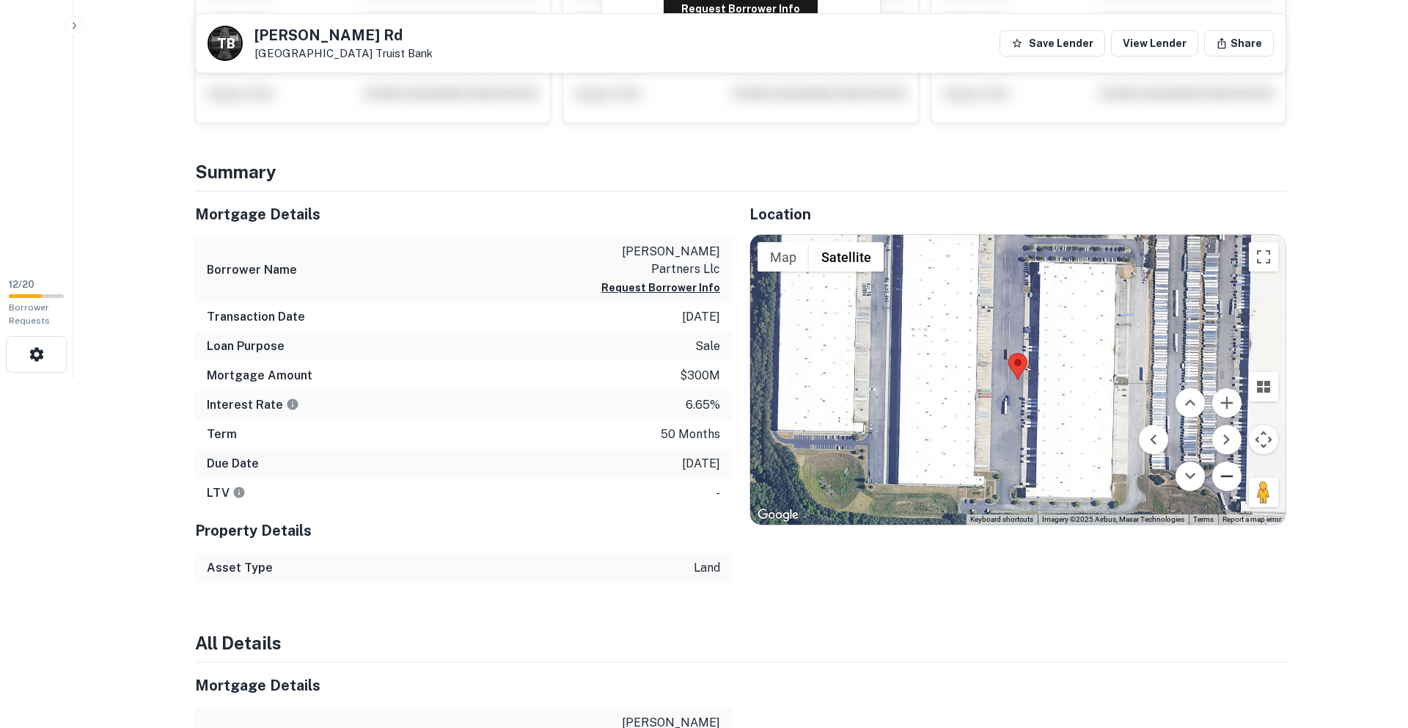
click at [1223, 473] on button "Zoom out" at bounding box center [1226, 475] width 29 height 29
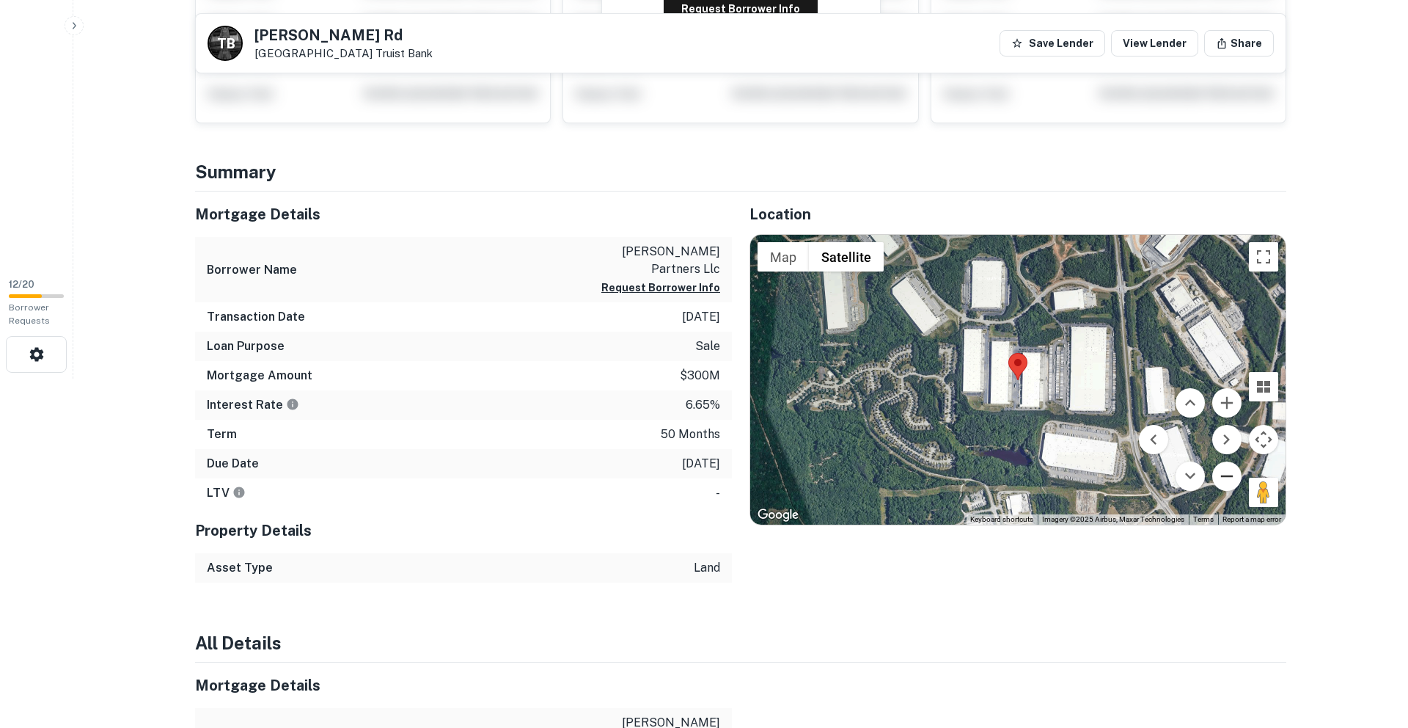
click at [1223, 473] on button "Zoom out" at bounding box center [1226, 475] width 29 height 29
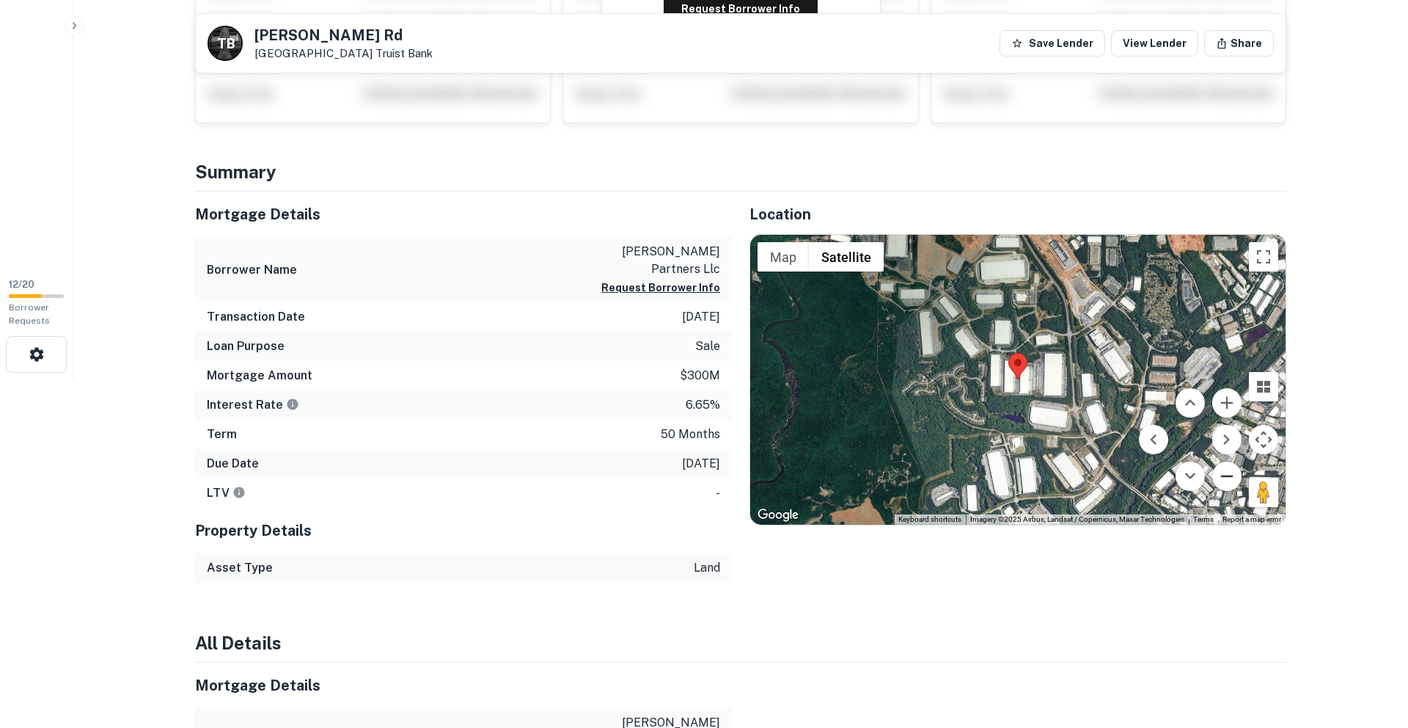
click at [1223, 473] on button "Zoom out" at bounding box center [1226, 475] width 29 height 29
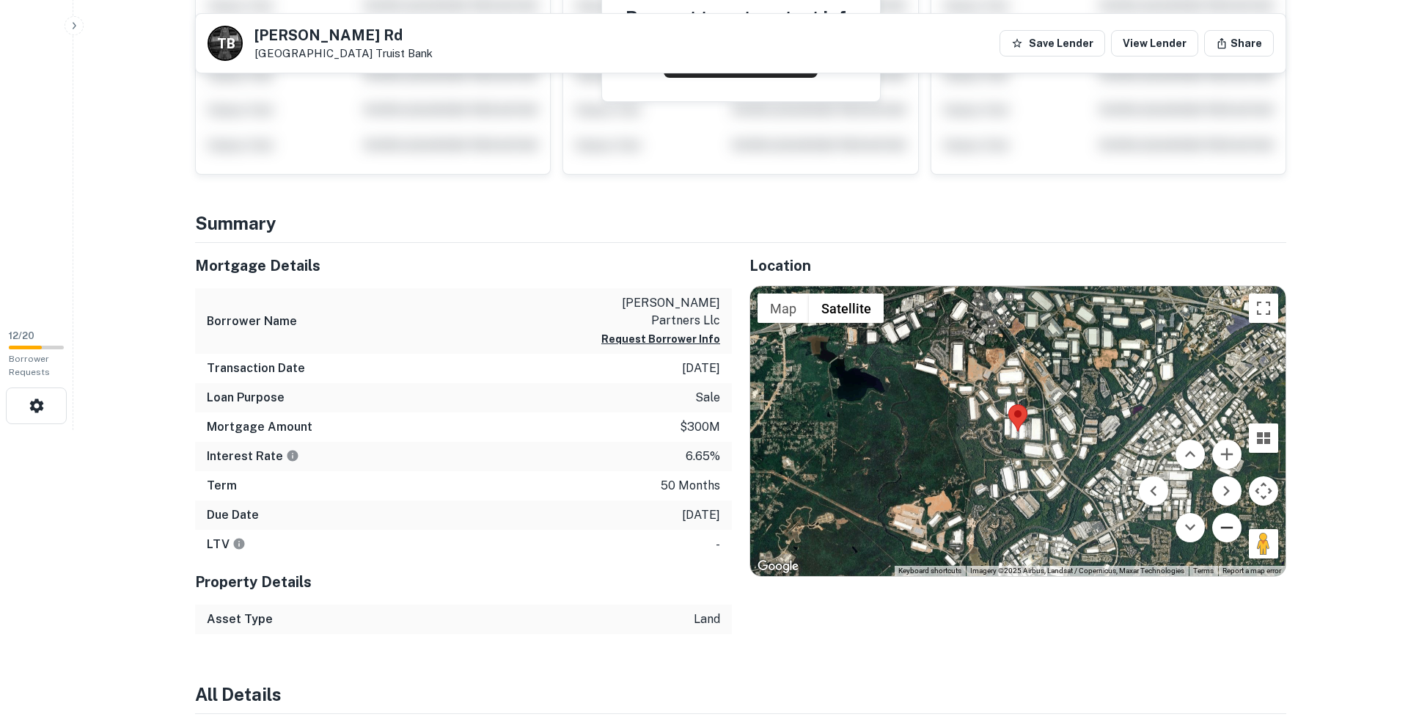
scroll to position [292, 0]
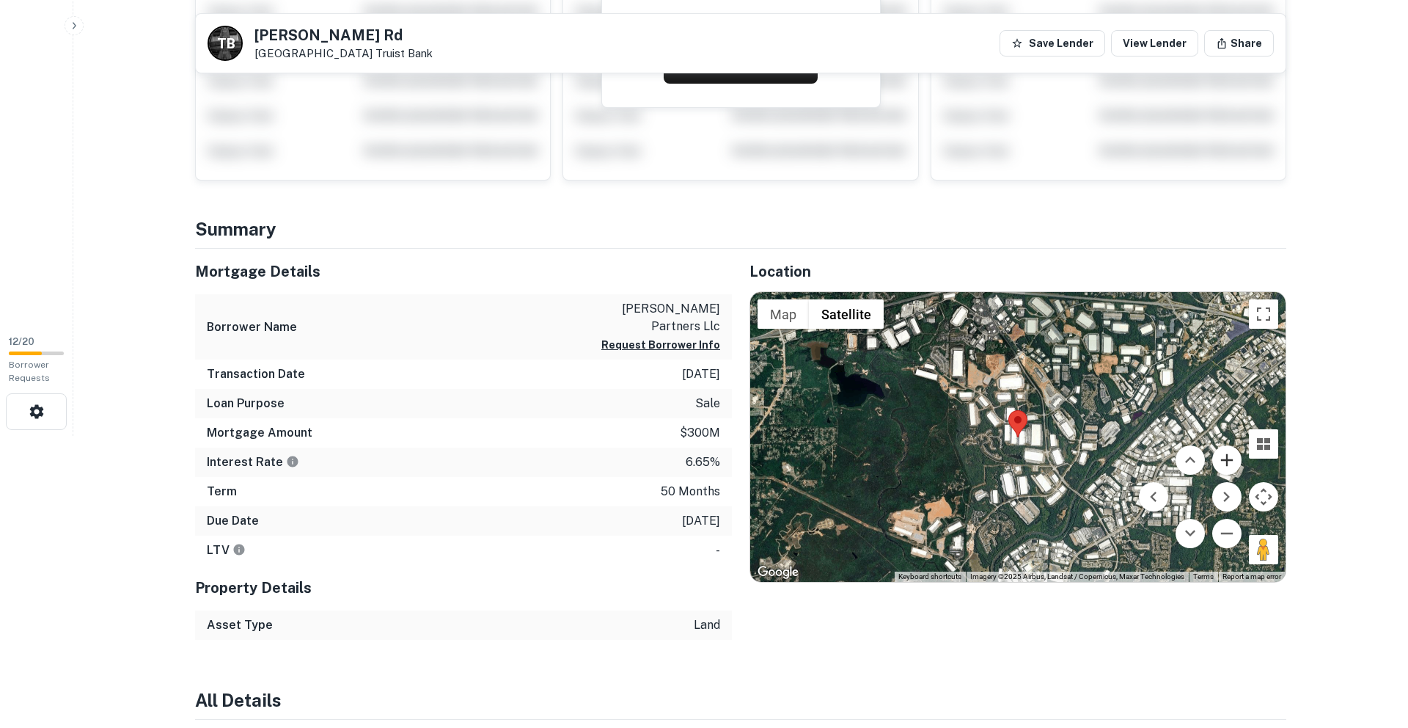
click at [1227, 455] on button "Zoom in" at bounding box center [1226, 459] width 29 height 29
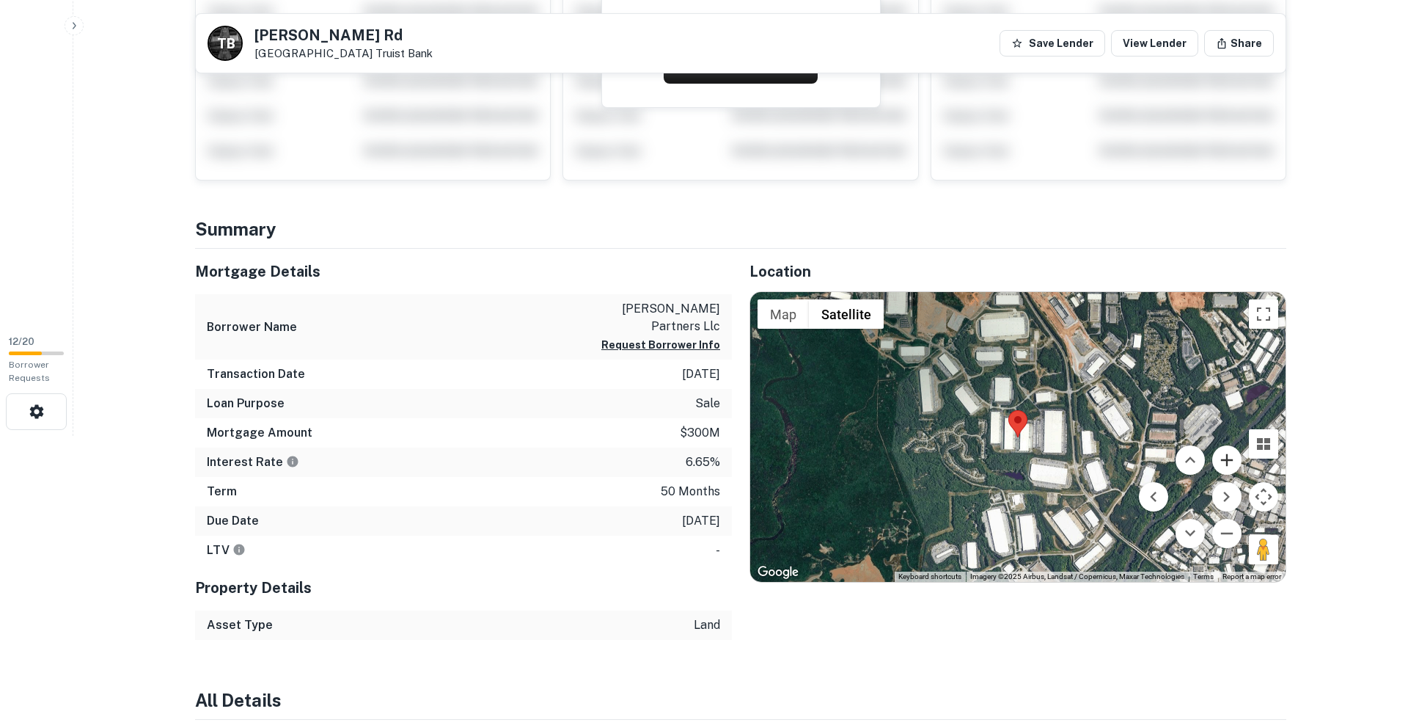
click at [1227, 455] on button "Zoom in" at bounding box center [1226, 459] width 29 height 29
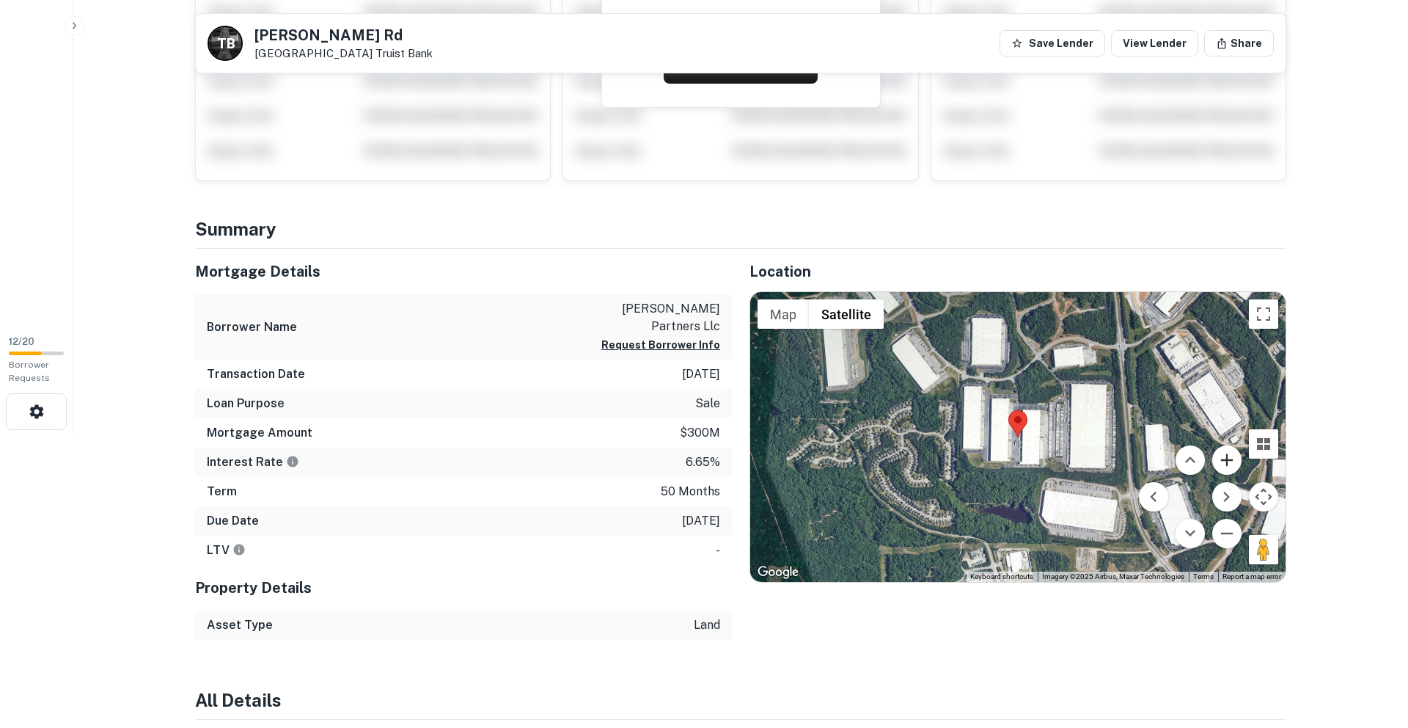
scroll to position [0, 0]
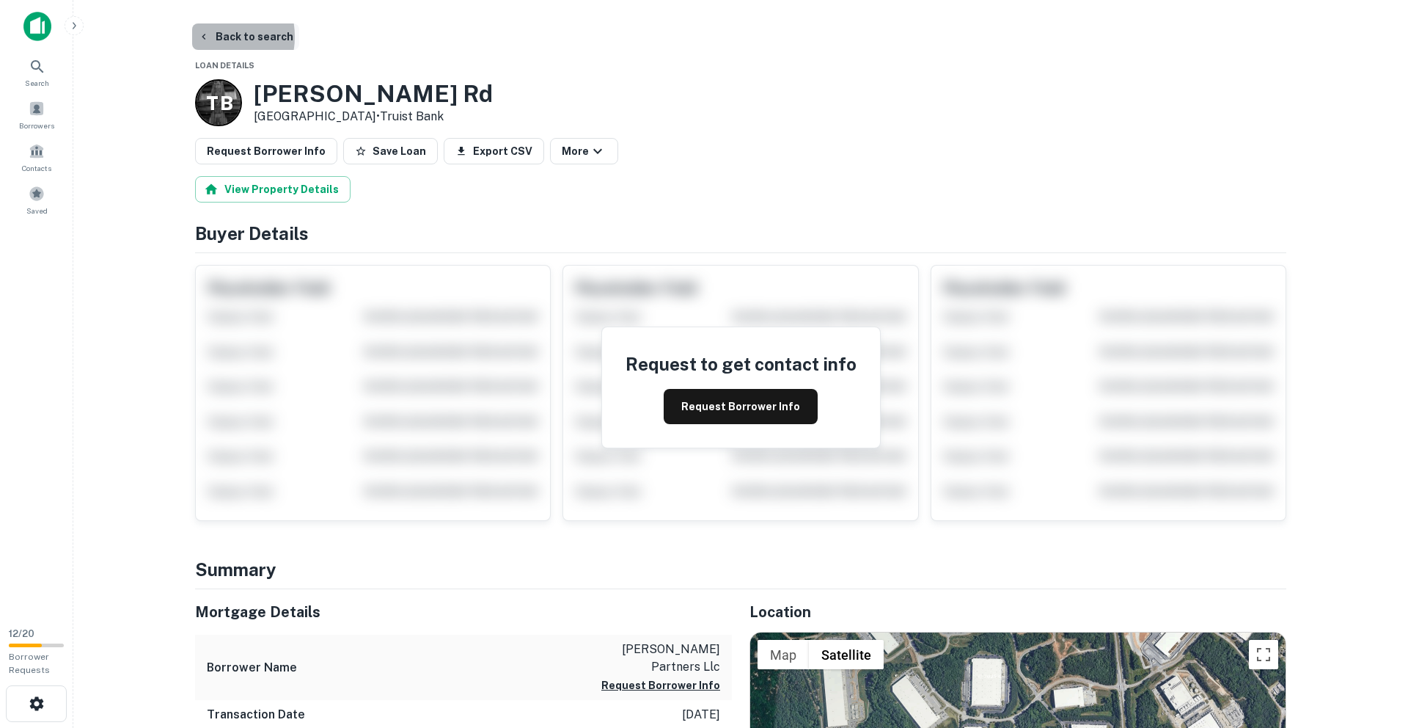
click at [205, 37] on icon "button" at bounding box center [204, 37] width 12 height 12
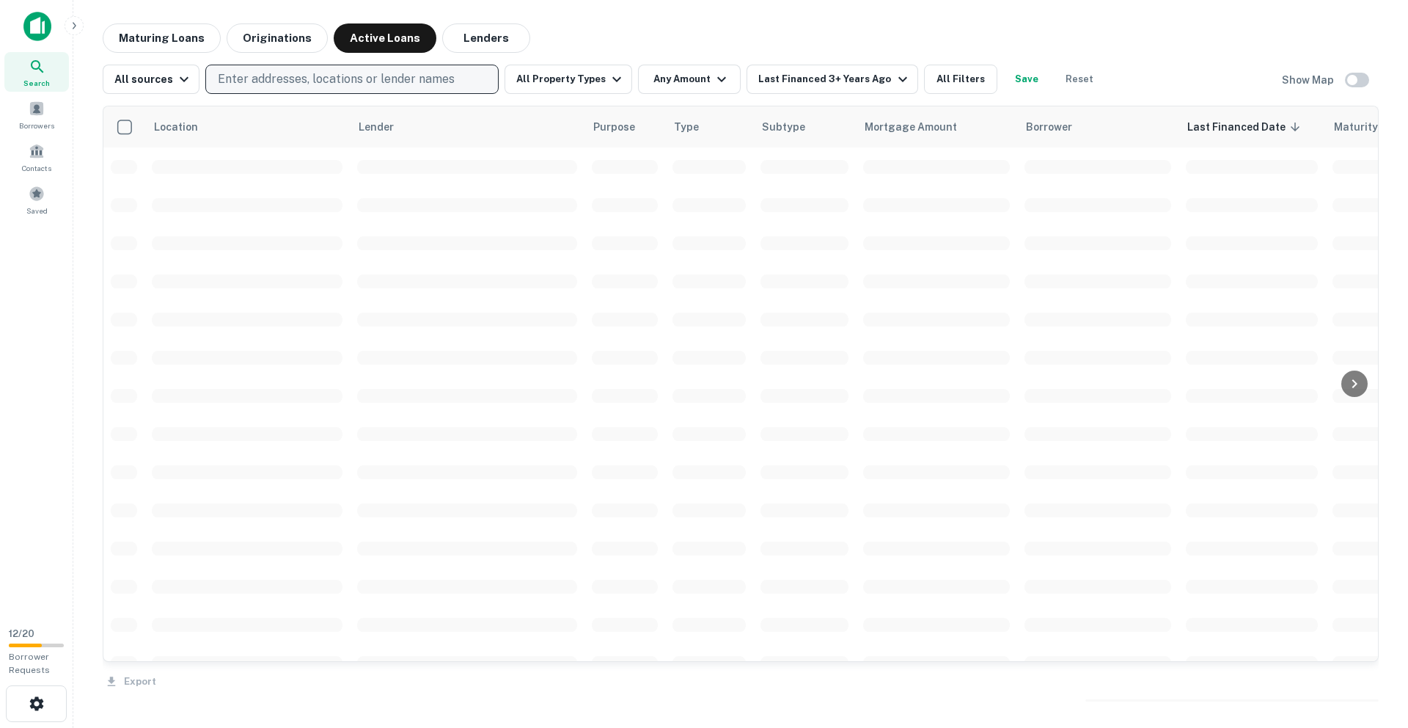
click at [304, 87] on p "Enter addresses, locations or lender names" at bounding box center [336, 79] width 237 height 18
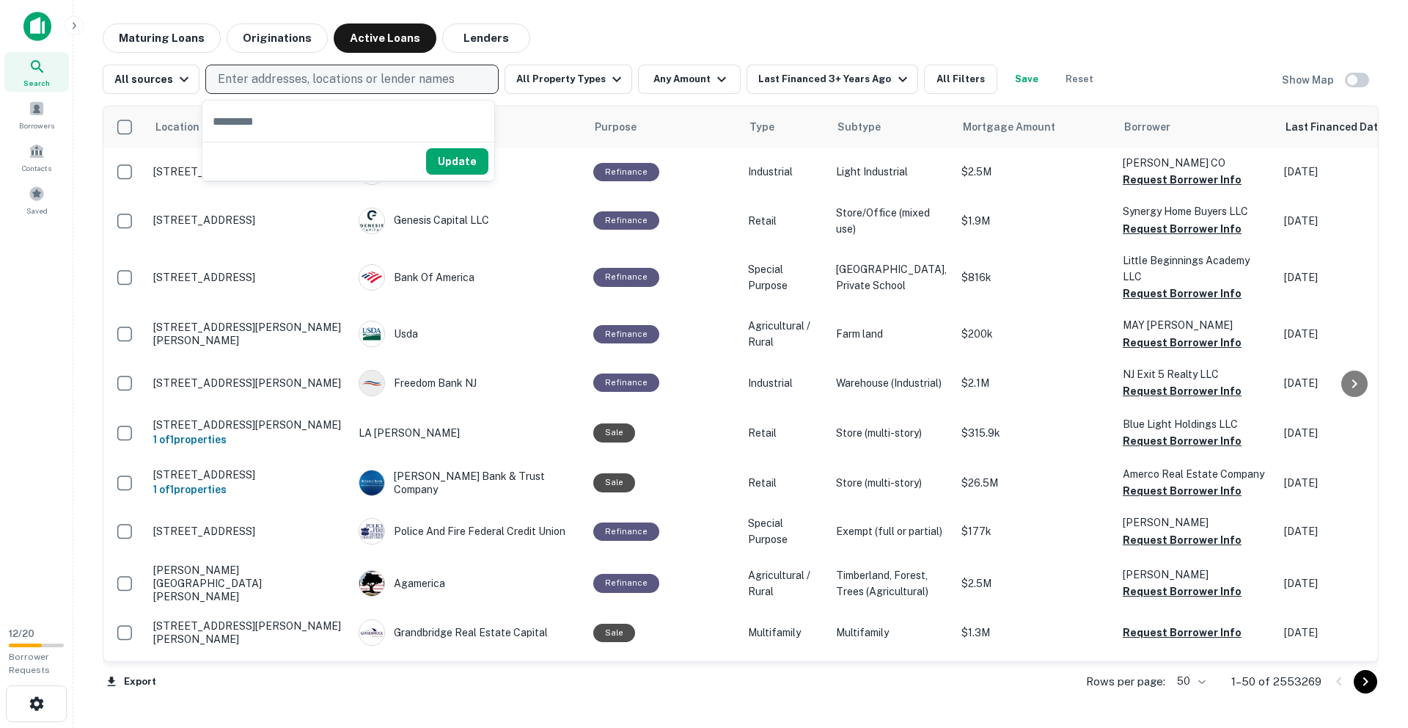
type input "**********"
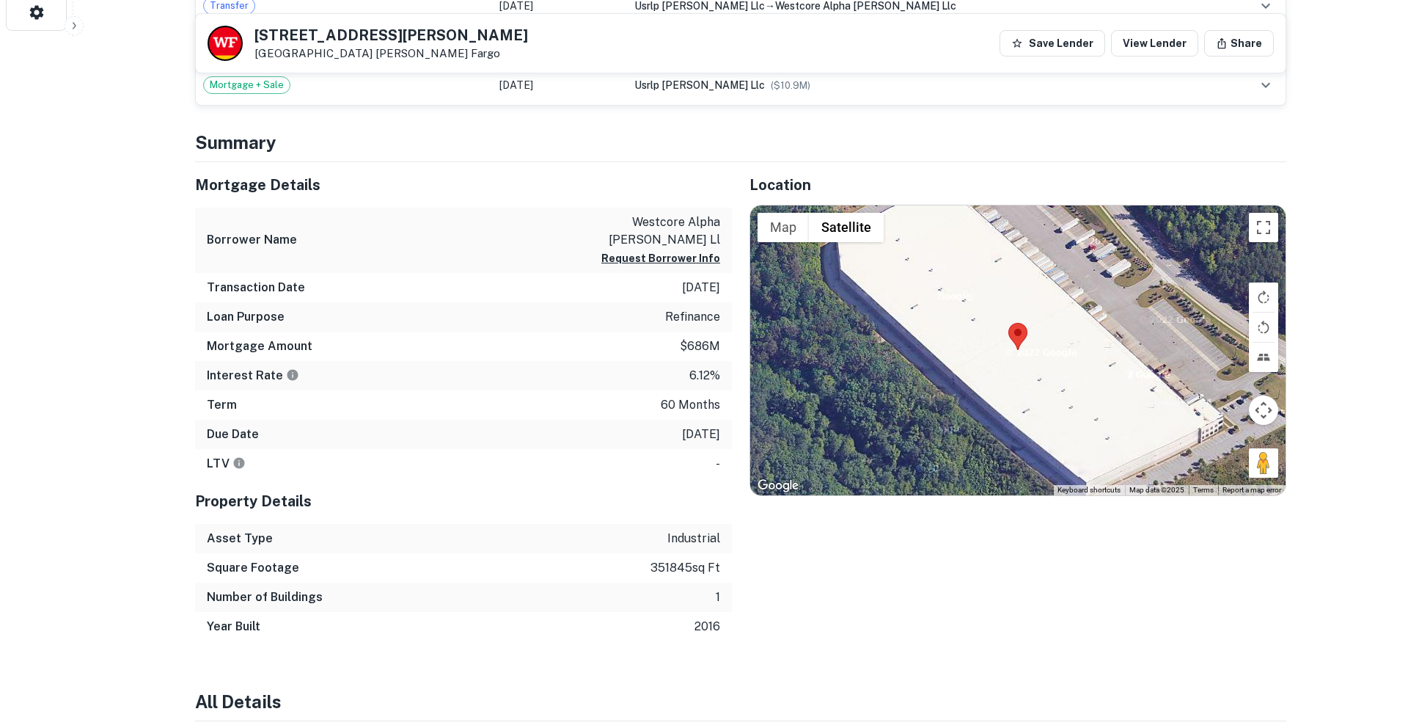
scroll to position [719, 0]
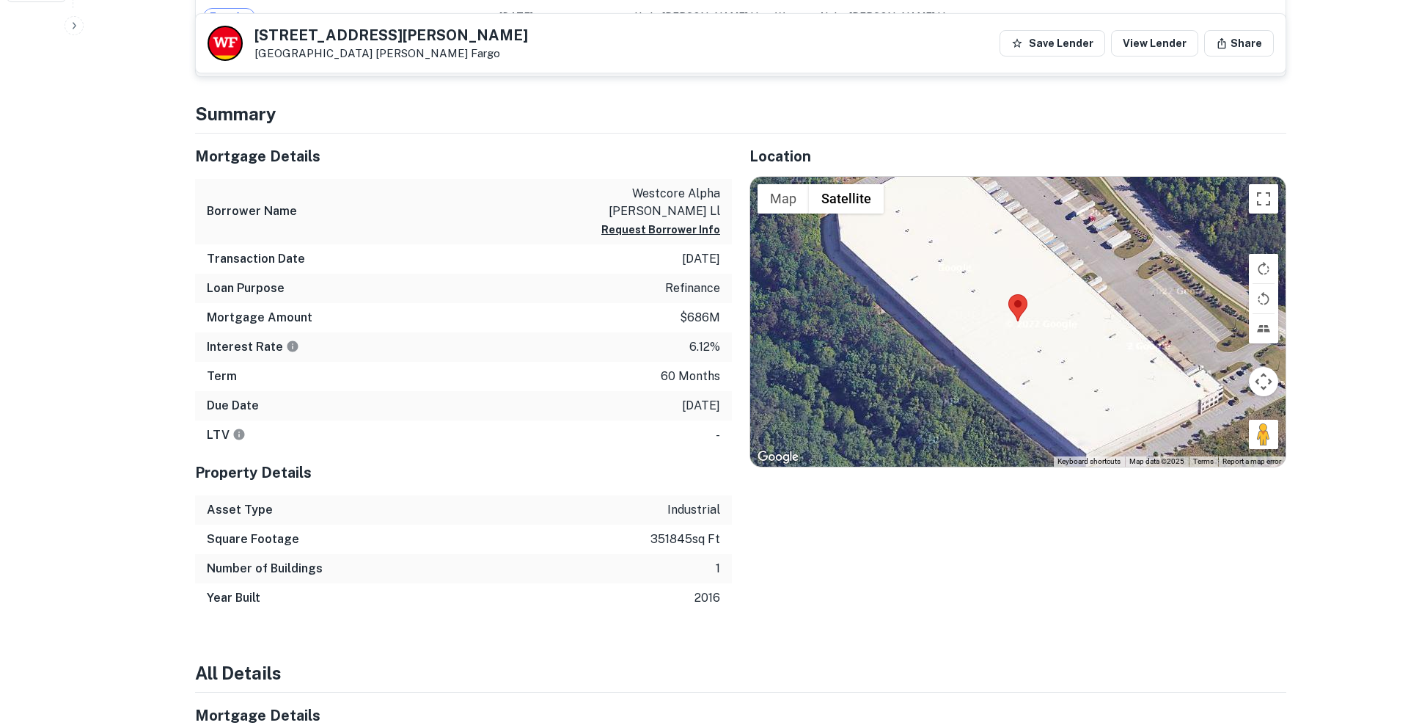
click at [1263, 385] on button "Map camera controls" at bounding box center [1263, 381] width 29 height 29
click at [1222, 411] on button "Zoom out" at bounding box center [1226, 417] width 29 height 29
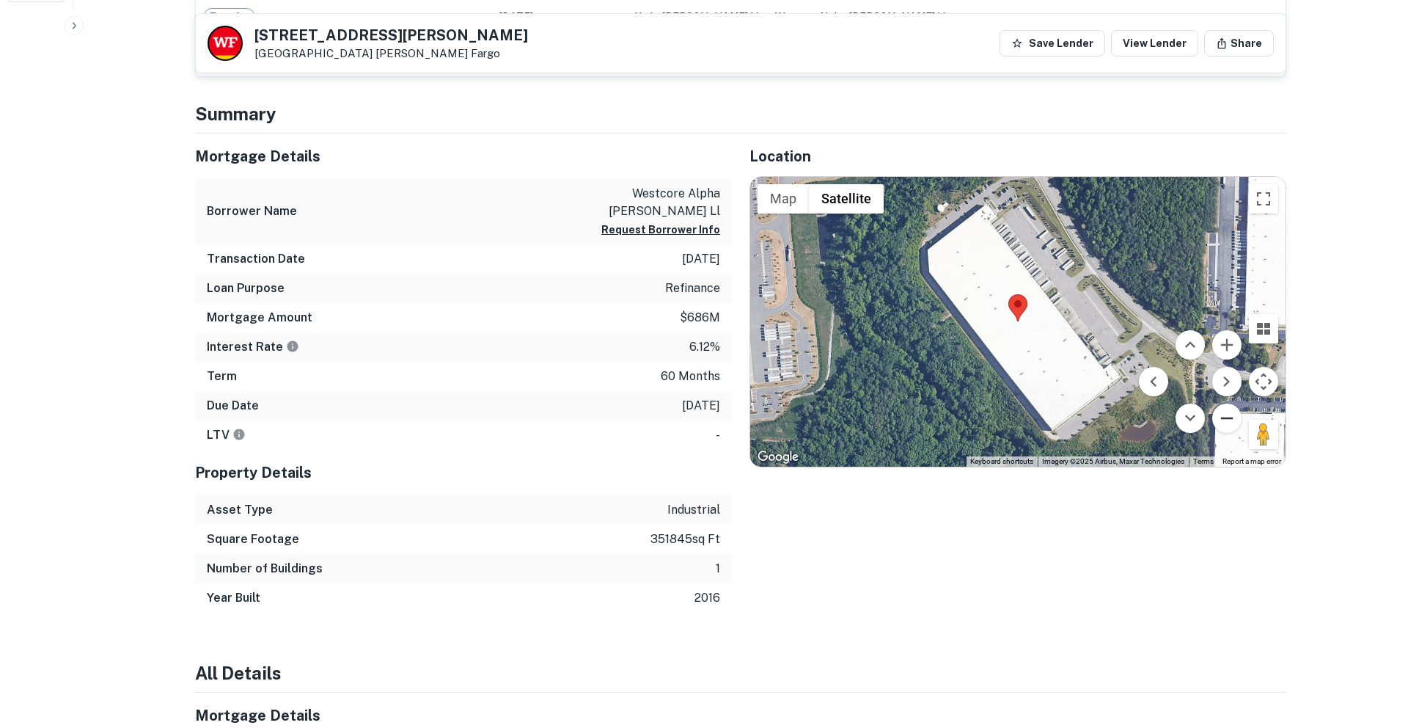
click at [1222, 411] on button "Zoom out" at bounding box center [1226, 417] width 29 height 29
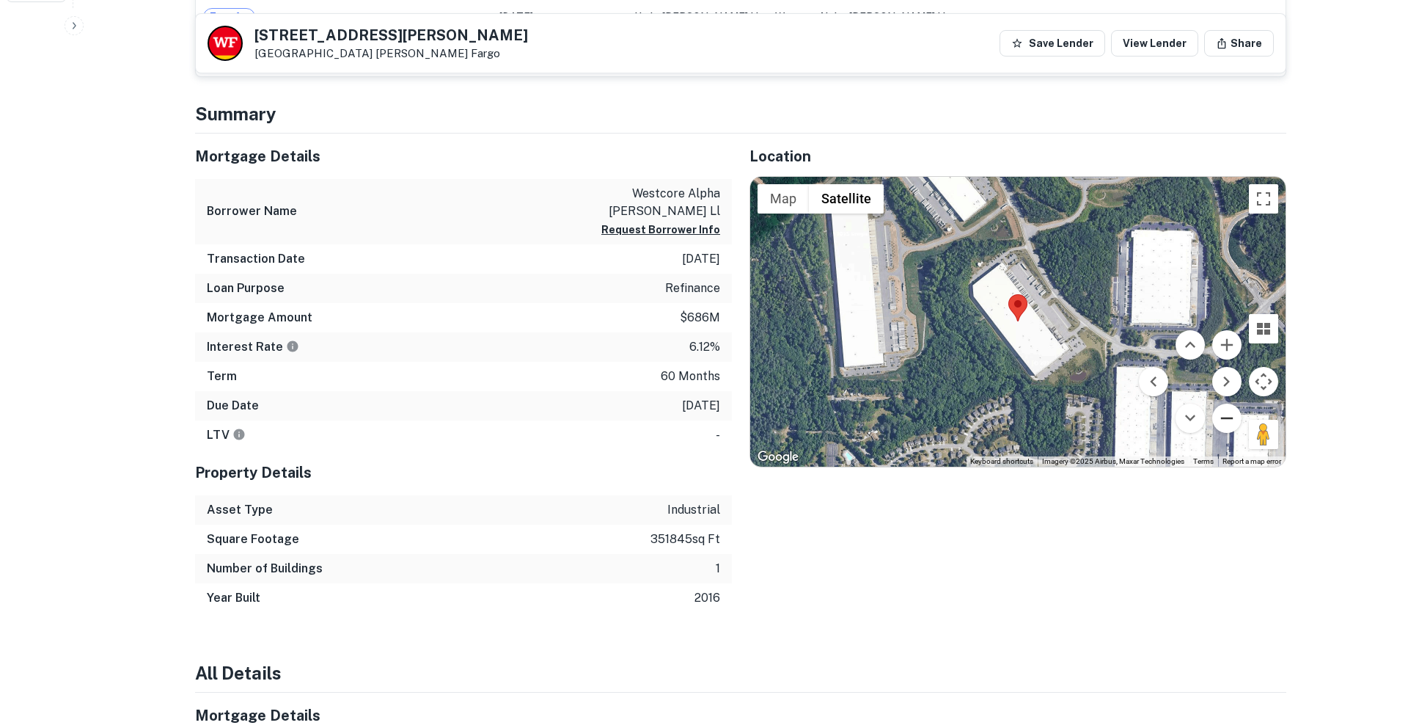
click at [1222, 411] on button "Zoom out" at bounding box center [1226, 417] width 29 height 29
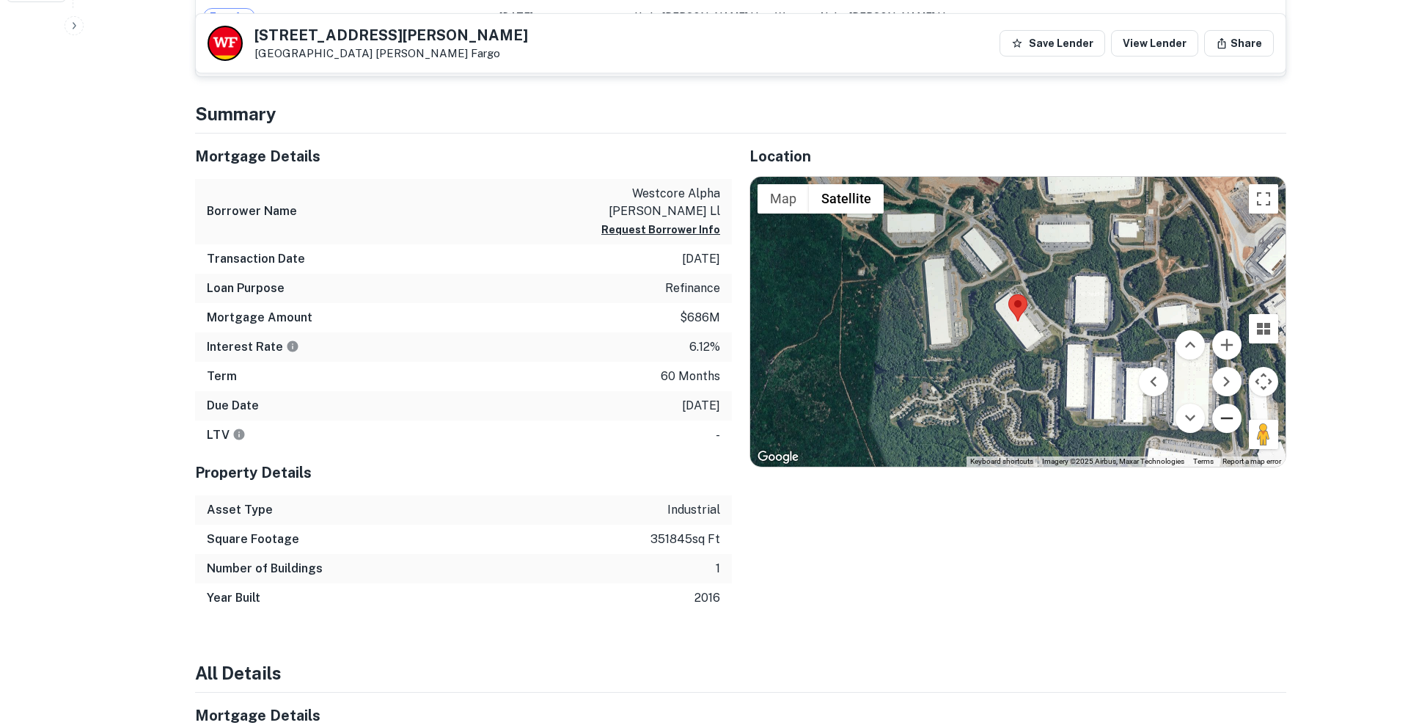
click at [1222, 411] on button "Zoom out" at bounding box center [1226, 417] width 29 height 29
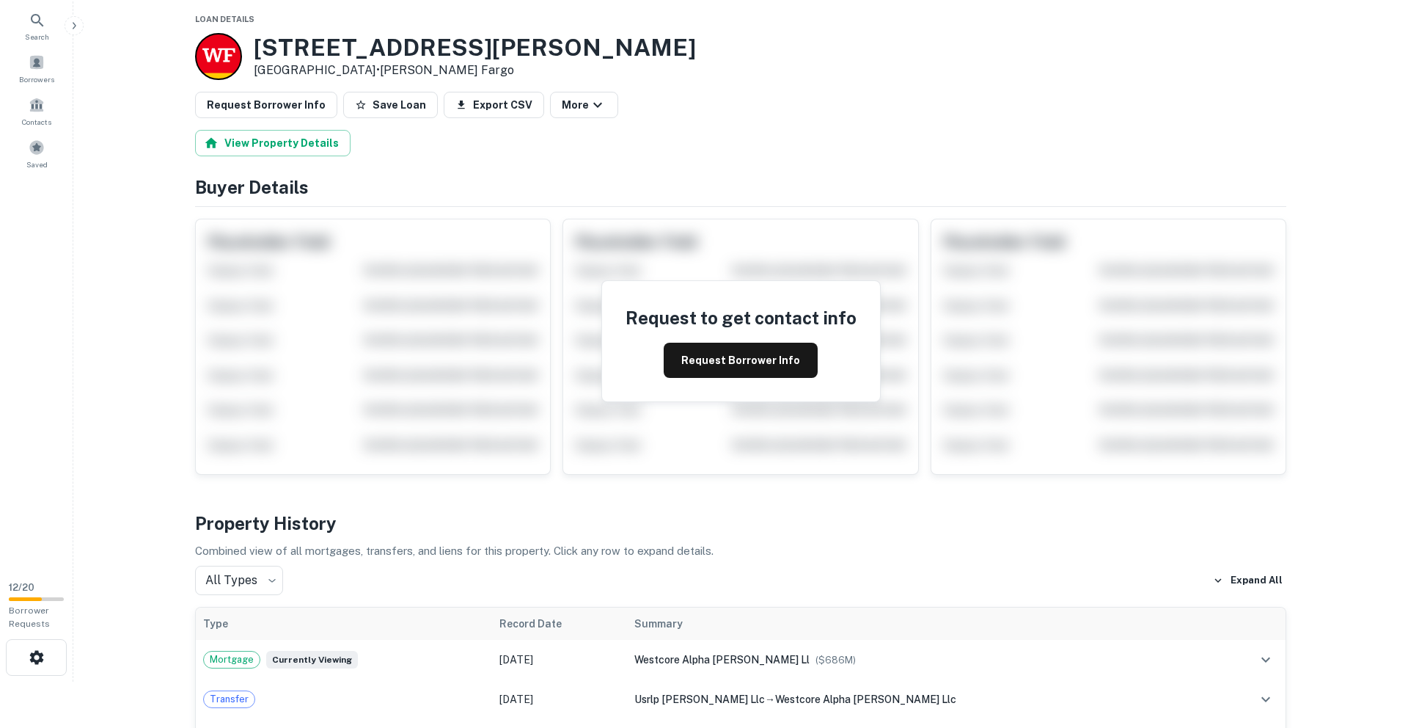
scroll to position [0, 0]
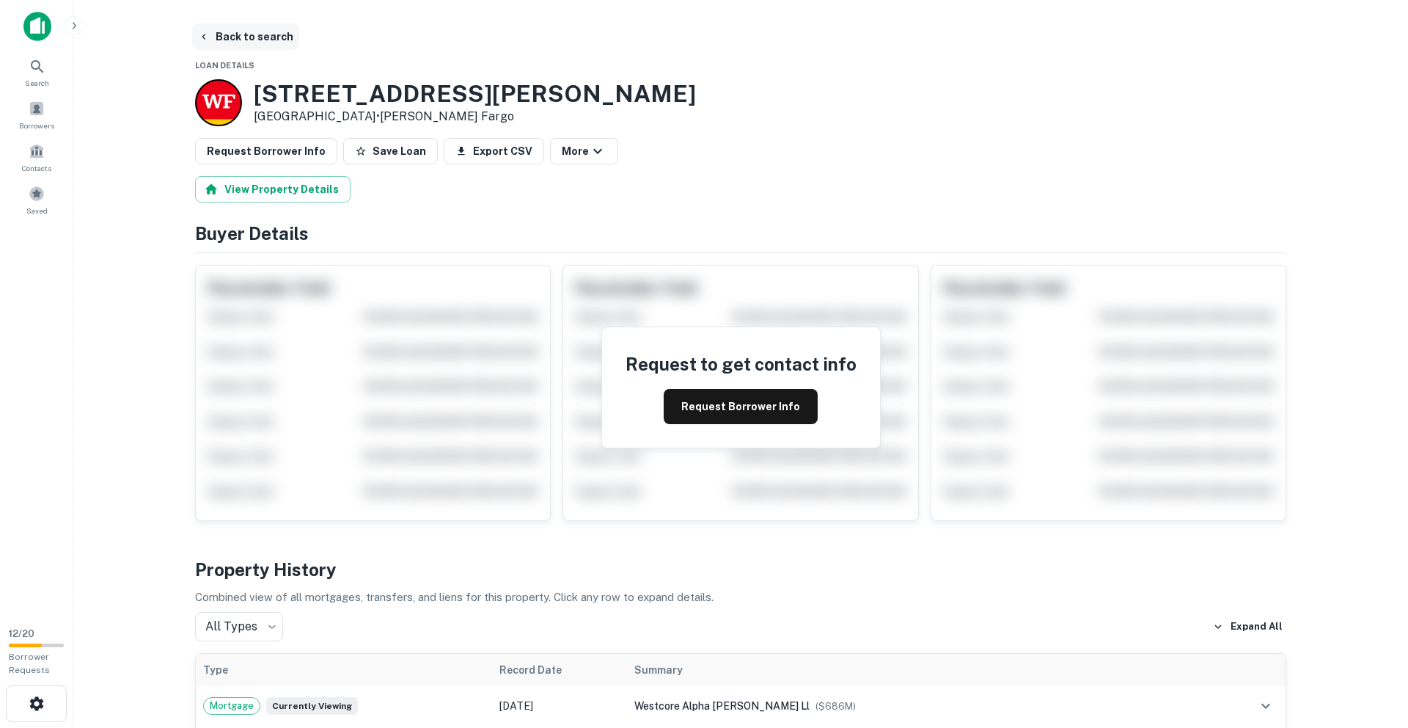
click at [205, 37] on icon "button" at bounding box center [204, 37] width 12 height 12
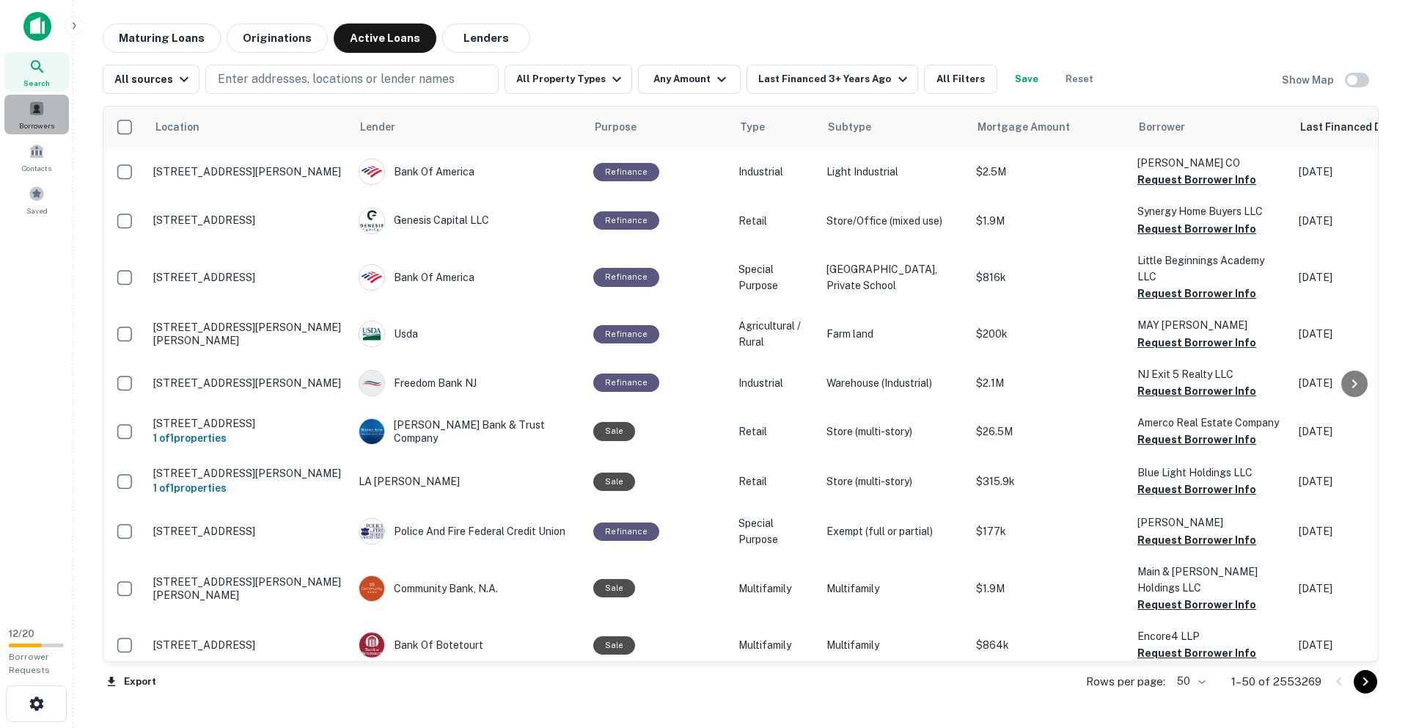
click at [32, 111] on span at bounding box center [37, 108] width 16 height 16
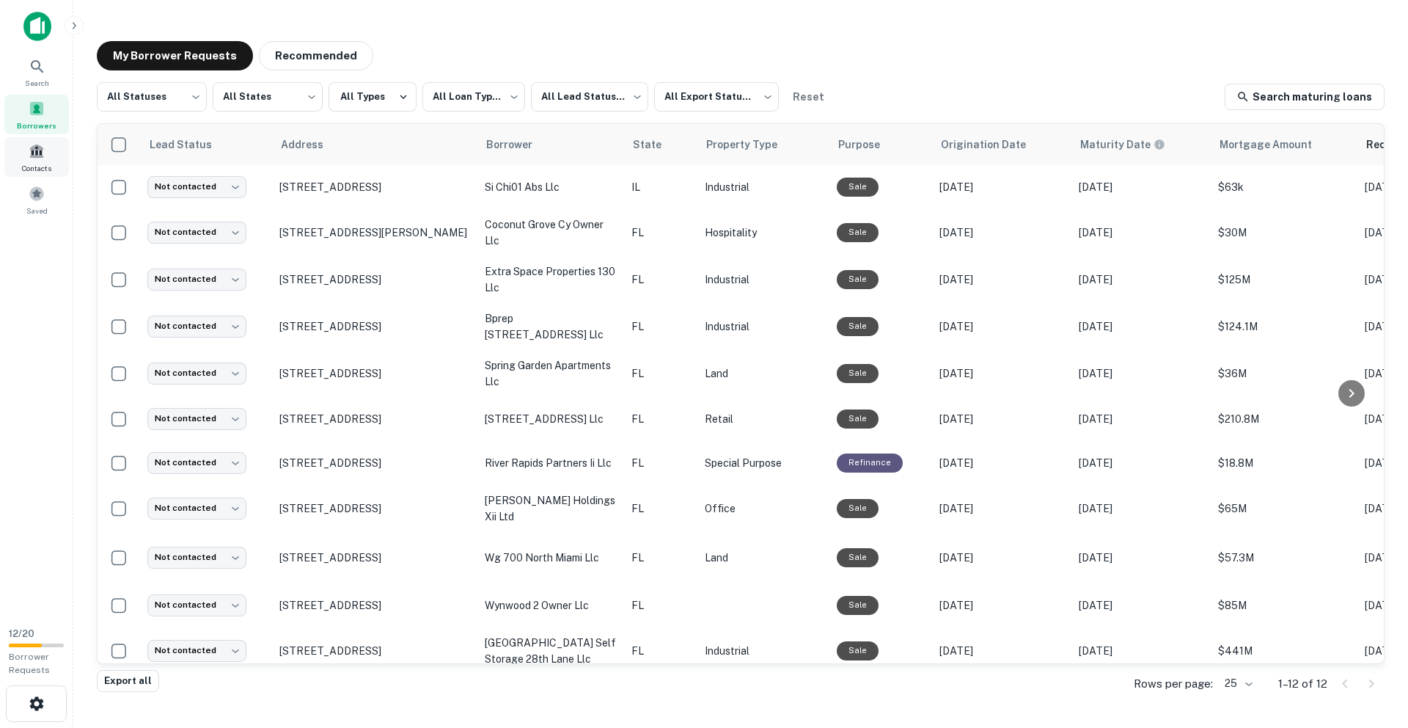
click at [31, 150] on span at bounding box center [37, 151] width 16 height 16
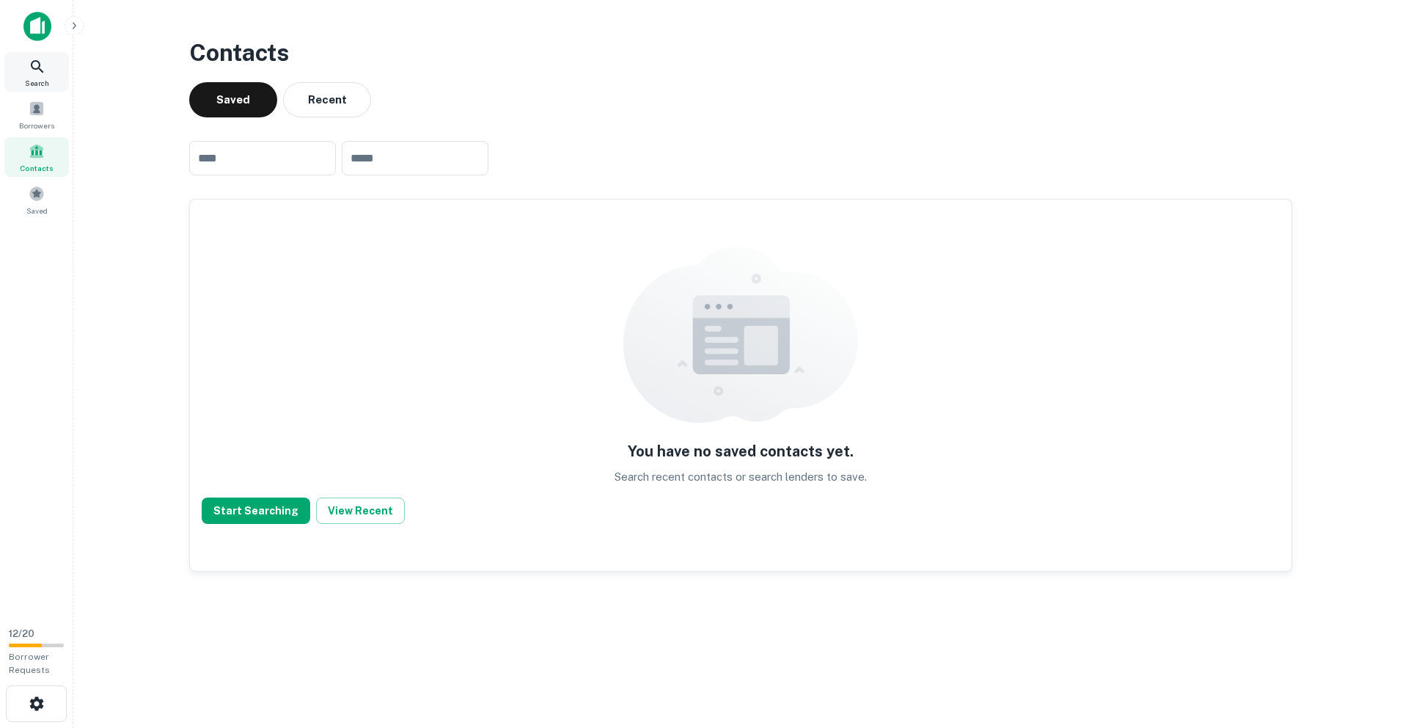
click at [27, 80] on span "Search" at bounding box center [37, 83] width 24 height 12
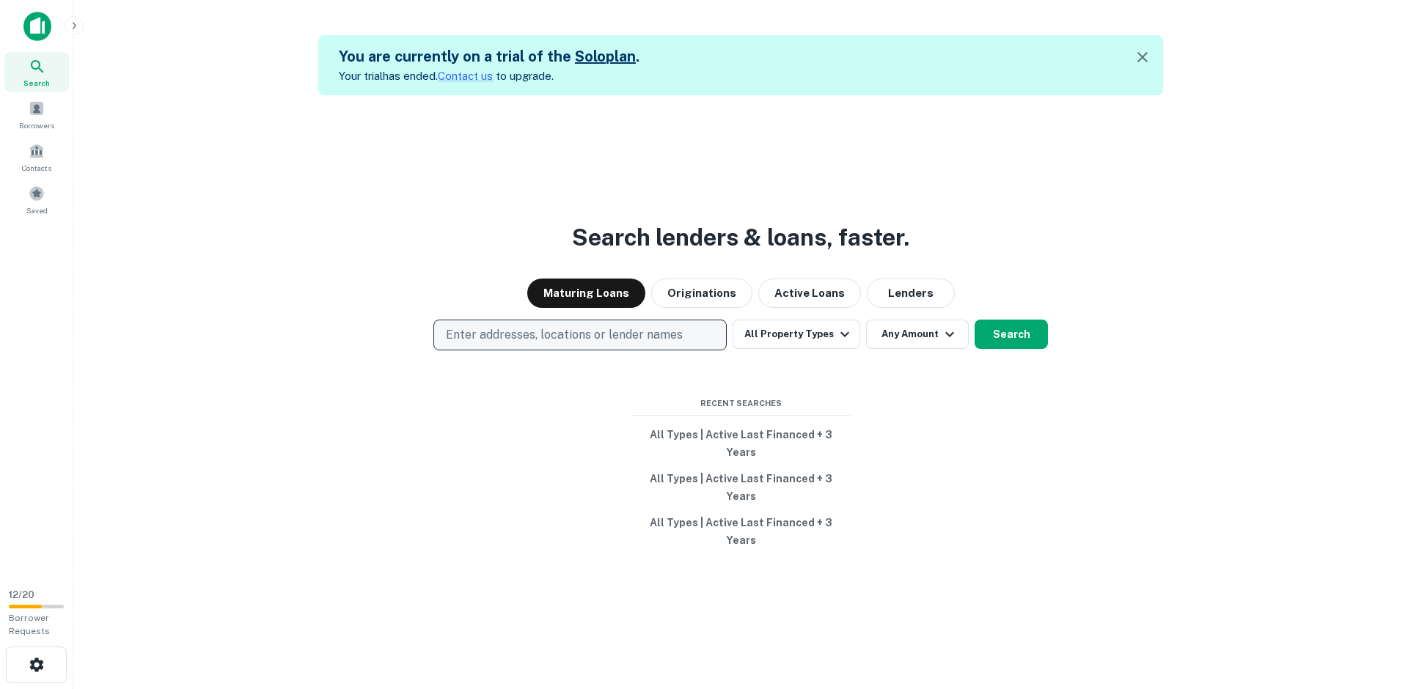
click at [485, 344] on p "Enter addresses, locations or lender names" at bounding box center [564, 335] width 237 height 18
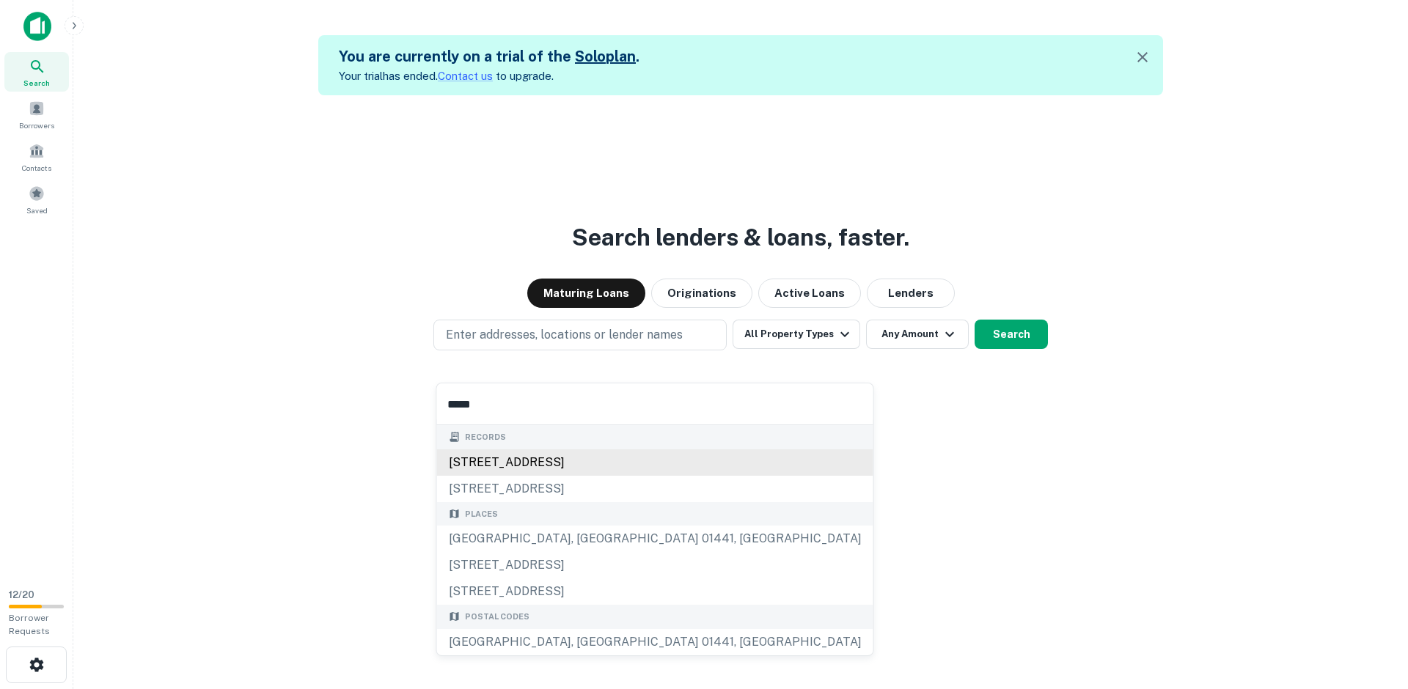
type input "**********"
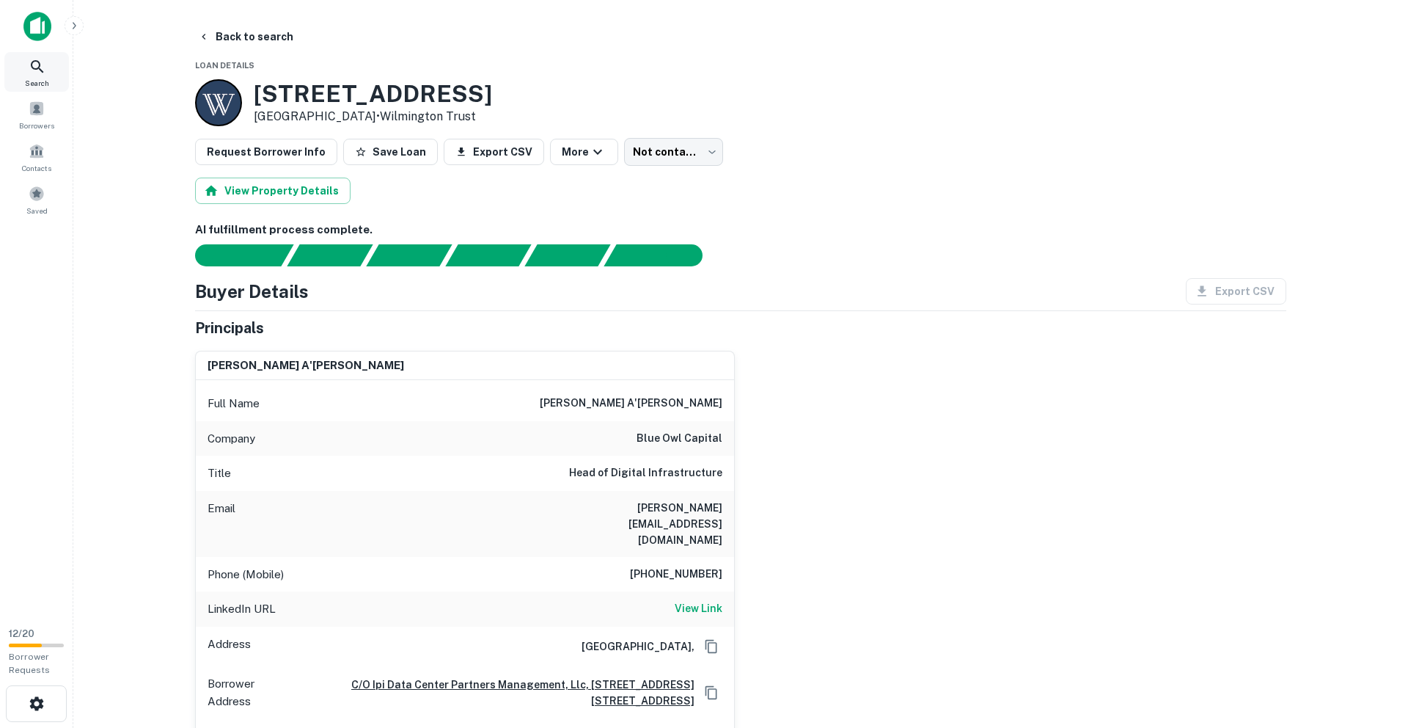
click at [29, 70] on icon at bounding box center [38, 67] width 18 height 18
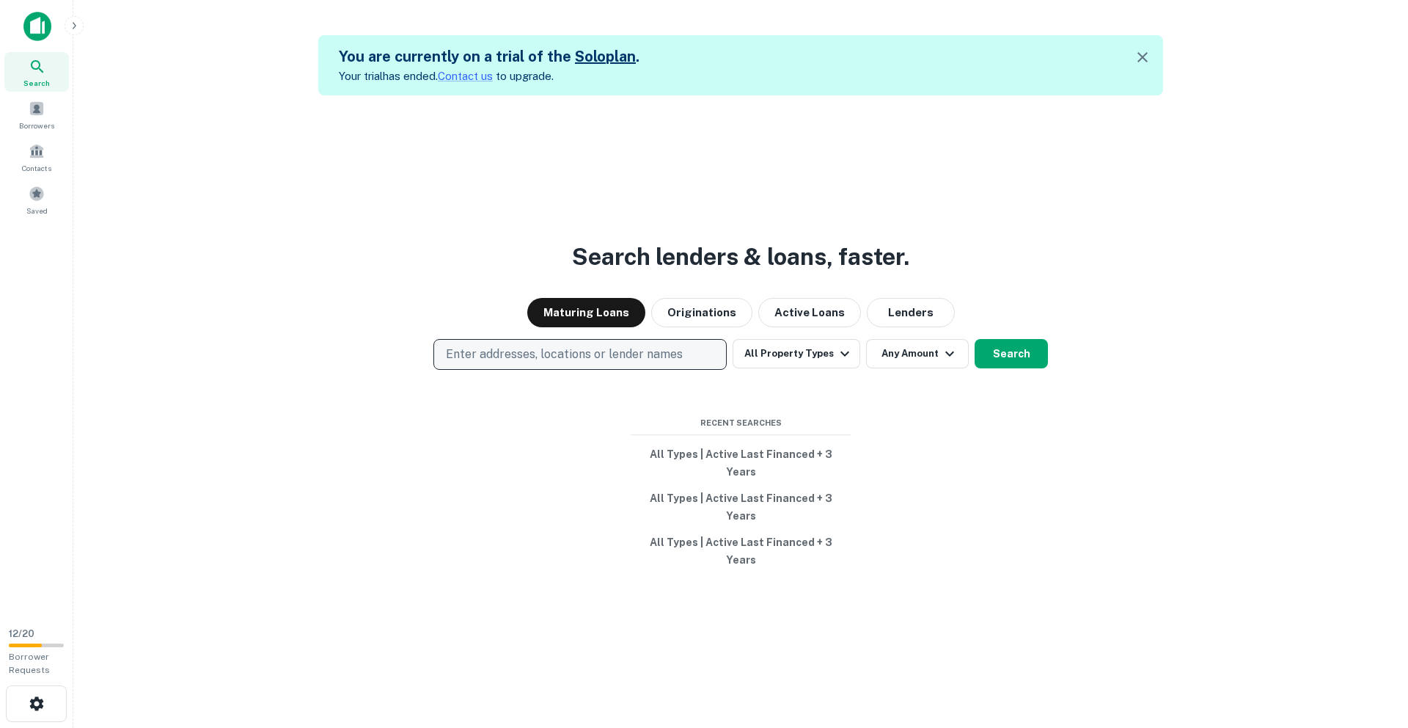
click at [545, 363] on p "Enter addresses, locations or lender names" at bounding box center [564, 354] width 237 height 18
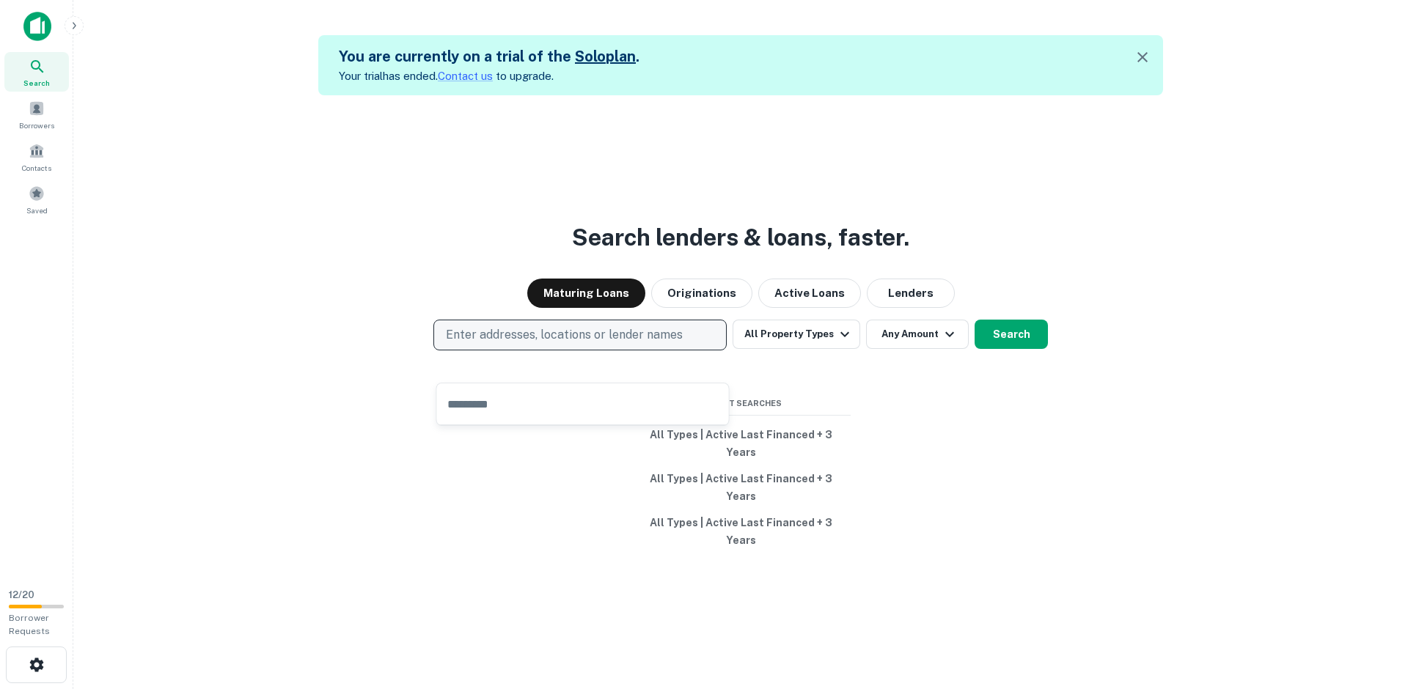
click at [596, 344] on p "Enter addresses, locations or lender names" at bounding box center [564, 335] width 237 height 18
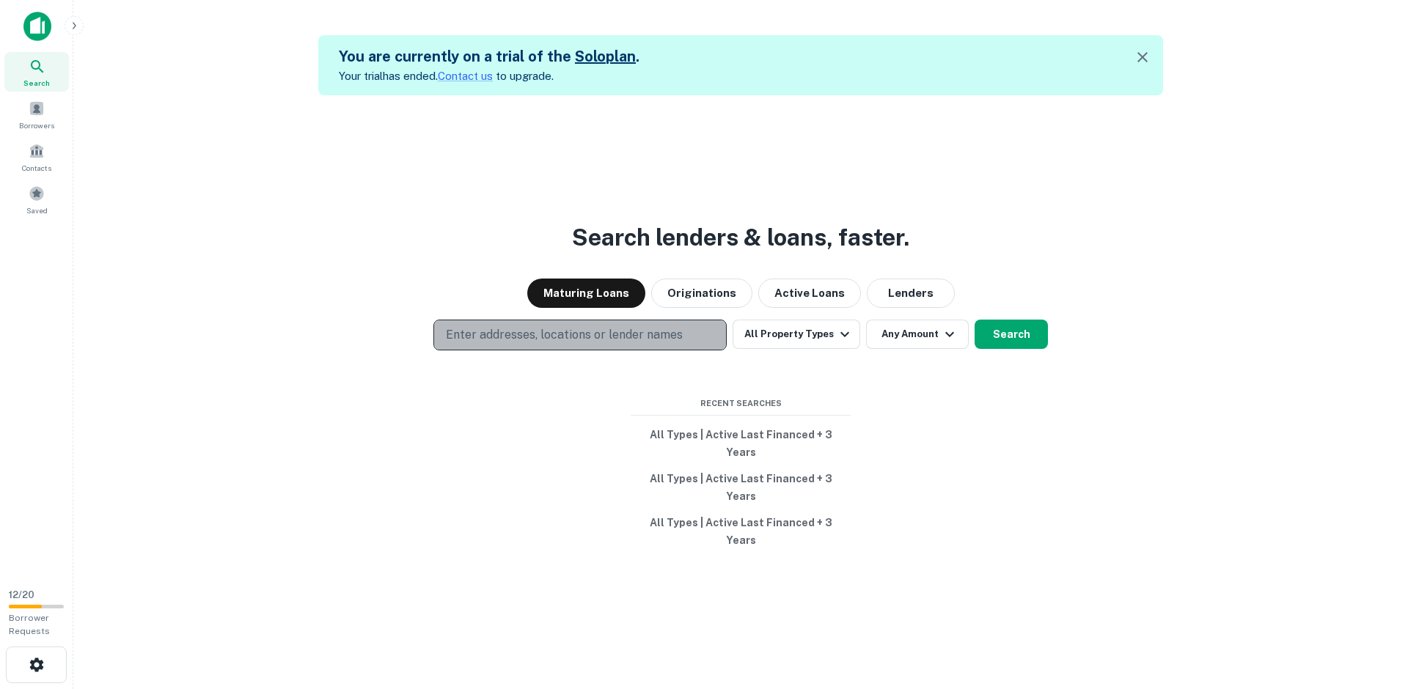
click at [562, 344] on p "Enter addresses, locations or lender names" at bounding box center [564, 335] width 237 height 18
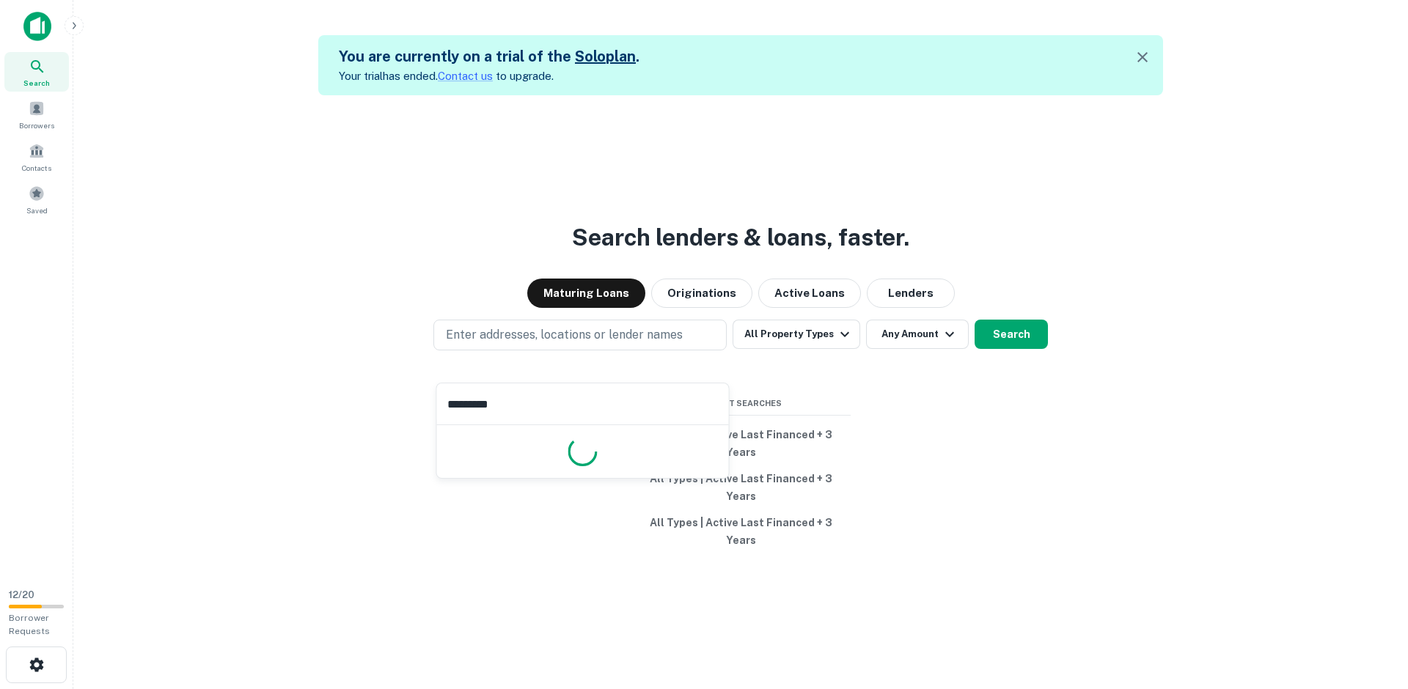
type input "**********"
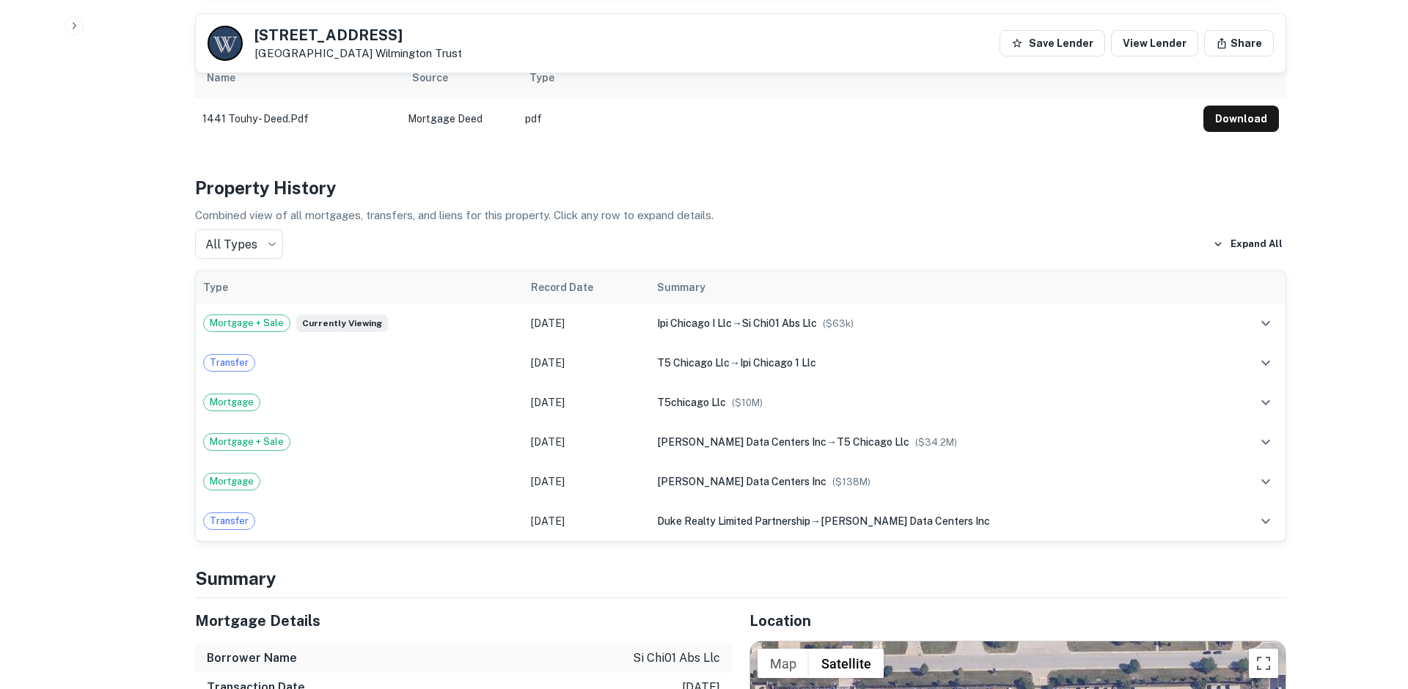
scroll to position [839, 0]
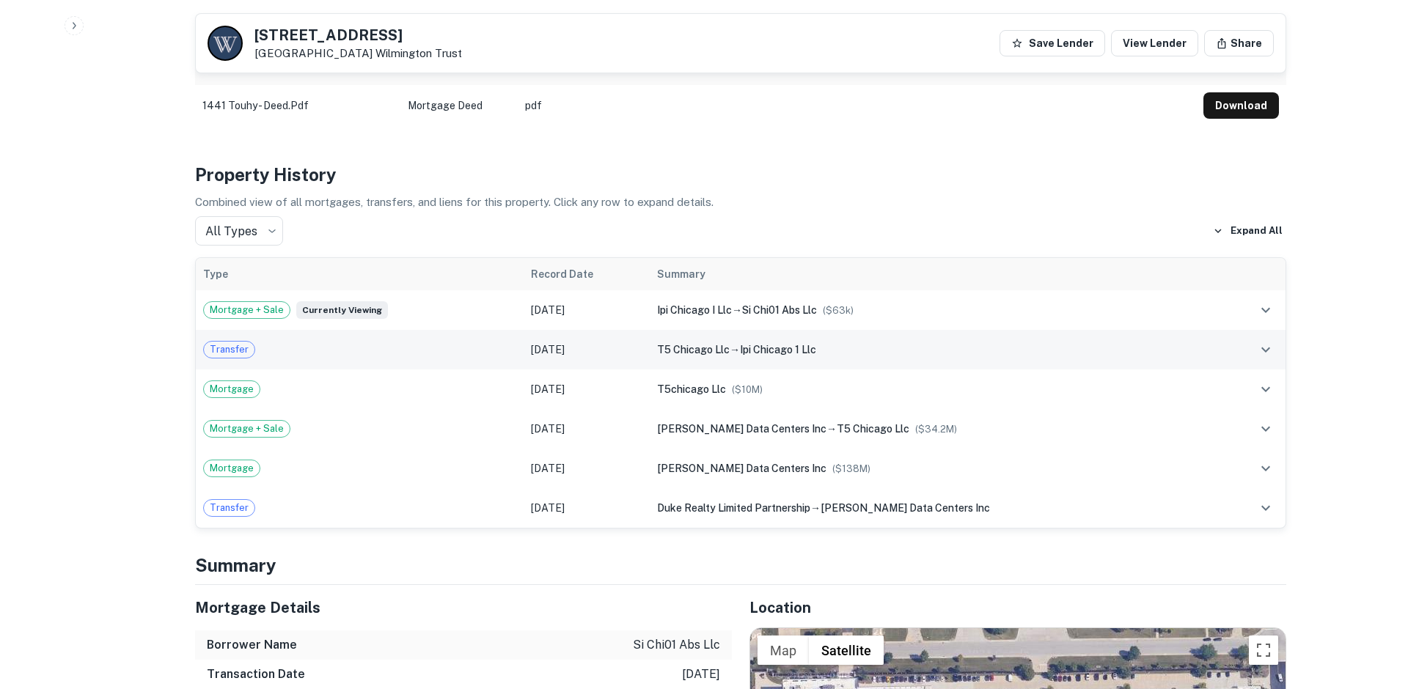
click at [1265, 341] on icon "expand row" at bounding box center [1266, 350] width 18 height 18
